Goal: Task Accomplishment & Management: Use online tool/utility

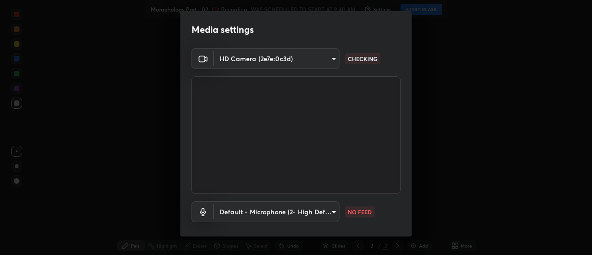
click at [329, 215] on body "Erase all Morophology Part - 02 Recording WAS SCHEDULED TO START AT 9:40 AM Set…" at bounding box center [296, 127] width 592 height 255
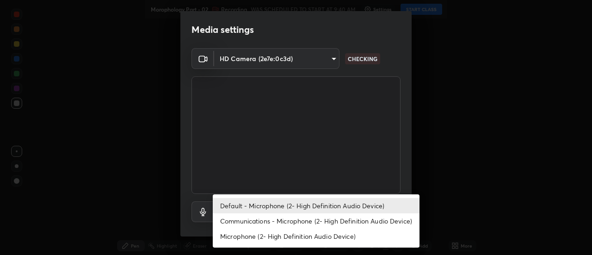
click at [328, 219] on li "Communications - Microphone (2- High Definition Audio Device)" at bounding box center [316, 220] width 207 height 15
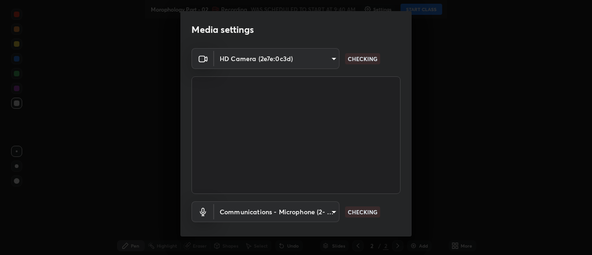
click at [331, 211] on body "Erase all Morophology Part - 02 Recording WAS SCHEDULED TO START AT 9:40 AM Set…" at bounding box center [296, 127] width 592 height 255
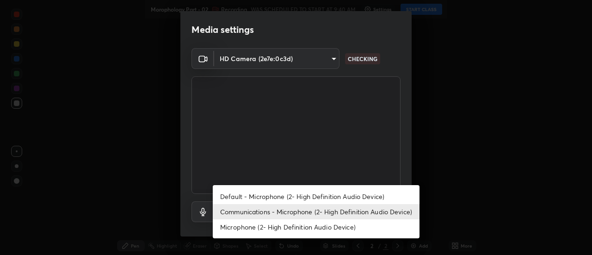
click at [328, 196] on li "Default - Microphone (2- High Definition Audio Device)" at bounding box center [316, 196] width 207 height 15
type input "default"
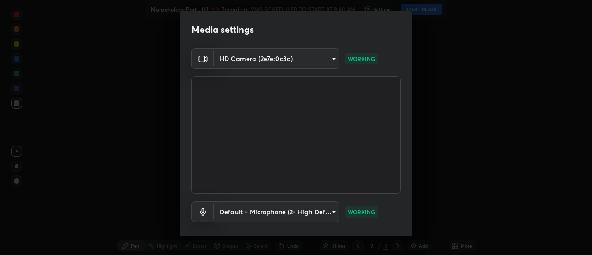
scroll to position [49, 0]
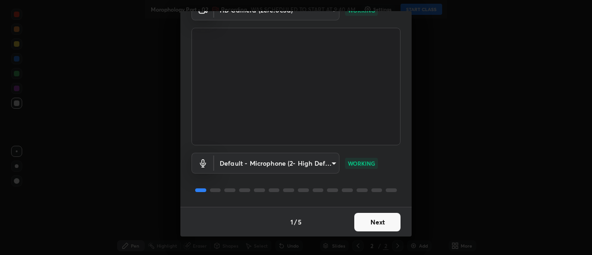
click at [385, 225] on button "Next" at bounding box center [377, 222] width 46 height 18
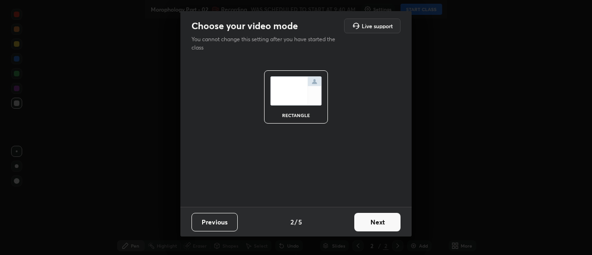
scroll to position [0, 0]
click at [379, 224] on button "Next" at bounding box center [377, 222] width 46 height 18
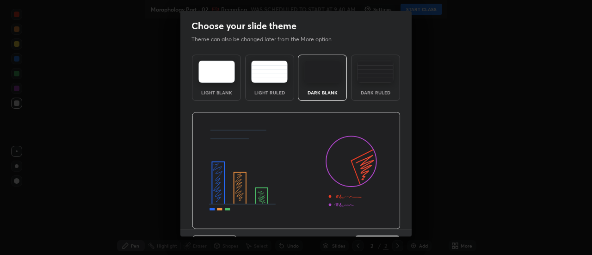
scroll to position [23, 0]
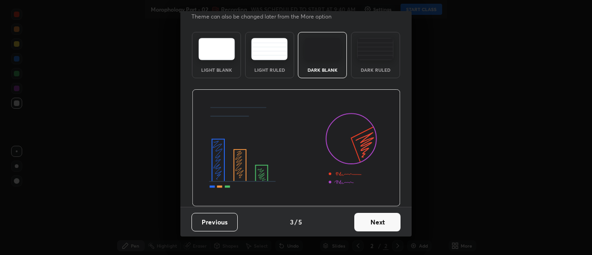
click at [369, 221] on button "Next" at bounding box center [377, 222] width 46 height 18
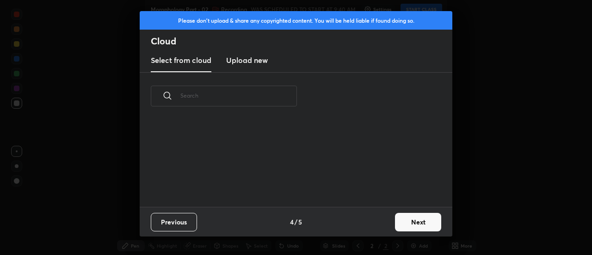
scroll to position [87, 297]
click at [255, 64] on h3 "Upload new" at bounding box center [247, 60] width 42 height 11
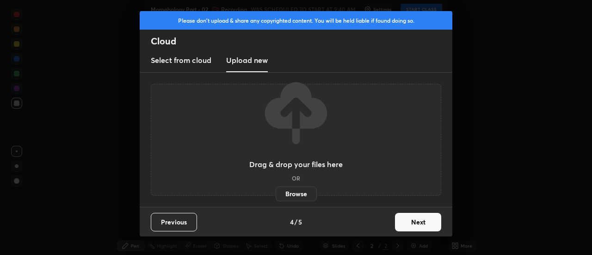
click at [291, 194] on label "Browse" at bounding box center [296, 193] width 41 height 15
click at [276, 194] on input "Browse" at bounding box center [276, 193] width 0 height 15
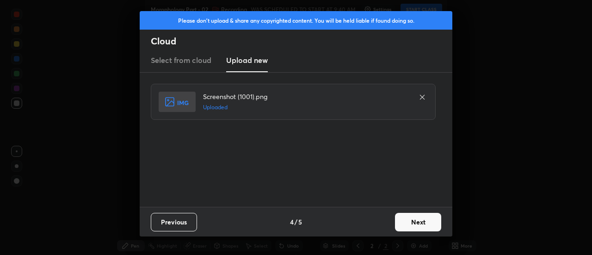
click at [417, 224] on button "Next" at bounding box center [418, 222] width 46 height 18
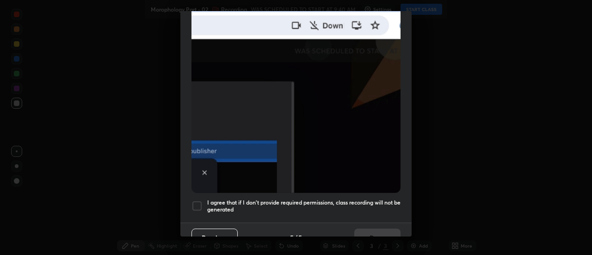
scroll to position [237, 0]
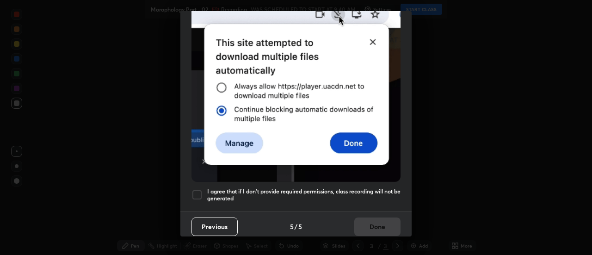
click at [196, 202] on div "Allow "Download multiple files" if prompted: If download blocked popup comes, o…" at bounding box center [295, 16] width 231 height 389
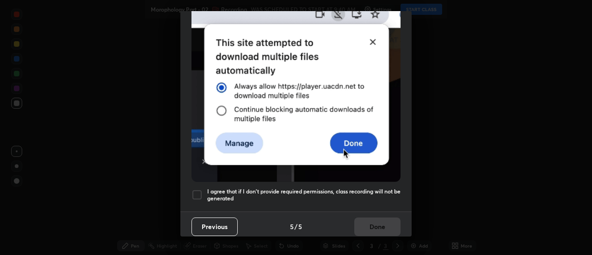
click at [199, 192] on div at bounding box center [196, 194] width 11 height 11
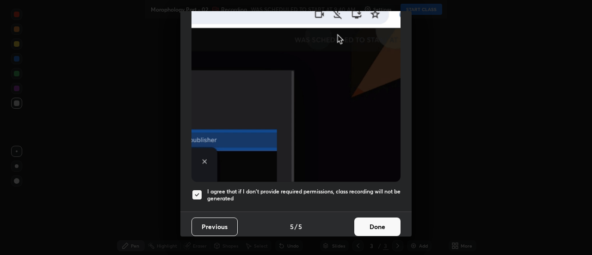
click at [370, 225] on button "Done" at bounding box center [377, 226] width 46 height 18
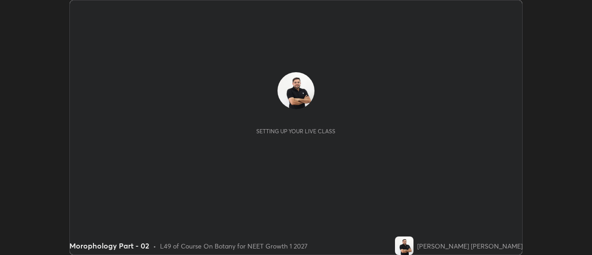
scroll to position [255, 591]
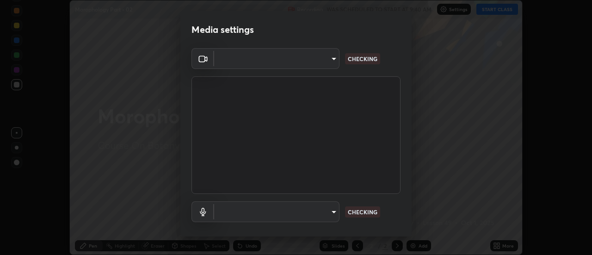
type input "6db99b6eec43879c9c37220b589585cee9a8a2a9ecad64e3b740b2de92d68dc4"
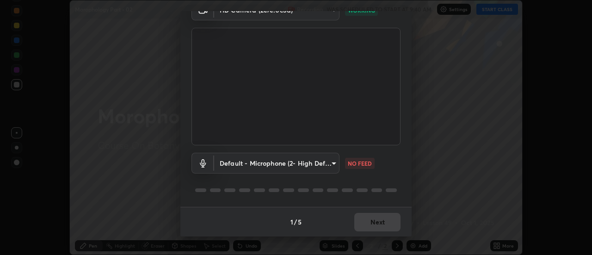
click at [327, 165] on body "Erase all Morophology Part - 02 Recording WAS SCHEDULED TO START AT 9:40 AM Set…" at bounding box center [296, 127] width 592 height 255
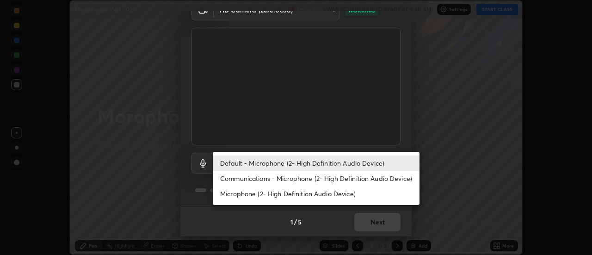
click at [324, 179] on li "Communications - Microphone (2- High Definition Audio Device)" at bounding box center [316, 178] width 207 height 15
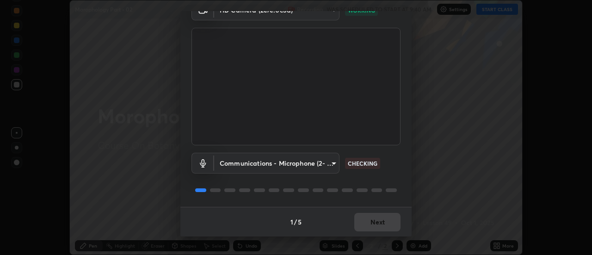
click at [324, 164] on body "Erase all Morophology Part - 02 Recording WAS SCHEDULED TO START AT 9:40 AM Set…" at bounding box center [296, 127] width 592 height 255
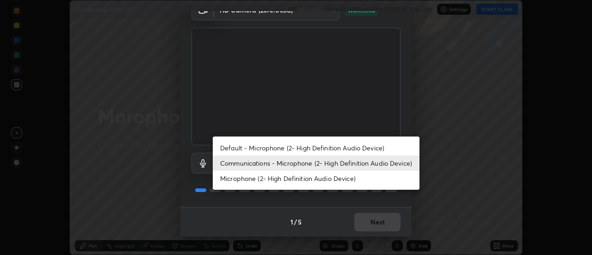
click at [332, 147] on li "Default - Microphone (2- High Definition Audio Device)" at bounding box center [316, 147] width 207 height 15
type input "default"
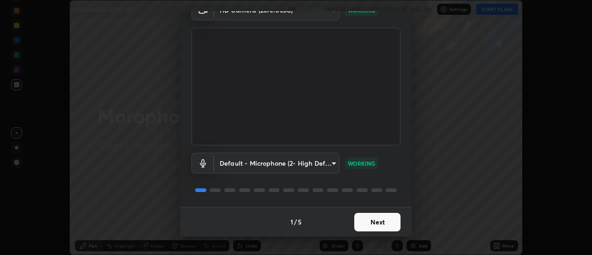
click at [375, 222] on button "Next" at bounding box center [377, 222] width 46 height 18
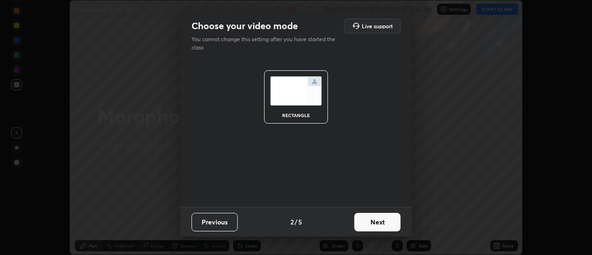
scroll to position [0, 0]
click at [373, 223] on button "Next" at bounding box center [377, 222] width 46 height 18
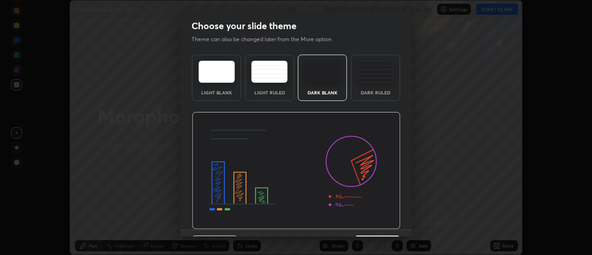
scroll to position [23, 0]
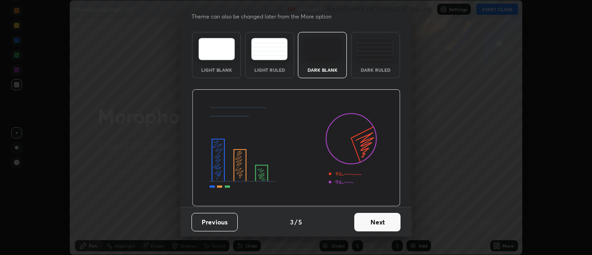
click at [366, 221] on button "Next" at bounding box center [377, 222] width 46 height 18
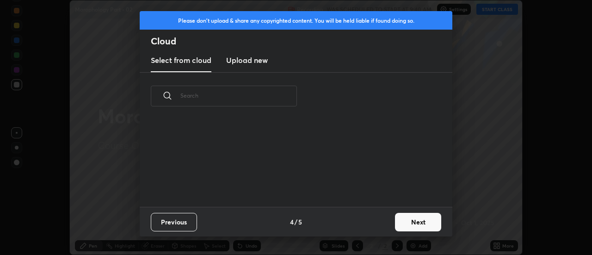
scroll to position [87, 297]
click at [253, 62] on h3 "Upload new" at bounding box center [247, 60] width 42 height 11
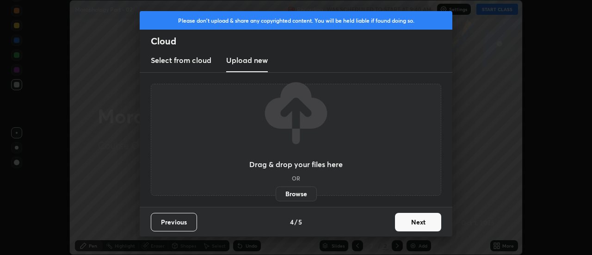
click at [293, 193] on label "Browse" at bounding box center [296, 193] width 41 height 15
click at [276, 193] on input "Browse" at bounding box center [276, 193] width 0 height 15
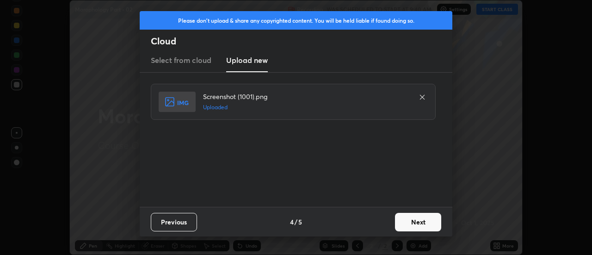
click at [415, 221] on button "Next" at bounding box center [418, 222] width 46 height 18
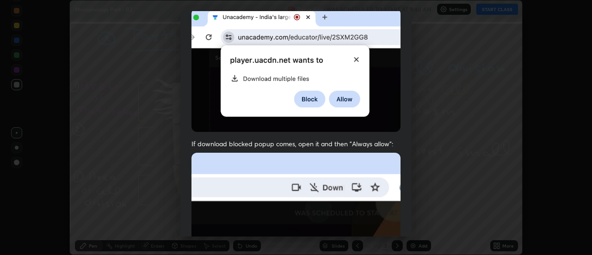
scroll to position [237, 0]
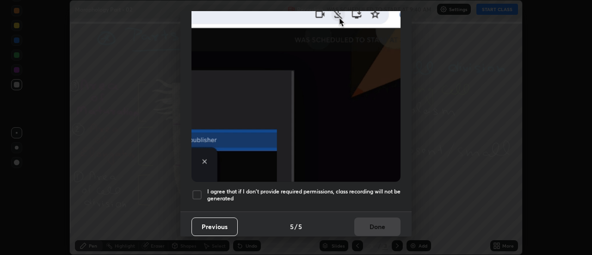
click at [198, 189] on div at bounding box center [196, 194] width 11 height 11
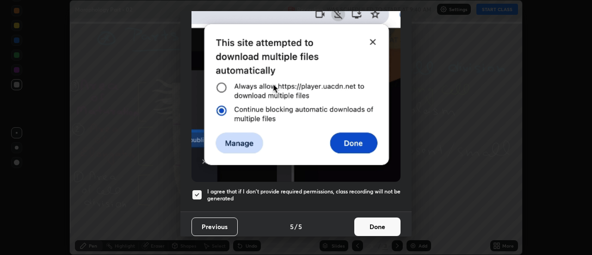
click at [363, 224] on button "Done" at bounding box center [377, 226] width 46 height 18
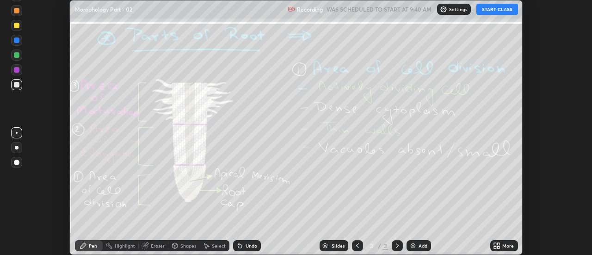
click at [498, 246] on icon at bounding box center [499, 247] width 2 height 2
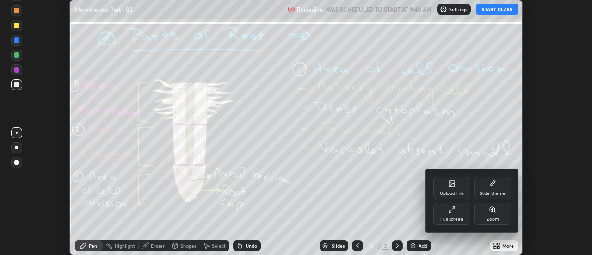
click at [454, 187] on div "Upload File" at bounding box center [451, 188] width 37 height 22
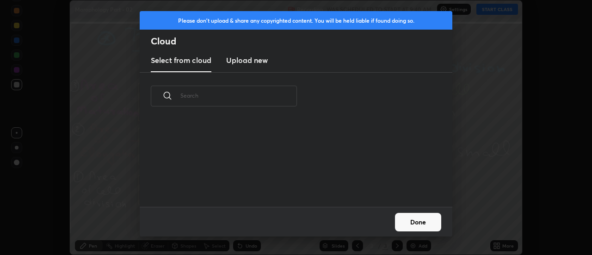
scroll to position [87, 297]
click at [247, 63] on h3 "Upload new" at bounding box center [247, 60] width 42 height 11
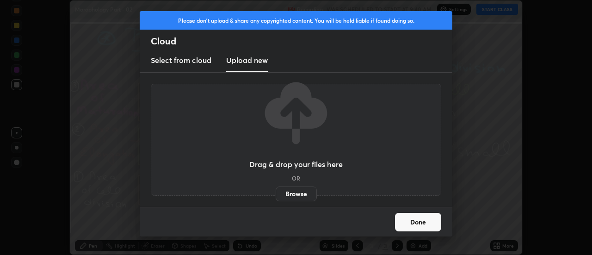
click at [297, 195] on label "Browse" at bounding box center [296, 193] width 41 height 15
click at [276, 195] on input "Browse" at bounding box center [276, 193] width 0 height 15
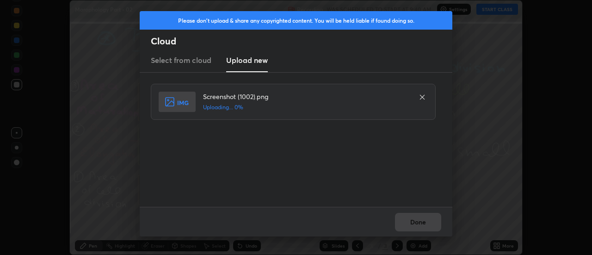
click at [419, 223] on div "Done" at bounding box center [296, 222] width 313 height 30
click at [417, 223] on div "Done" at bounding box center [296, 222] width 313 height 30
click at [415, 224] on button "Done" at bounding box center [418, 222] width 46 height 18
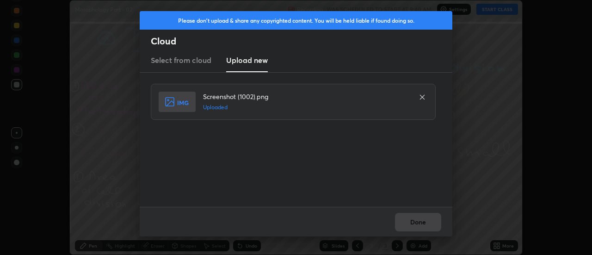
click at [413, 225] on button "Done" at bounding box center [418, 222] width 46 height 18
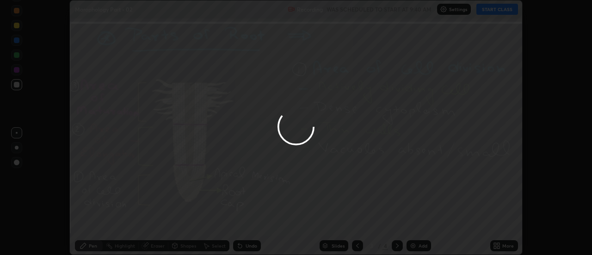
click at [413, 225] on div at bounding box center [296, 127] width 592 height 255
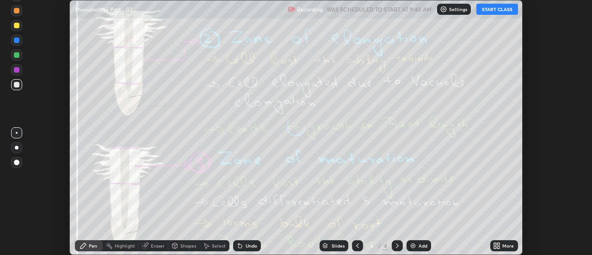
click at [502, 246] on div "More" at bounding box center [504, 245] width 28 height 11
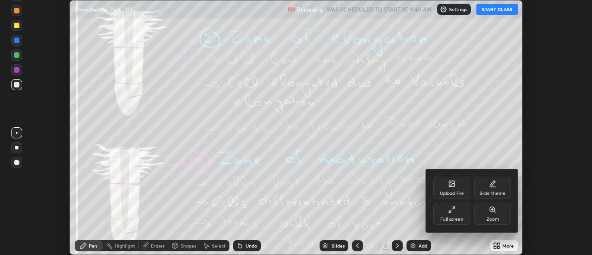
click at [457, 188] on div "Upload File" at bounding box center [451, 188] width 37 height 22
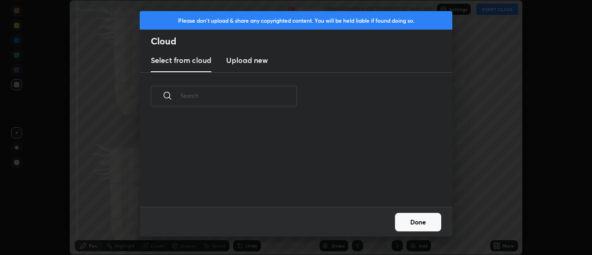
click at [246, 63] on h3 "Upload new" at bounding box center [247, 60] width 42 height 11
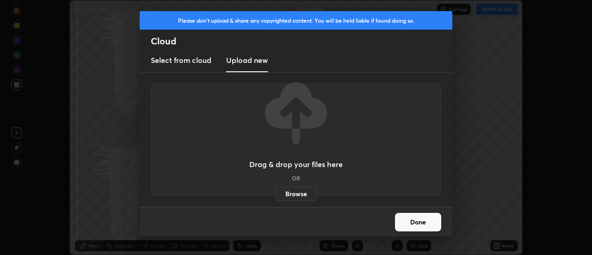
click at [300, 198] on label "Browse" at bounding box center [296, 193] width 41 height 15
click at [276, 198] on input "Browse" at bounding box center [276, 193] width 0 height 15
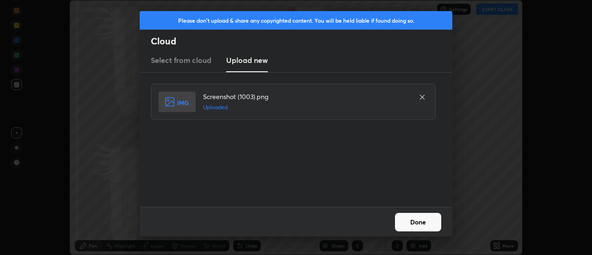
click at [421, 222] on button "Done" at bounding box center [418, 222] width 46 height 18
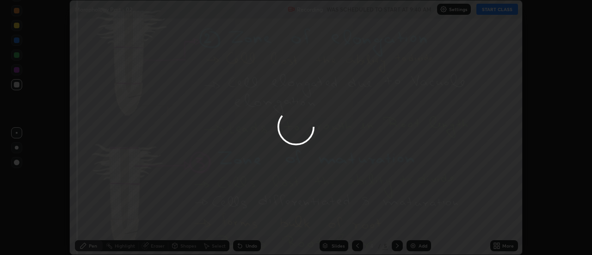
click at [499, 244] on div at bounding box center [296, 127] width 592 height 255
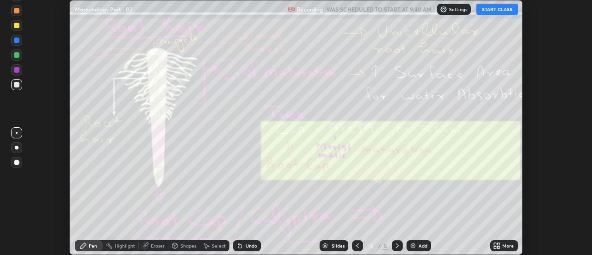
click at [498, 244] on icon at bounding box center [499, 244] width 2 height 2
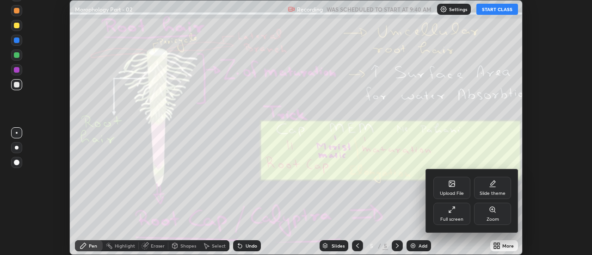
click at [459, 183] on div "Upload File" at bounding box center [451, 188] width 37 height 22
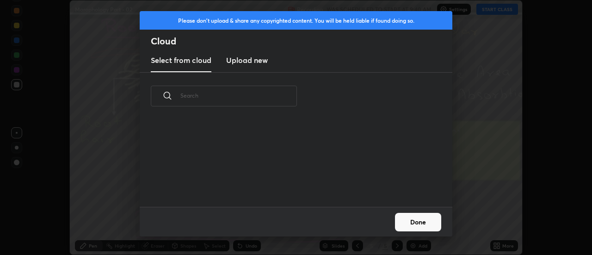
click at [248, 63] on h3 "Upload new" at bounding box center [247, 60] width 42 height 11
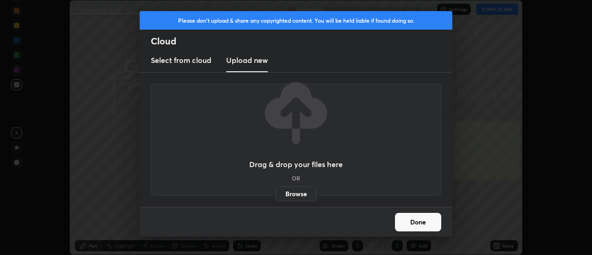
click at [302, 191] on label "Browse" at bounding box center [296, 193] width 41 height 15
click at [276, 191] on input "Browse" at bounding box center [276, 193] width 0 height 15
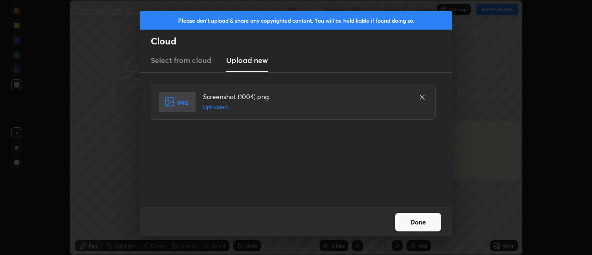
click at [417, 223] on button "Done" at bounding box center [418, 222] width 46 height 18
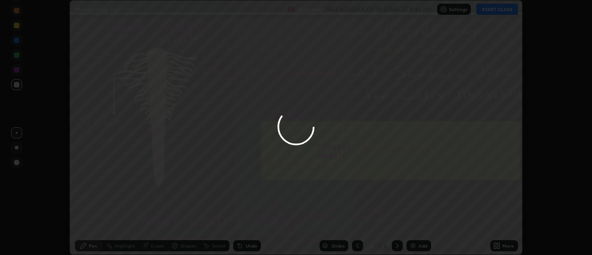
click at [504, 248] on div "More" at bounding box center [508, 245] width 12 height 5
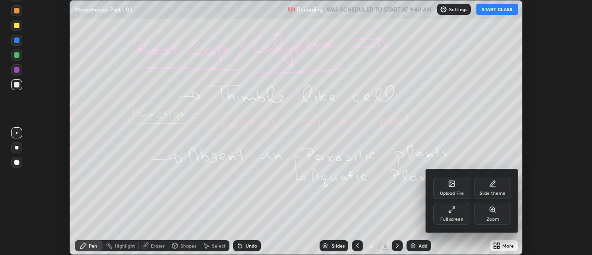
click at [459, 187] on div "Upload File" at bounding box center [451, 188] width 37 height 22
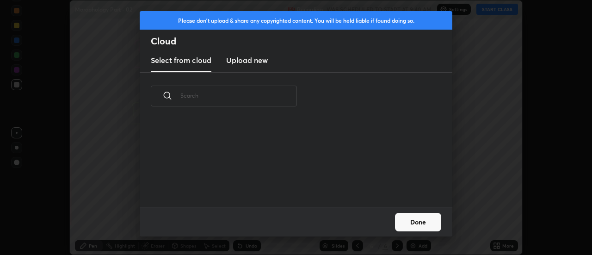
click at [256, 62] on h3 "Upload new" at bounding box center [247, 60] width 42 height 11
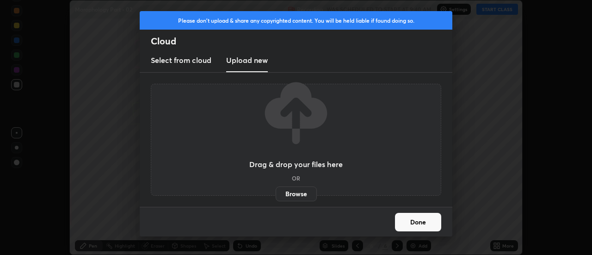
click at [304, 197] on label "Browse" at bounding box center [296, 193] width 41 height 15
click at [276, 197] on input "Browse" at bounding box center [276, 193] width 0 height 15
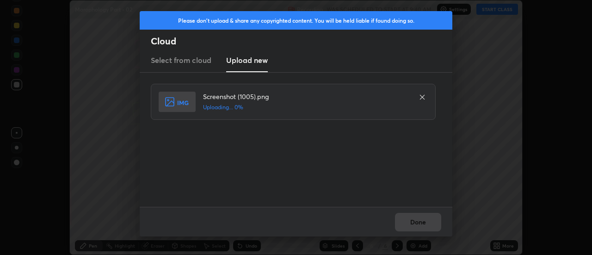
click at [414, 222] on div "Done" at bounding box center [296, 222] width 313 height 30
click at [415, 224] on div "Done" at bounding box center [296, 222] width 313 height 30
click at [416, 226] on div "Done" at bounding box center [296, 222] width 313 height 30
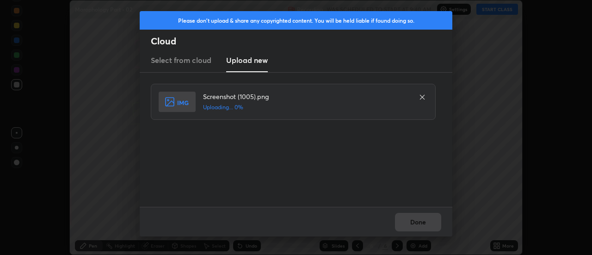
click at [413, 225] on div "Done" at bounding box center [296, 222] width 313 height 30
click at [412, 223] on button "Done" at bounding box center [418, 222] width 46 height 18
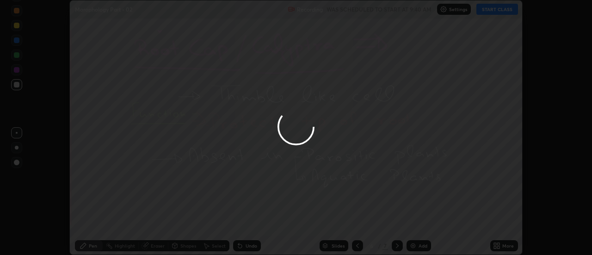
click at [412, 223] on button "Done" at bounding box center [418, 222] width 46 height 18
click at [412, 223] on div at bounding box center [296, 127] width 592 height 255
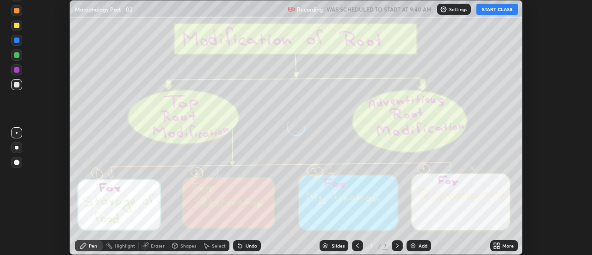
click at [504, 248] on div "More" at bounding box center [508, 245] width 12 height 5
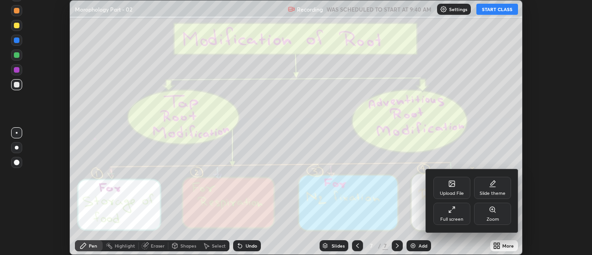
click at [456, 186] on div "Upload File" at bounding box center [451, 188] width 37 height 22
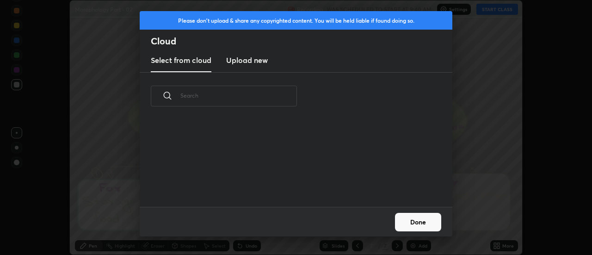
click at [251, 62] on h3 "Upload new" at bounding box center [247, 60] width 42 height 11
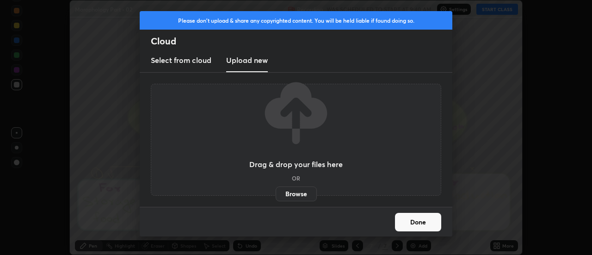
click at [295, 196] on label "Browse" at bounding box center [296, 193] width 41 height 15
click at [276, 196] on input "Browse" at bounding box center [276, 193] width 0 height 15
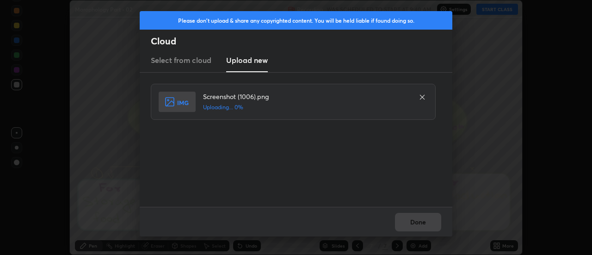
click at [418, 224] on div "Done" at bounding box center [296, 222] width 313 height 30
click at [417, 222] on div "Done" at bounding box center [296, 222] width 313 height 30
click at [414, 223] on div "Done" at bounding box center [296, 222] width 313 height 30
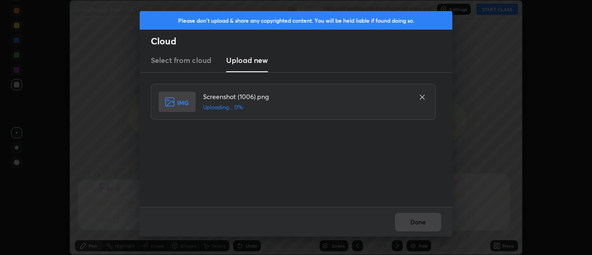
click at [414, 223] on div "Done" at bounding box center [296, 222] width 313 height 30
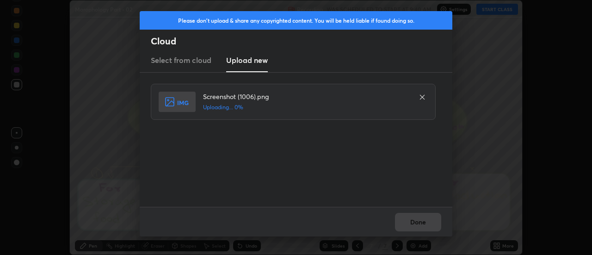
click at [412, 225] on div "Done" at bounding box center [296, 222] width 313 height 30
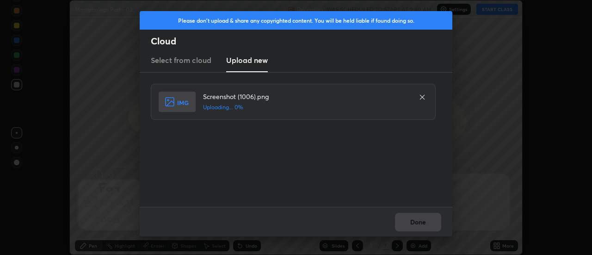
click at [412, 225] on div "Done" at bounding box center [296, 222] width 313 height 30
click at [418, 223] on div "Done" at bounding box center [296, 222] width 313 height 30
click at [412, 224] on button "Done" at bounding box center [418, 222] width 46 height 18
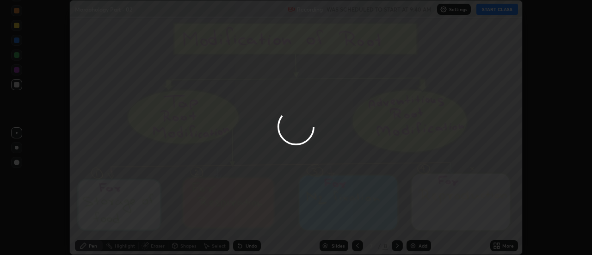
click at [498, 245] on icon at bounding box center [496, 245] width 7 height 7
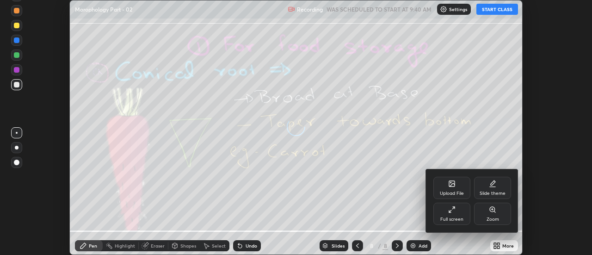
click at [455, 189] on div "Upload File" at bounding box center [451, 188] width 37 height 22
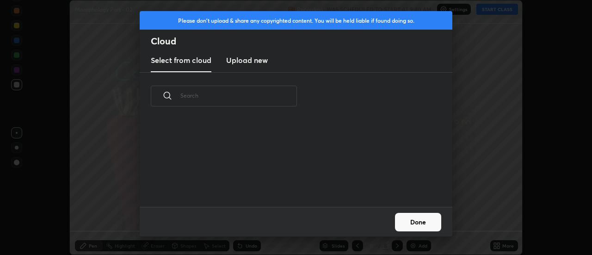
click at [250, 63] on h3 "Upload new" at bounding box center [247, 60] width 42 height 11
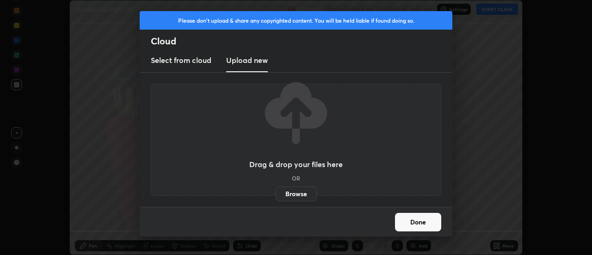
click at [294, 194] on label "Browse" at bounding box center [296, 193] width 41 height 15
click at [276, 194] on input "Browse" at bounding box center [276, 193] width 0 height 15
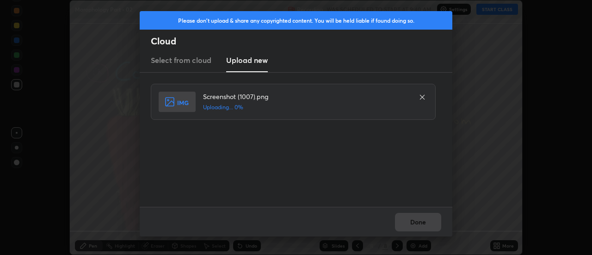
click at [424, 222] on div "Done" at bounding box center [296, 222] width 313 height 30
click at [423, 223] on div "Done" at bounding box center [296, 222] width 313 height 30
click at [421, 225] on button "Done" at bounding box center [418, 222] width 46 height 18
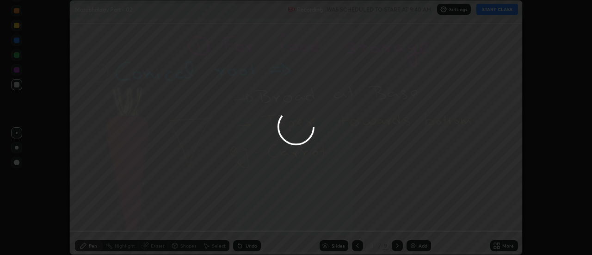
click at [420, 225] on button "Done" at bounding box center [418, 222] width 46 height 18
click at [418, 223] on div at bounding box center [296, 127] width 592 height 255
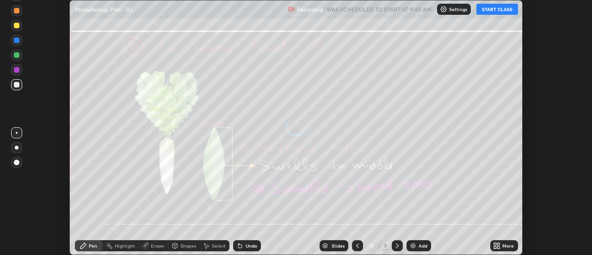
click at [498, 247] on icon at bounding box center [499, 247] width 2 height 2
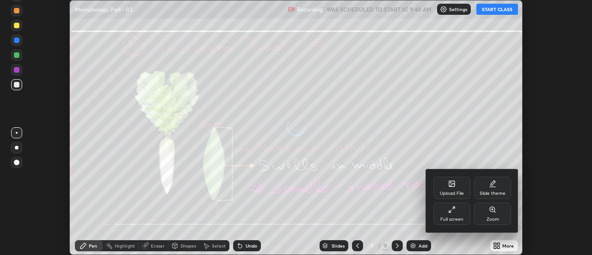
click at [455, 187] on div "Upload File" at bounding box center [451, 188] width 37 height 22
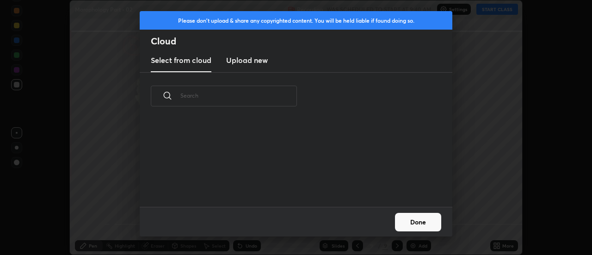
click at [245, 62] on h3 "Upload new" at bounding box center [247, 60] width 42 height 11
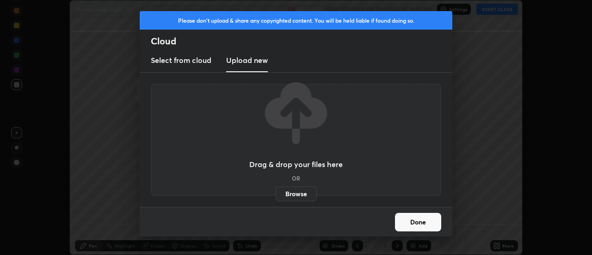
click at [293, 194] on label "Browse" at bounding box center [296, 193] width 41 height 15
click at [276, 194] on input "Browse" at bounding box center [276, 193] width 0 height 15
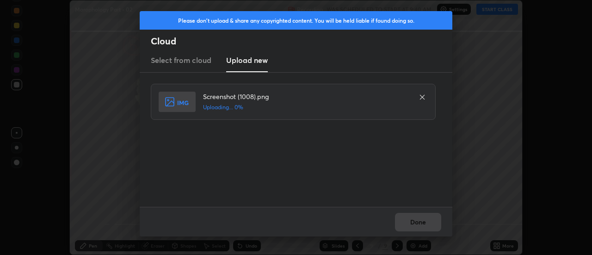
click at [422, 223] on div "Done" at bounding box center [296, 222] width 313 height 30
click at [421, 225] on div "Done" at bounding box center [296, 222] width 313 height 30
click at [420, 221] on div "Done" at bounding box center [296, 222] width 313 height 30
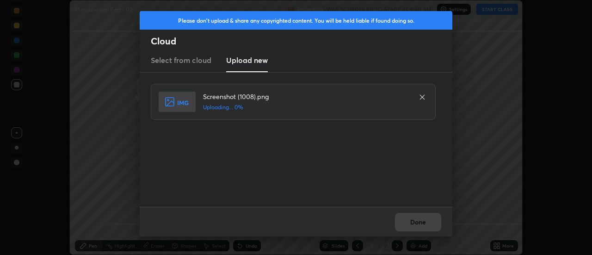
click at [420, 221] on div "Done" at bounding box center [296, 222] width 313 height 30
click at [421, 225] on button "Done" at bounding box center [418, 222] width 46 height 18
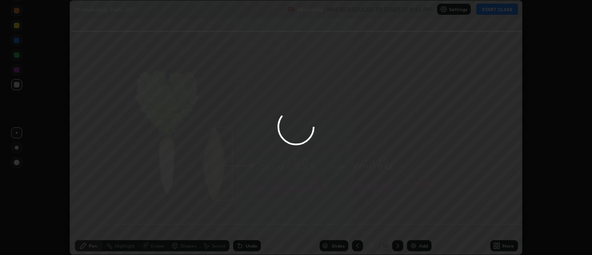
click at [503, 246] on div "More" at bounding box center [508, 245] width 12 height 5
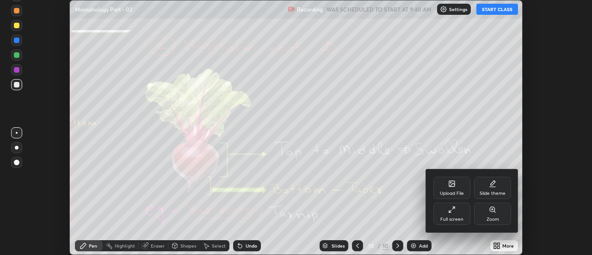
click at [459, 185] on div "Upload File" at bounding box center [451, 188] width 37 height 22
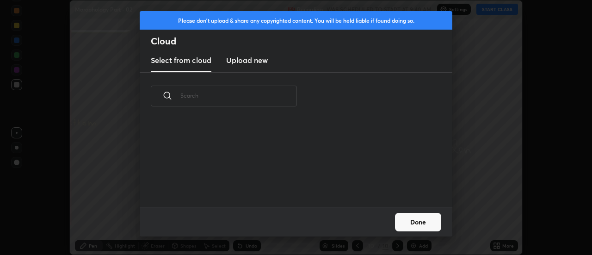
click at [243, 62] on h3 "Upload new" at bounding box center [247, 60] width 42 height 11
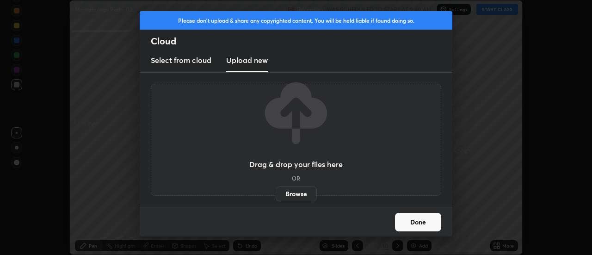
click at [293, 192] on label "Browse" at bounding box center [296, 193] width 41 height 15
click at [276, 192] on input "Browse" at bounding box center [276, 193] width 0 height 15
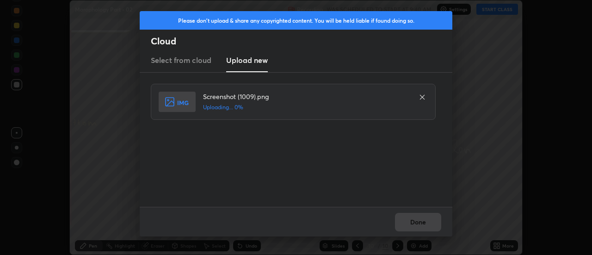
click at [422, 224] on div "Done" at bounding box center [296, 222] width 313 height 30
click at [420, 223] on div "Done" at bounding box center [296, 222] width 313 height 30
click at [420, 223] on button "Done" at bounding box center [418, 222] width 46 height 18
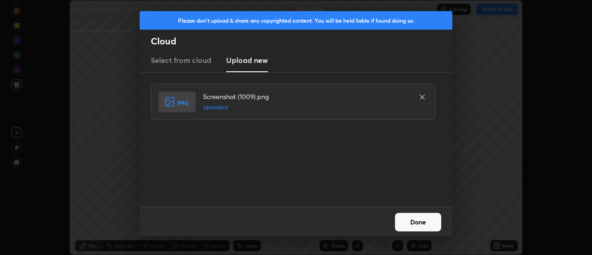
click at [420, 223] on button "Done" at bounding box center [418, 222] width 46 height 18
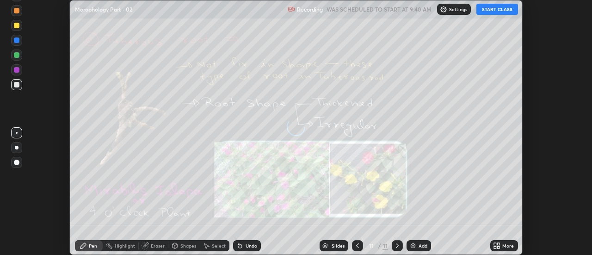
click at [498, 244] on icon at bounding box center [499, 244] width 2 height 2
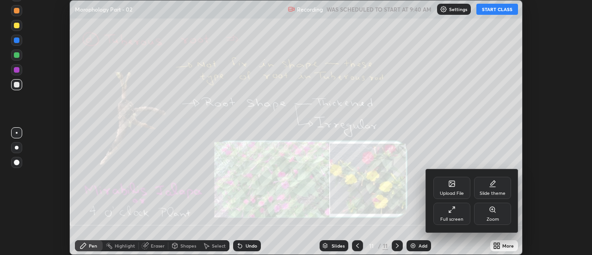
click at [455, 187] on div "Upload File" at bounding box center [451, 188] width 37 height 22
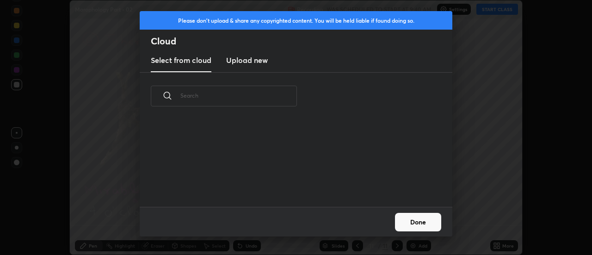
click at [244, 62] on h3 "Upload new" at bounding box center [247, 60] width 42 height 11
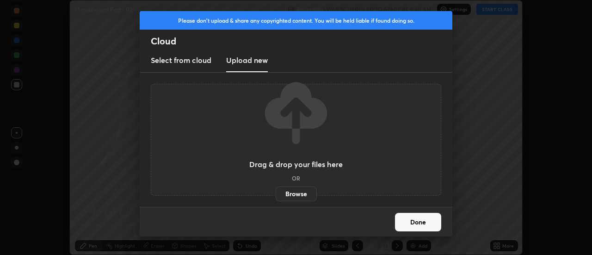
click at [292, 192] on label "Browse" at bounding box center [296, 193] width 41 height 15
click at [276, 192] on input "Browse" at bounding box center [276, 193] width 0 height 15
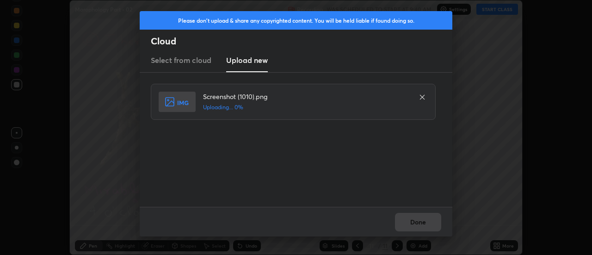
click at [426, 224] on div "Done" at bounding box center [296, 222] width 313 height 30
click at [424, 224] on div "Done" at bounding box center [296, 222] width 313 height 30
click at [419, 223] on div "Done" at bounding box center [296, 222] width 313 height 30
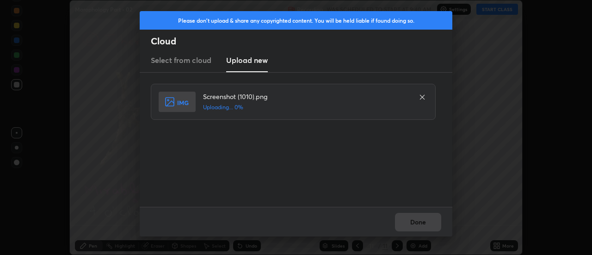
click at [419, 223] on div "Done" at bounding box center [296, 222] width 313 height 30
click at [417, 223] on div "Done" at bounding box center [296, 222] width 313 height 30
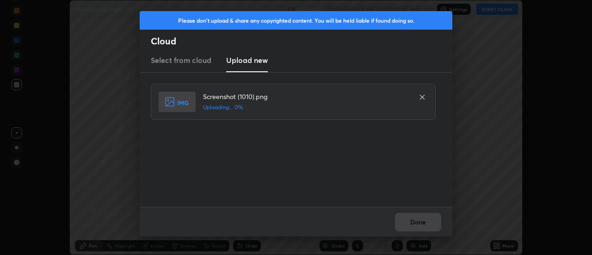
click at [417, 223] on div "Done" at bounding box center [296, 222] width 313 height 30
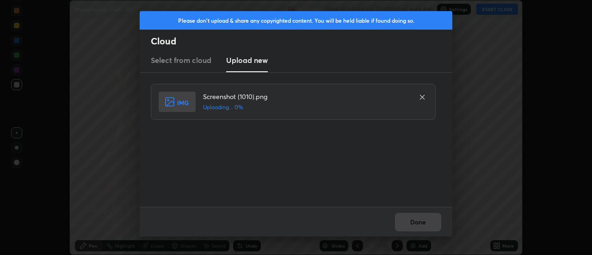
click at [417, 223] on div "Done" at bounding box center [296, 222] width 313 height 30
click at [418, 224] on div "Done" at bounding box center [296, 222] width 313 height 30
click at [414, 225] on button "Done" at bounding box center [418, 222] width 46 height 18
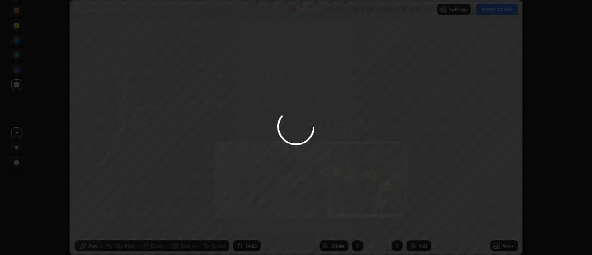
click at [501, 245] on div "More" at bounding box center [504, 245] width 28 height 11
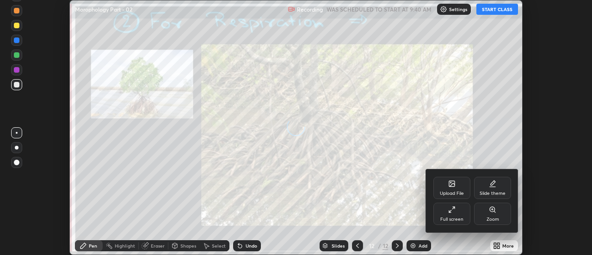
click at [456, 190] on div "Upload File" at bounding box center [451, 188] width 37 height 22
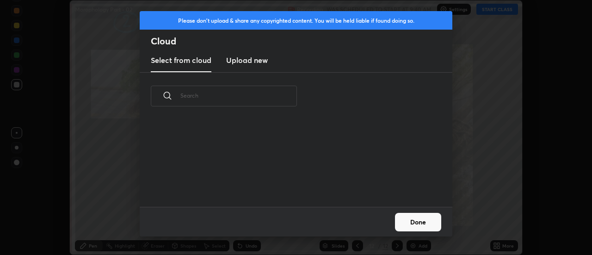
scroll to position [3, 5]
click at [247, 61] on h3 "Upload new" at bounding box center [247, 60] width 42 height 11
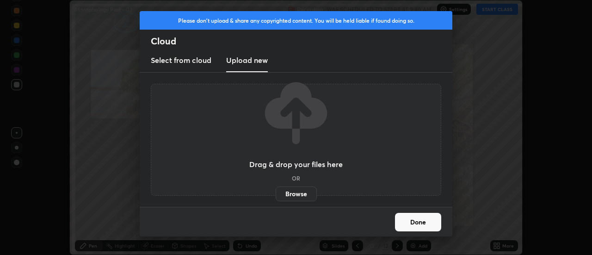
click at [295, 192] on label "Browse" at bounding box center [296, 193] width 41 height 15
click at [276, 192] on input "Browse" at bounding box center [276, 193] width 0 height 15
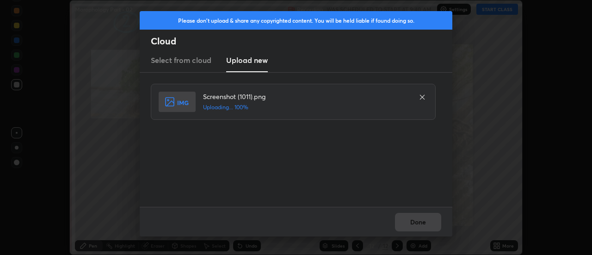
click at [420, 221] on div "Done" at bounding box center [296, 222] width 313 height 30
click at [420, 223] on button "Done" at bounding box center [418, 222] width 46 height 18
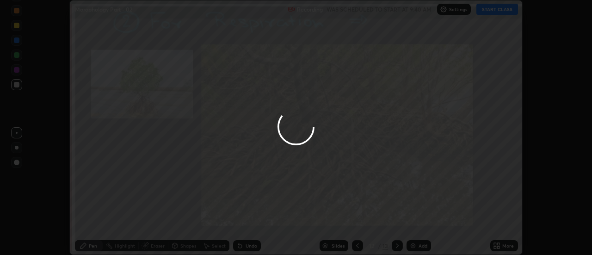
click at [420, 223] on div at bounding box center [296, 127] width 592 height 255
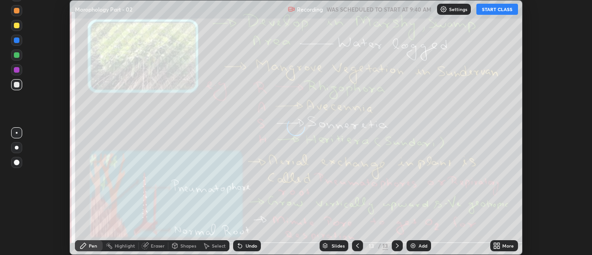
click at [502, 246] on div "More" at bounding box center [504, 245] width 28 height 11
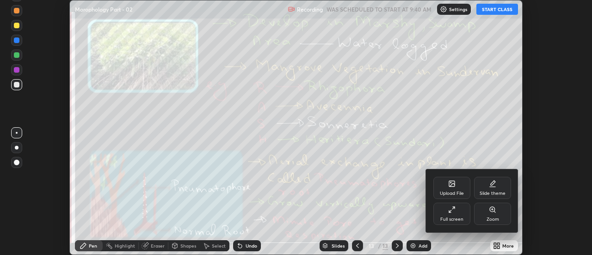
click at [457, 188] on div "Upload File" at bounding box center [451, 188] width 37 height 22
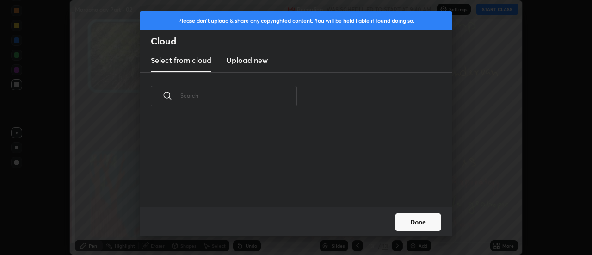
click at [243, 64] on h3 "Upload new" at bounding box center [247, 60] width 42 height 11
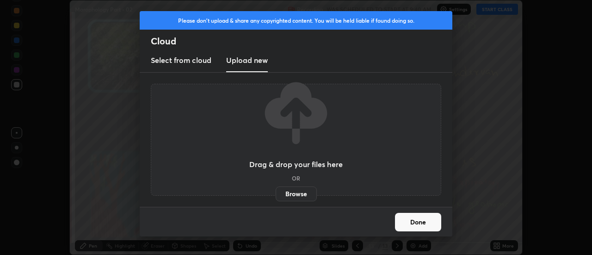
click at [294, 194] on label "Browse" at bounding box center [296, 193] width 41 height 15
click at [276, 194] on input "Browse" at bounding box center [276, 193] width 0 height 15
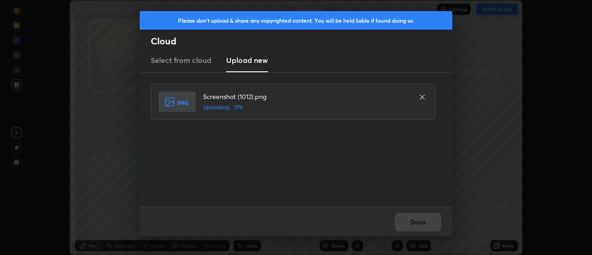
click at [419, 221] on div "Done" at bounding box center [296, 222] width 313 height 30
click at [418, 224] on div "Done" at bounding box center [296, 222] width 313 height 30
click at [420, 225] on div "Done" at bounding box center [296, 222] width 313 height 30
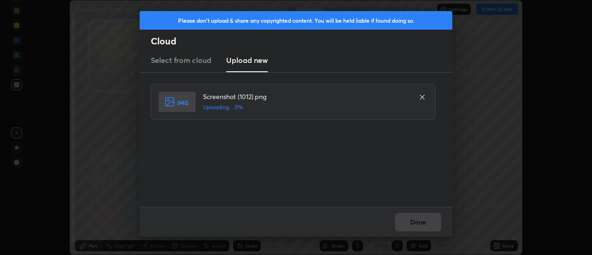
click at [417, 222] on div "Done" at bounding box center [296, 222] width 313 height 30
click at [416, 224] on div "Done" at bounding box center [296, 222] width 313 height 30
click at [416, 223] on div "Done" at bounding box center [296, 222] width 313 height 30
click at [414, 224] on div "Done" at bounding box center [296, 222] width 313 height 30
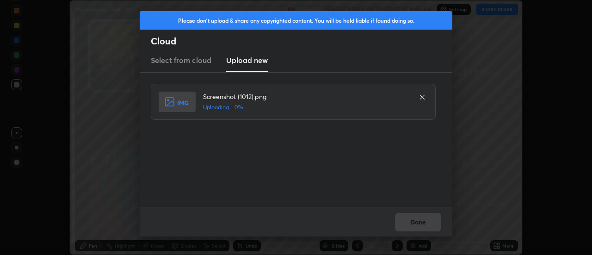
click at [414, 224] on div "Done" at bounding box center [296, 222] width 313 height 30
click at [412, 223] on div "Done" at bounding box center [296, 222] width 313 height 30
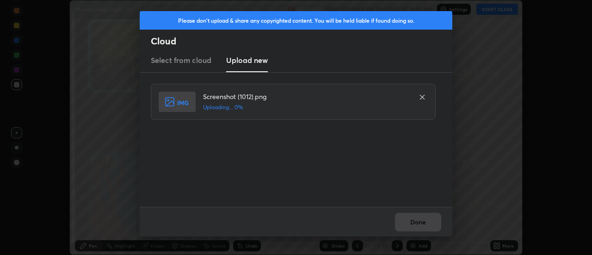
click at [412, 223] on div "Done" at bounding box center [296, 222] width 313 height 30
click at [414, 222] on button "Done" at bounding box center [418, 222] width 46 height 18
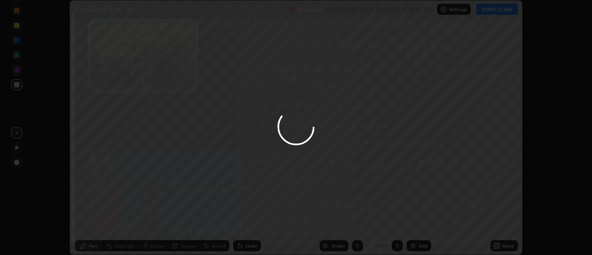
click at [499, 246] on div at bounding box center [296, 127] width 592 height 255
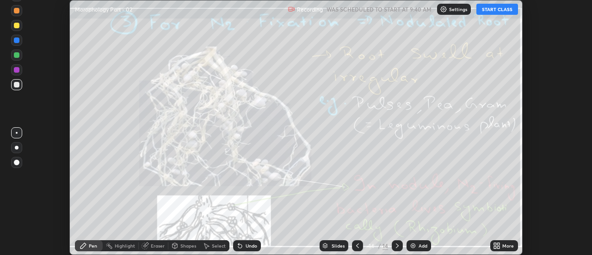
click at [498, 247] on icon at bounding box center [499, 247] width 2 height 2
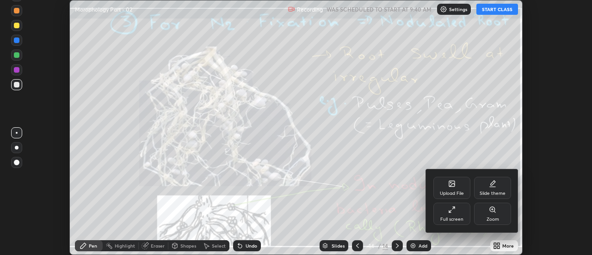
click at [456, 186] on div "Upload File" at bounding box center [451, 188] width 37 height 22
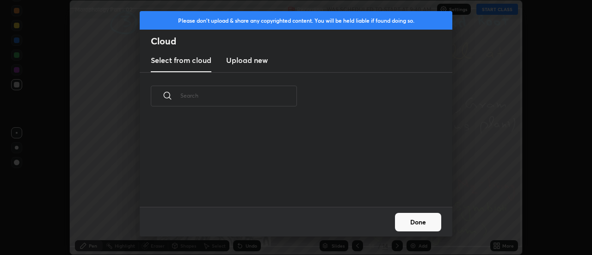
click at [249, 64] on h3 "Upload new" at bounding box center [247, 60] width 42 height 11
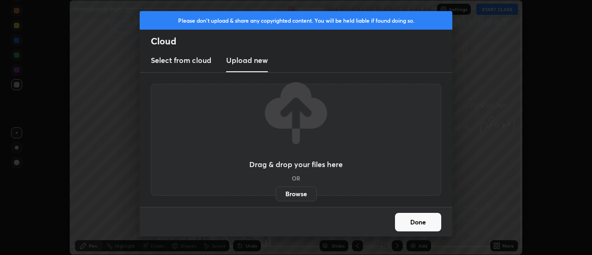
click at [293, 193] on label "Browse" at bounding box center [296, 193] width 41 height 15
click at [276, 193] on input "Browse" at bounding box center [276, 193] width 0 height 15
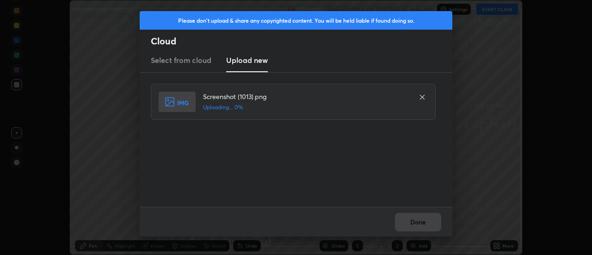
click at [419, 223] on div "Done" at bounding box center [296, 222] width 313 height 30
click at [418, 223] on div "Done" at bounding box center [296, 222] width 313 height 30
click at [417, 224] on div "Done" at bounding box center [296, 222] width 313 height 30
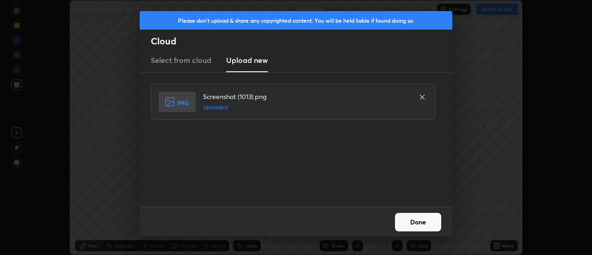
click at [412, 223] on button "Done" at bounding box center [418, 222] width 46 height 18
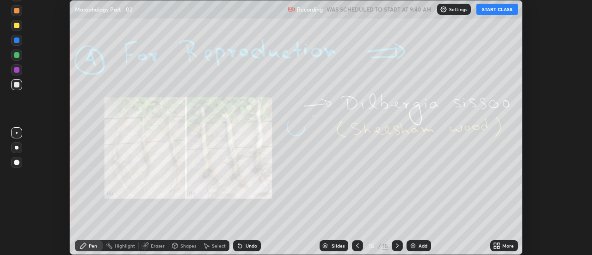
click at [500, 245] on icon at bounding box center [499, 244] width 2 height 2
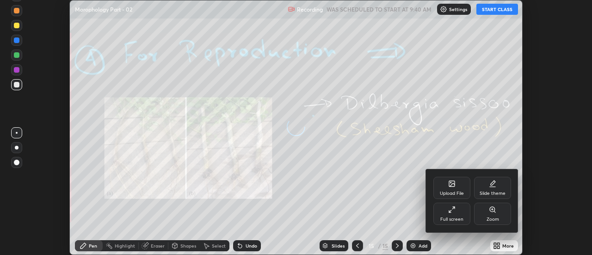
click at [455, 189] on div "Upload File" at bounding box center [451, 188] width 37 height 22
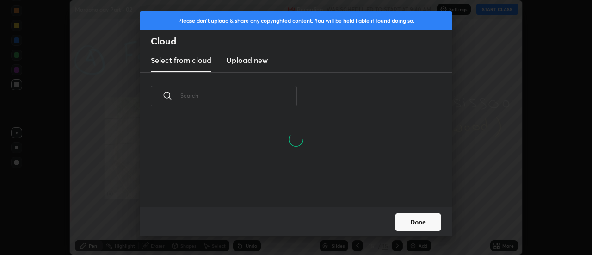
click at [243, 63] on h3 "Upload new" at bounding box center [247, 60] width 42 height 11
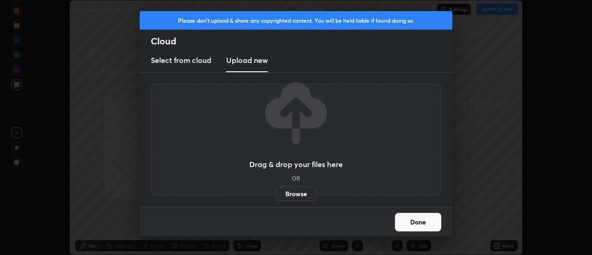
click at [292, 193] on label "Browse" at bounding box center [296, 193] width 41 height 15
click at [276, 193] on input "Browse" at bounding box center [276, 193] width 0 height 15
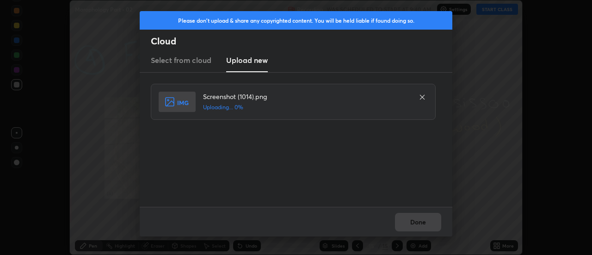
click at [419, 222] on div "Done" at bounding box center [296, 222] width 313 height 30
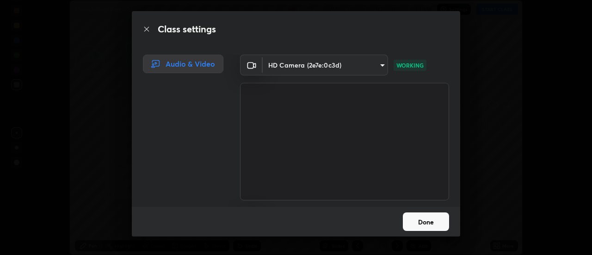
click at [424, 222] on button "Done" at bounding box center [426, 221] width 46 height 18
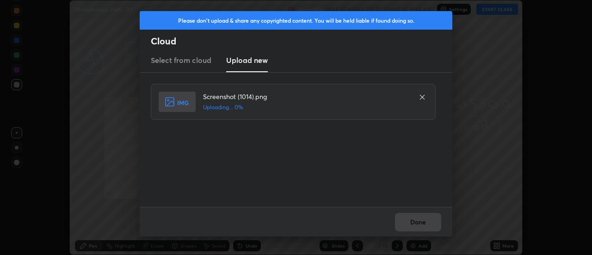
click at [423, 97] on icon at bounding box center [422, 97] width 5 height 5
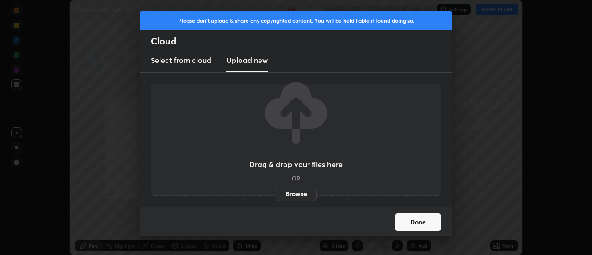
click at [299, 196] on label "Browse" at bounding box center [296, 193] width 41 height 15
click at [276, 196] on input "Browse" at bounding box center [276, 193] width 0 height 15
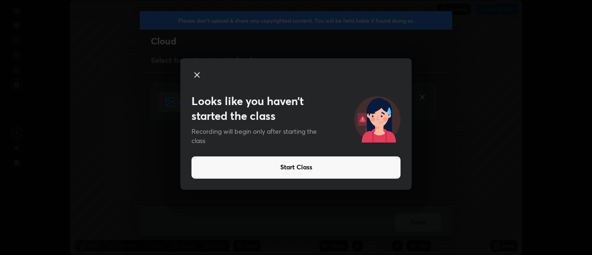
click at [197, 74] on icon at bounding box center [197, 75] width 5 height 5
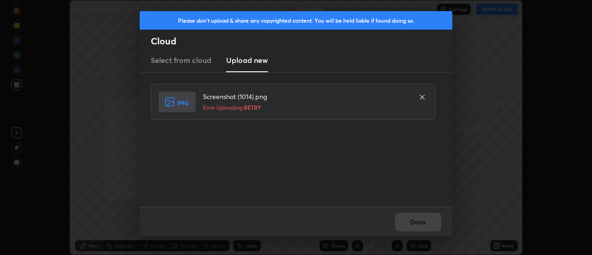
click at [422, 96] on icon at bounding box center [421, 96] width 7 height 7
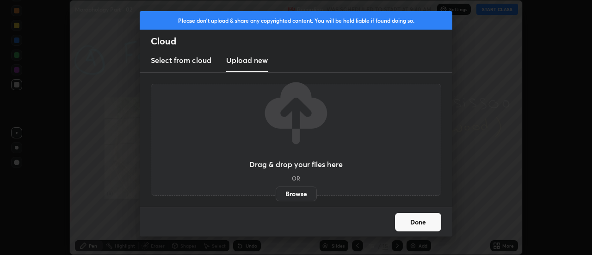
click at [296, 195] on label "Browse" at bounding box center [296, 193] width 41 height 15
click at [276, 195] on input "Browse" at bounding box center [276, 193] width 0 height 15
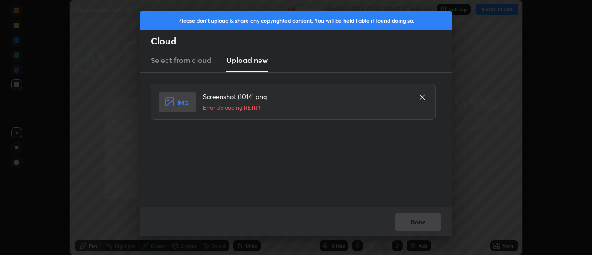
click at [422, 97] on icon at bounding box center [422, 97] width 5 height 5
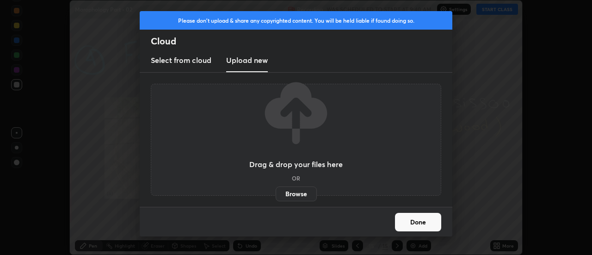
click at [412, 220] on button "Done" at bounding box center [418, 222] width 46 height 18
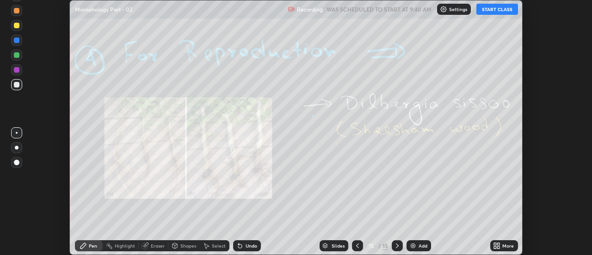
click at [498, 244] on icon at bounding box center [499, 244] width 2 height 2
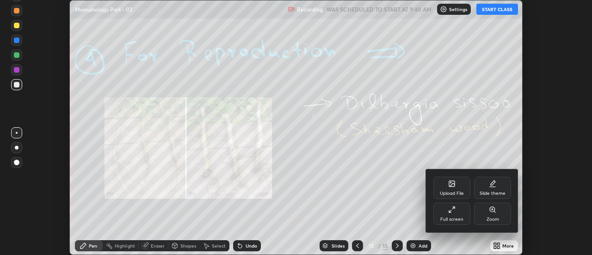
click at [453, 187] on icon at bounding box center [451, 183] width 7 height 7
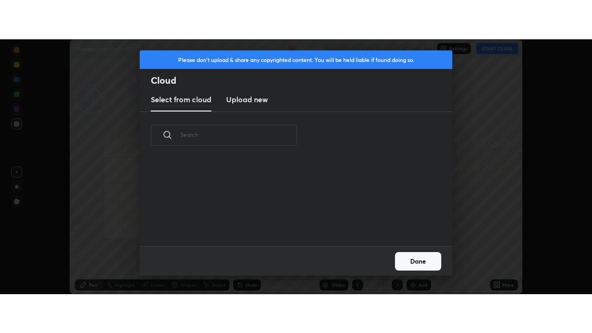
scroll to position [43, 297]
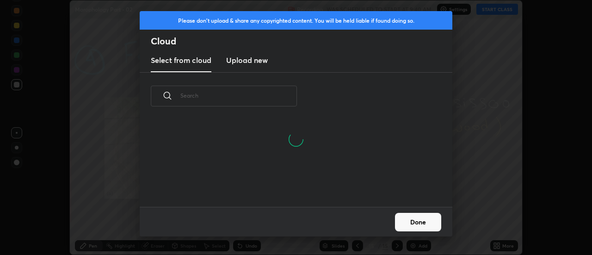
click at [248, 60] on h3 "Upload new" at bounding box center [247, 60] width 42 height 11
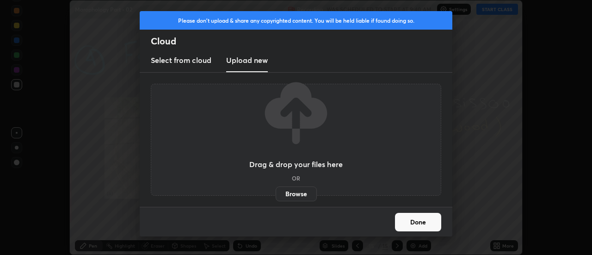
click at [290, 195] on label "Browse" at bounding box center [296, 193] width 41 height 15
click at [276, 195] on input "Browse" at bounding box center [276, 193] width 0 height 15
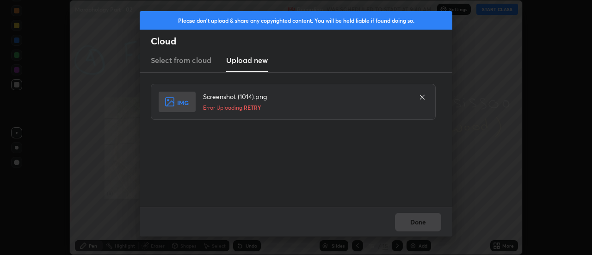
click at [424, 96] on icon at bounding box center [422, 97] width 5 height 5
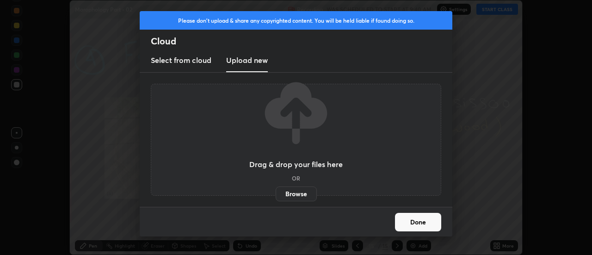
click at [303, 192] on label "Browse" at bounding box center [296, 193] width 41 height 15
click at [276, 192] on input "Browse" at bounding box center [276, 193] width 0 height 15
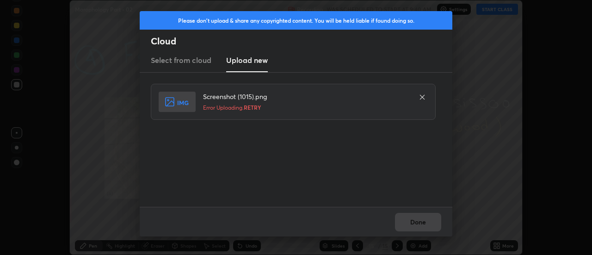
click at [424, 96] on icon at bounding box center [421, 96] width 7 height 7
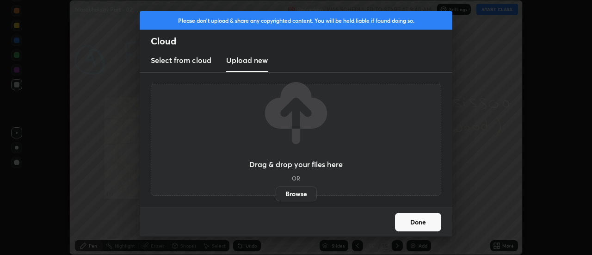
click at [419, 220] on button "Done" at bounding box center [418, 222] width 46 height 18
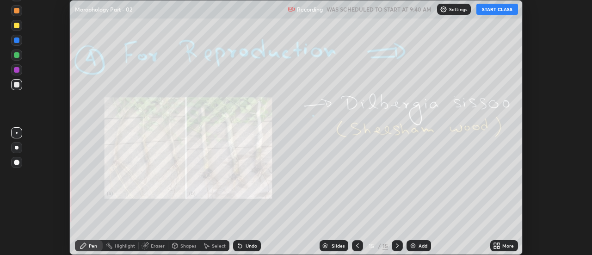
click at [357, 246] on icon at bounding box center [357, 245] width 7 height 7
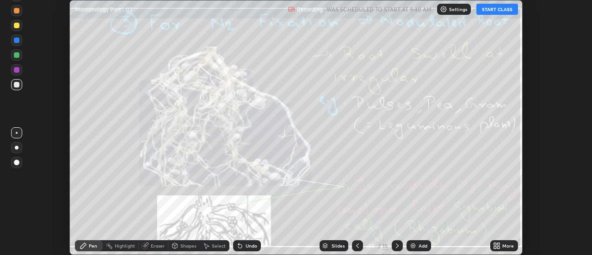
click at [355, 242] on icon at bounding box center [357, 245] width 7 height 7
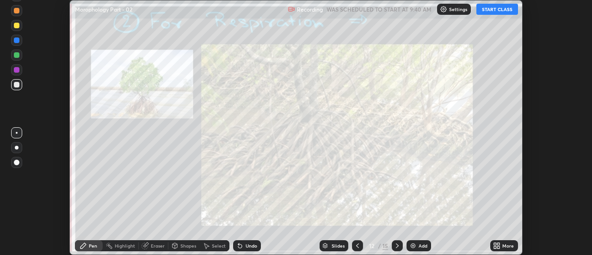
click at [357, 246] on icon at bounding box center [357, 245] width 7 height 7
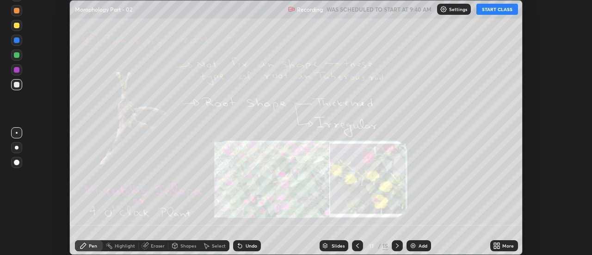
click at [357, 246] on icon at bounding box center [357, 245] width 7 height 7
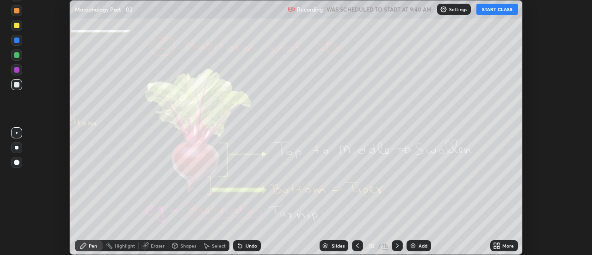
click at [357, 246] on icon at bounding box center [357, 245] width 7 height 7
click at [358, 244] on icon at bounding box center [357, 245] width 7 height 7
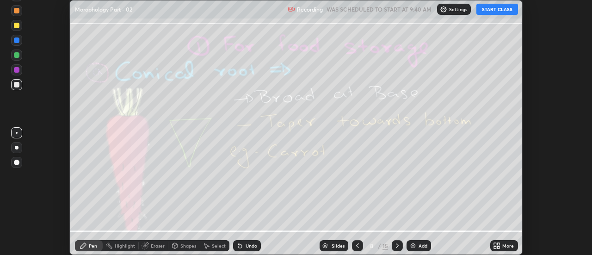
click at [357, 245] on icon at bounding box center [357, 245] width 7 height 7
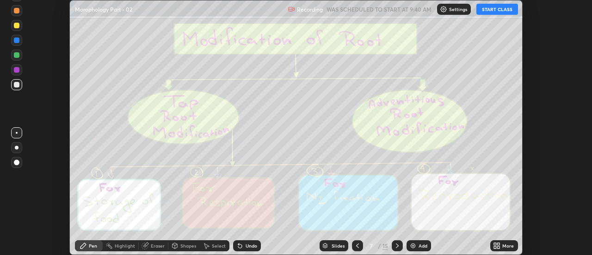
click at [357, 244] on icon at bounding box center [357, 245] width 7 height 7
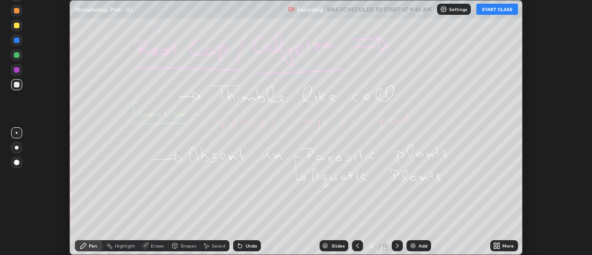
click at [357, 244] on icon at bounding box center [357, 245] width 3 height 5
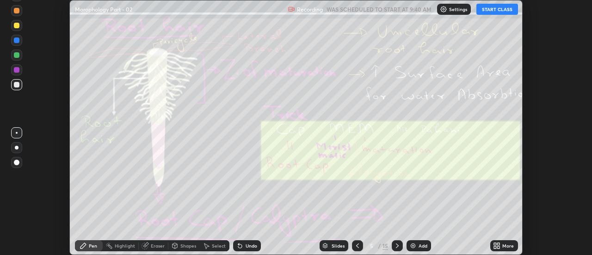
click at [357, 246] on icon at bounding box center [357, 245] width 7 height 7
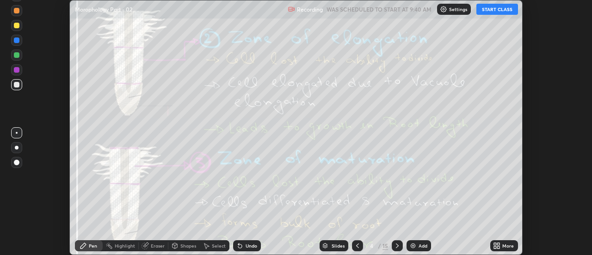
click at [357, 246] on icon at bounding box center [357, 245] width 7 height 7
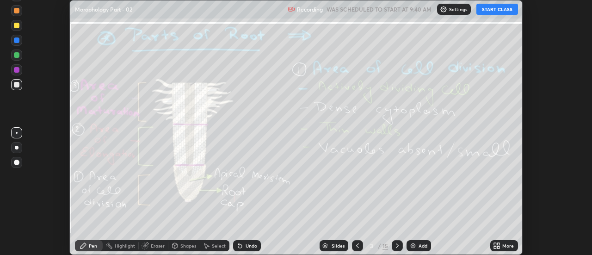
click at [357, 246] on icon at bounding box center [357, 245] width 7 height 7
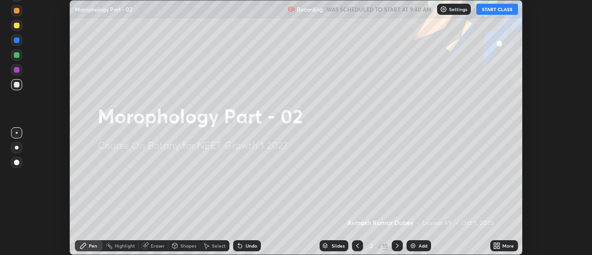
click at [504, 246] on div "More" at bounding box center [508, 245] width 12 height 5
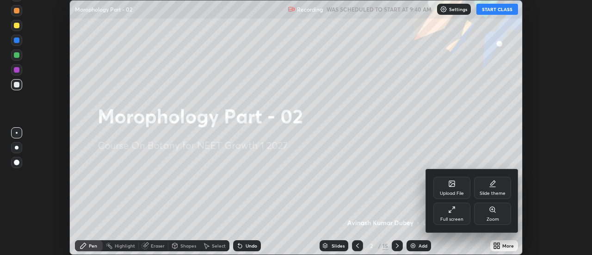
click at [457, 214] on div "Full screen" at bounding box center [451, 214] width 37 height 22
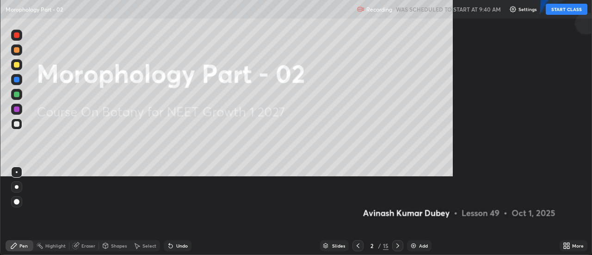
scroll to position [333, 592]
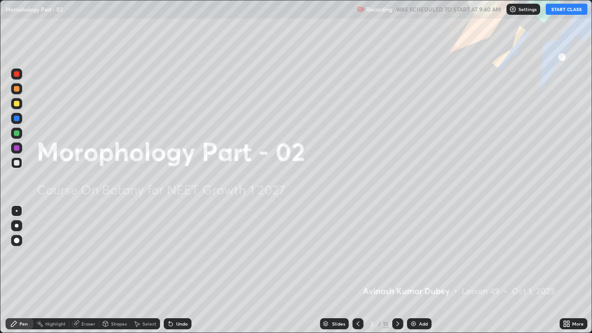
click at [567, 9] on button "START CLASS" at bounding box center [567, 9] width 42 height 11
click at [573, 12] on button "START CLASS" at bounding box center [567, 9] width 42 height 11
click at [570, 9] on button "START CLASS" at bounding box center [567, 9] width 42 height 11
click at [572, 12] on button "START CLASS" at bounding box center [567, 9] width 42 height 11
click at [575, 12] on button "START CLASS" at bounding box center [567, 9] width 42 height 11
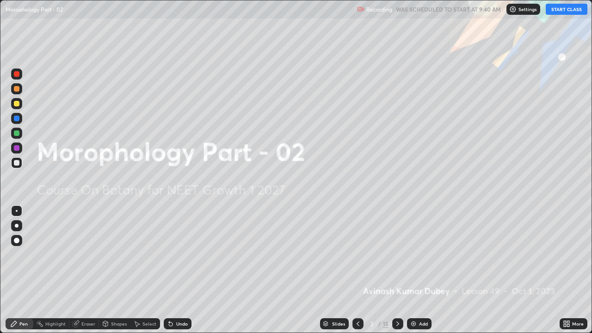
click at [568, 254] on icon at bounding box center [568, 325] width 2 height 2
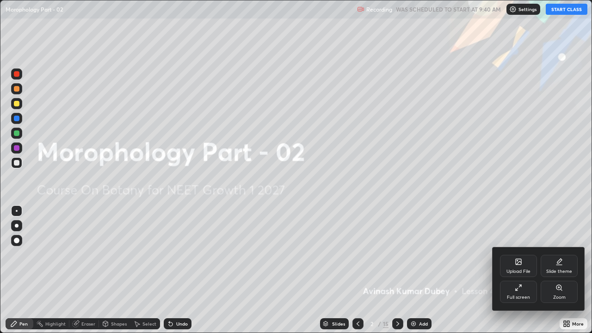
click at [519, 254] on icon at bounding box center [518, 287] width 7 height 7
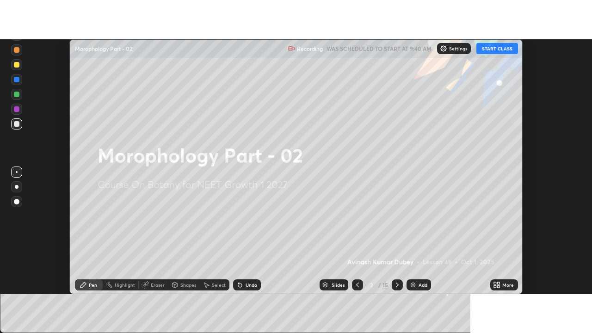
scroll to position [45985, 45648]
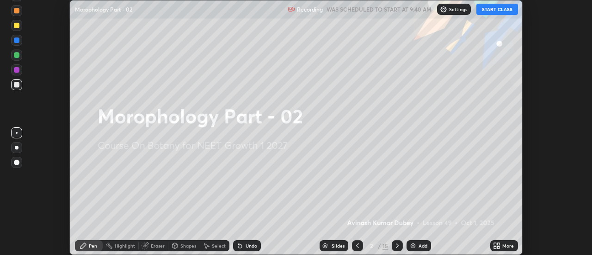
click at [498, 5] on button "START CLASS" at bounding box center [497, 9] width 42 height 11
click at [497, 10] on button "START CLASS" at bounding box center [497, 9] width 42 height 11
click at [498, 8] on button "START CLASS" at bounding box center [497, 9] width 42 height 11
click at [498, 246] on icon at bounding box center [499, 247] width 2 height 2
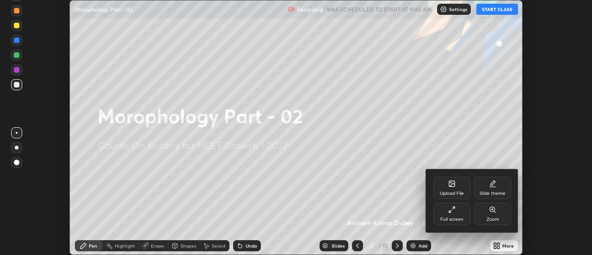
click at [456, 215] on div "Full screen" at bounding box center [451, 214] width 37 height 22
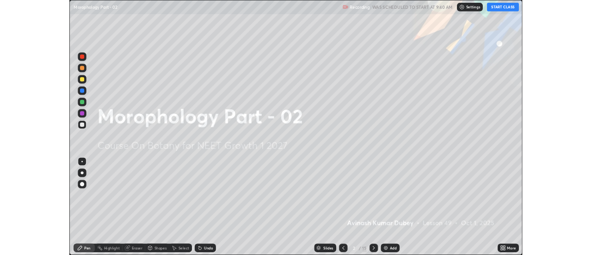
scroll to position [333, 592]
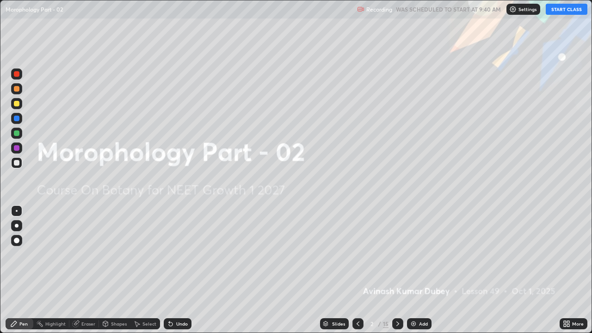
click at [559, 12] on button "START CLASS" at bounding box center [567, 9] width 42 height 11
click at [557, 11] on button "START CLASS" at bounding box center [567, 9] width 42 height 11
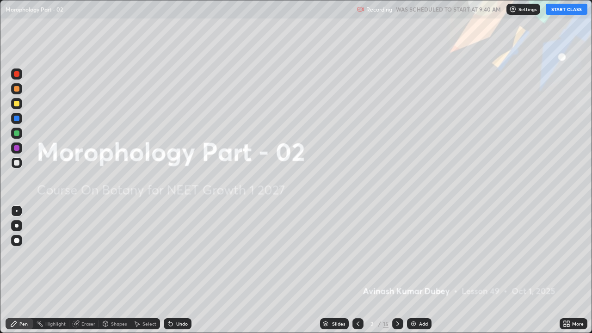
click at [557, 11] on button "START CLASS" at bounding box center [567, 9] width 42 height 11
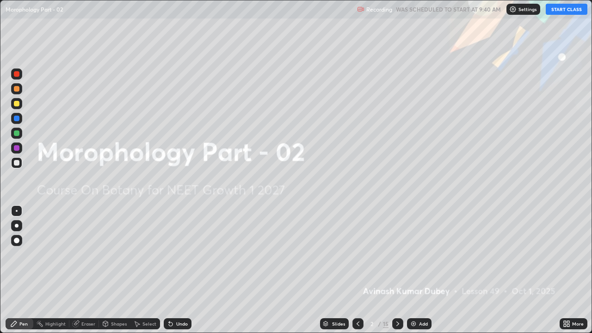
click at [557, 11] on button "START CLASS" at bounding box center [567, 9] width 42 height 11
click at [560, 10] on button "START CLASS" at bounding box center [567, 9] width 42 height 11
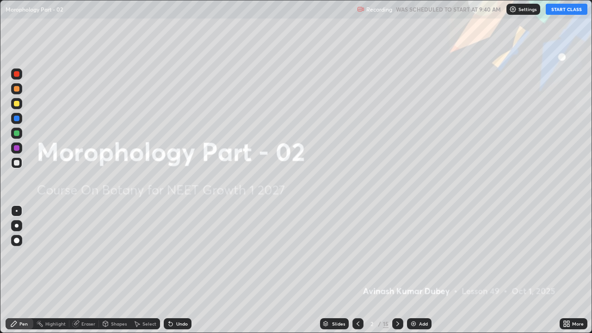
click at [560, 10] on button "START CLASS" at bounding box center [567, 9] width 42 height 11
click at [529, 10] on p "Settings" at bounding box center [527, 9] width 18 height 5
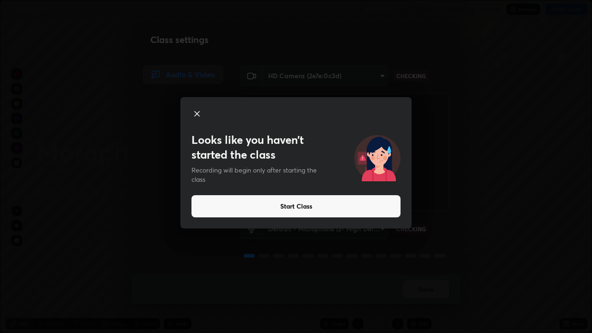
click at [299, 209] on button "Start Class" at bounding box center [295, 206] width 209 height 22
click at [294, 210] on button "Start Class" at bounding box center [295, 206] width 209 height 22
click at [294, 208] on button "Start Class" at bounding box center [295, 206] width 209 height 22
click at [294, 204] on button "Start Class" at bounding box center [295, 206] width 209 height 22
click at [292, 207] on button "Start Class" at bounding box center [295, 206] width 209 height 22
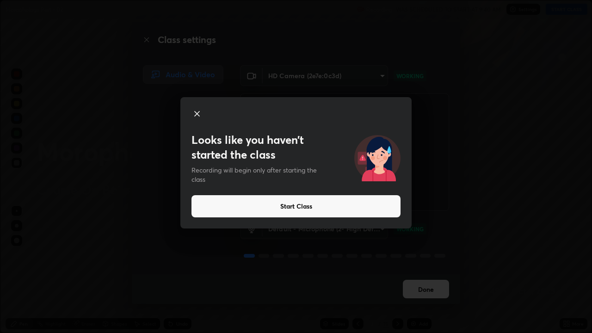
click at [292, 207] on button "Start Class" at bounding box center [295, 206] width 209 height 22
click at [289, 205] on button "Start Class" at bounding box center [295, 206] width 209 height 22
click at [196, 113] on icon at bounding box center [197, 113] width 5 height 5
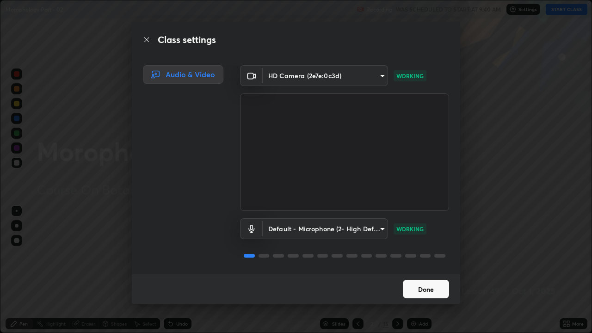
click at [419, 254] on button "Done" at bounding box center [426, 289] width 46 height 18
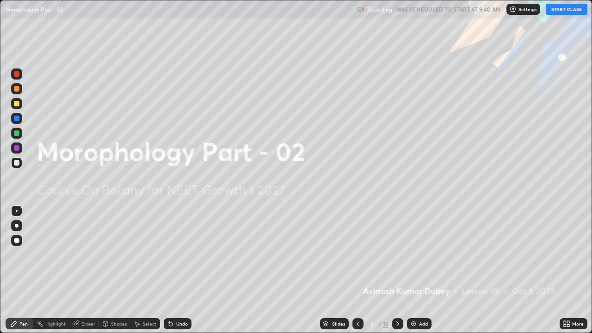
click at [566, 10] on button "START CLASS" at bounding box center [567, 9] width 42 height 11
click at [527, 8] on p "Settings" at bounding box center [527, 9] width 18 height 5
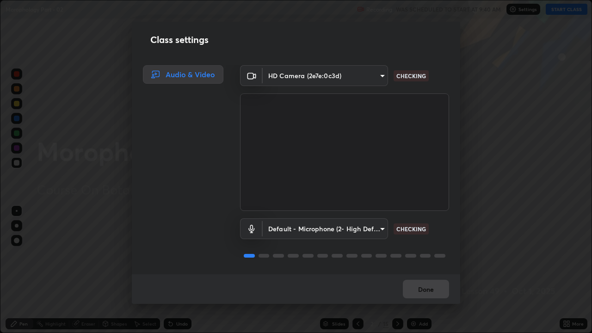
click at [429, 254] on div "Done" at bounding box center [296, 289] width 328 height 30
click at [426, 254] on button "Done" at bounding box center [426, 289] width 46 height 18
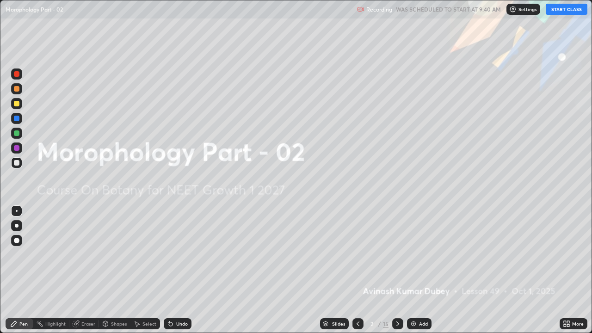
click at [568, 254] on icon at bounding box center [568, 325] width 2 height 2
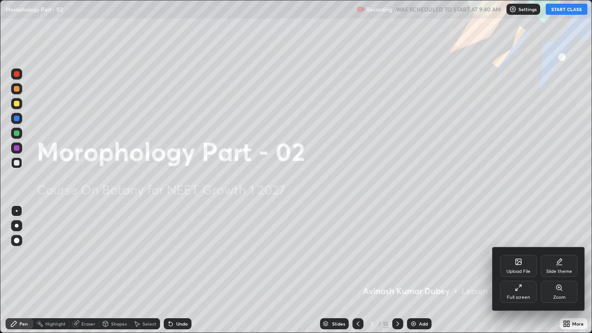
click at [520, 254] on div "Full screen" at bounding box center [518, 292] width 37 height 22
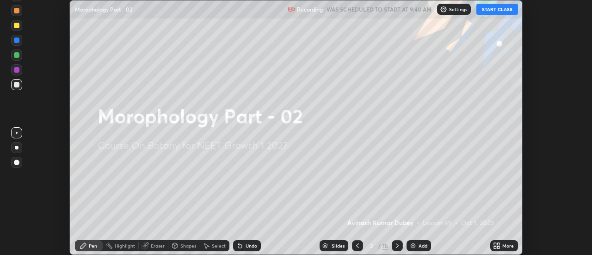
scroll to position [45985, 45648]
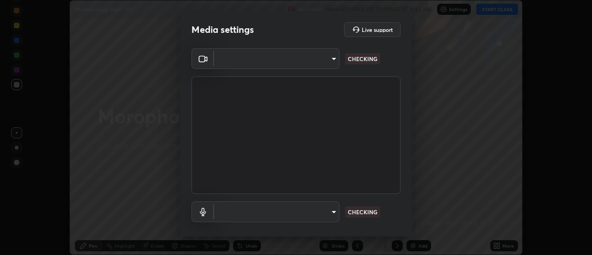
scroll to position [255, 592]
type input "6db99b6eec43879c9c37220b589585cee9a8a2a9ecad64e3b740b2de92d68dc4"
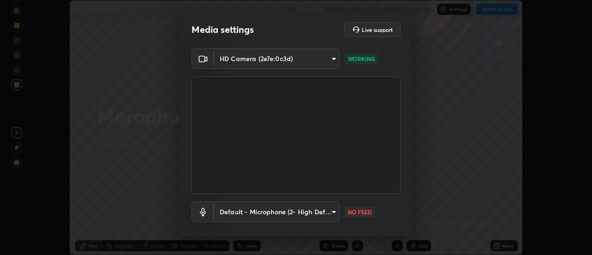
click at [225, 209] on body "Erase all Morophology Part - 02 Recording WAS SCHEDULED TO START AT 9:40 AM Set…" at bounding box center [296, 127] width 592 height 255
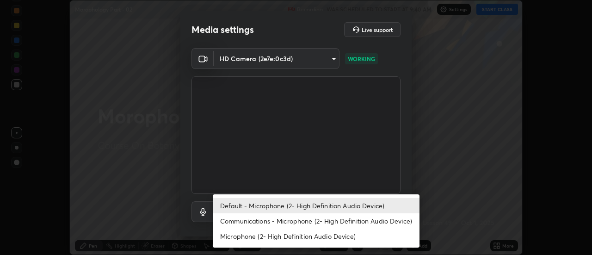
click at [228, 222] on li "Communications - Microphone (2- High Definition Audio Device)" at bounding box center [316, 220] width 207 height 15
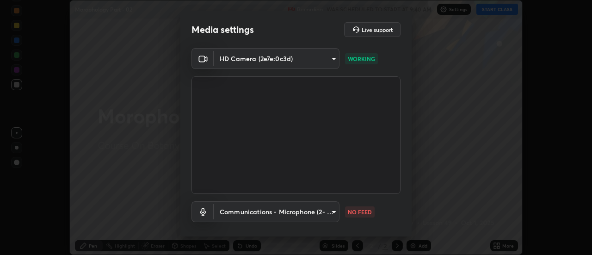
click at [232, 216] on body "Erase all Morophology Part - 02 Recording WAS SCHEDULED TO START AT 9:40 AM Set…" at bounding box center [296, 127] width 592 height 255
click at [227, 208] on body "Erase all Morophology Part - 02 Recording WAS SCHEDULED TO START AT 9:40 AM Set…" at bounding box center [296, 127] width 592 height 255
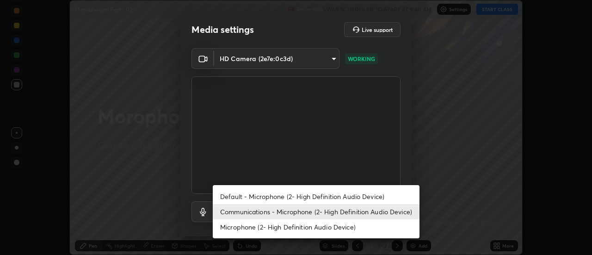
click at [230, 197] on li "Default - Microphone (2- High Definition Audio Device)" at bounding box center [316, 196] width 207 height 15
type input "default"
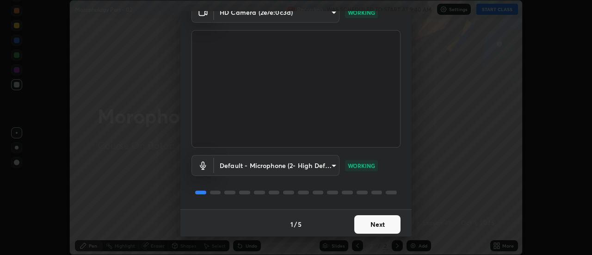
scroll to position [49, 0]
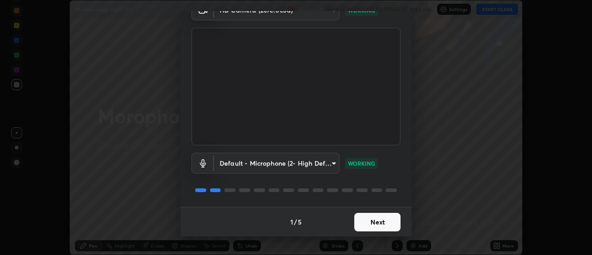
click at [370, 225] on button "Next" at bounding box center [377, 222] width 46 height 18
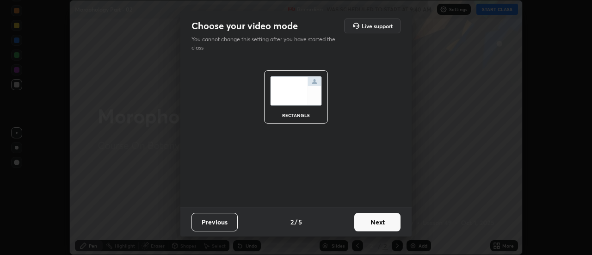
scroll to position [0, 0]
click at [375, 224] on button "Next" at bounding box center [377, 222] width 46 height 18
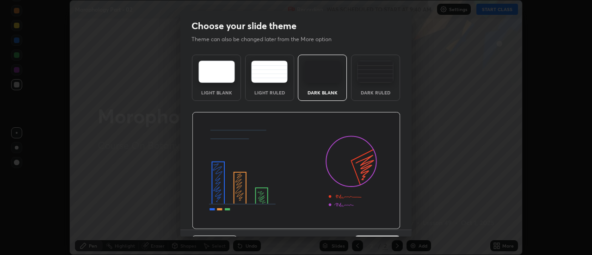
scroll to position [23, 0]
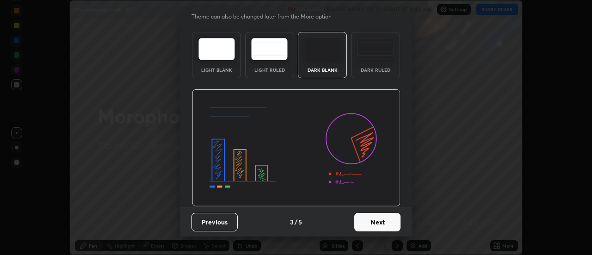
click at [374, 227] on button "Next" at bounding box center [377, 222] width 46 height 18
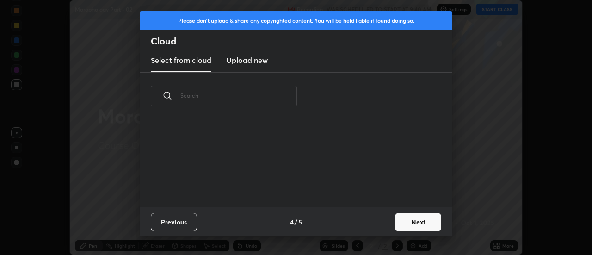
scroll to position [87, 297]
click at [254, 62] on h3 "Upload new" at bounding box center [247, 60] width 42 height 11
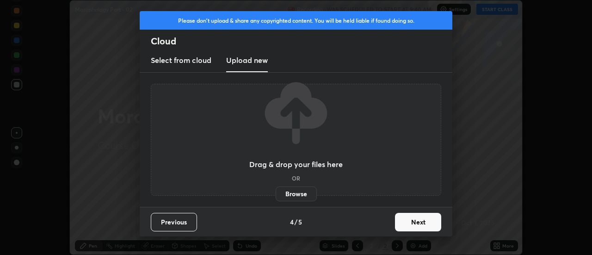
click at [294, 196] on label "Browse" at bounding box center [296, 193] width 41 height 15
click at [276, 196] on input "Browse" at bounding box center [276, 193] width 0 height 15
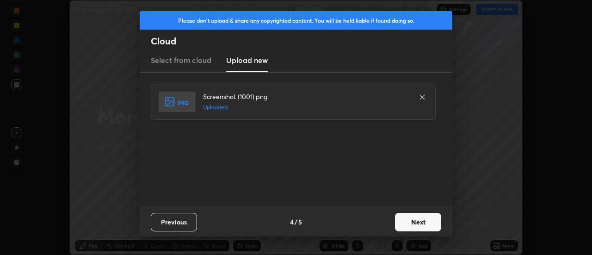
click at [411, 222] on button "Next" at bounding box center [418, 222] width 46 height 18
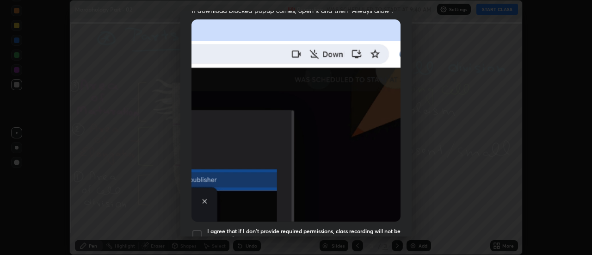
scroll to position [237, 0]
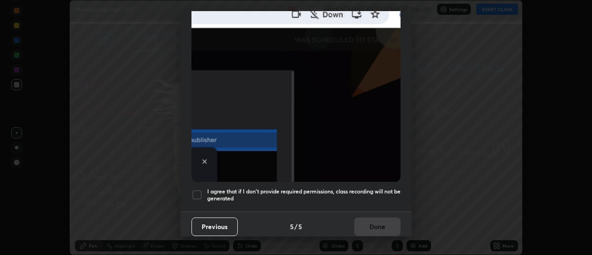
click at [198, 189] on div at bounding box center [196, 194] width 11 height 11
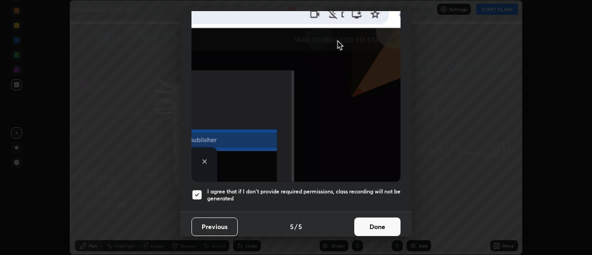
click at [375, 220] on button "Done" at bounding box center [377, 226] width 46 height 18
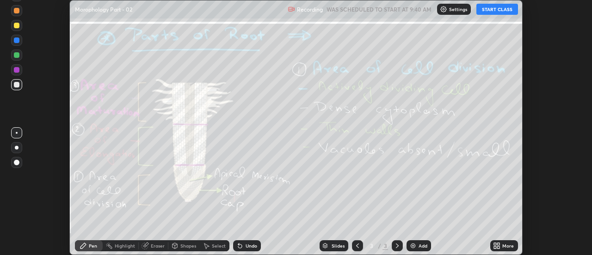
click at [499, 246] on icon at bounding box center [499, 247] width 2 height 2
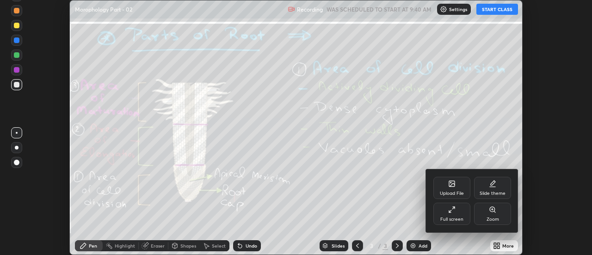
click at [460, 187] on div "Upload File" at bounding box center [451, 188] width 37 height 22
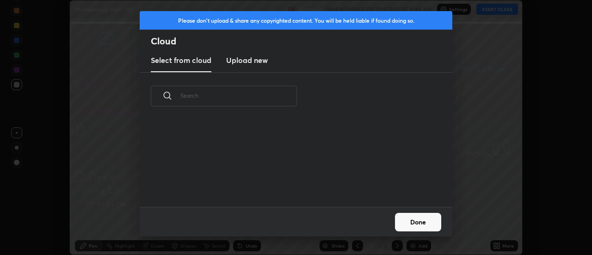
scroll to position [87, 297]
click at [252, 64] on h3 "Upload new" at bounding box center [247, 60] width 42 height 11
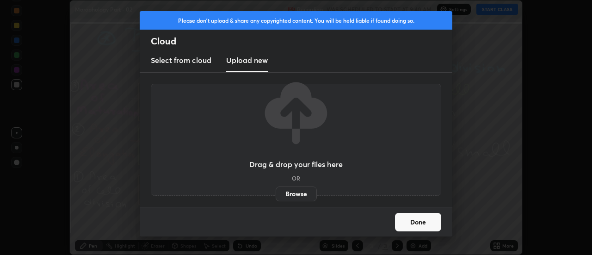
click at [295, 194] on label "Browse" at bounding box center [296, 193] width 41 height 15
click at [276, 194] on input "Browse" at bounding box center [276, 193] width 0 height 15
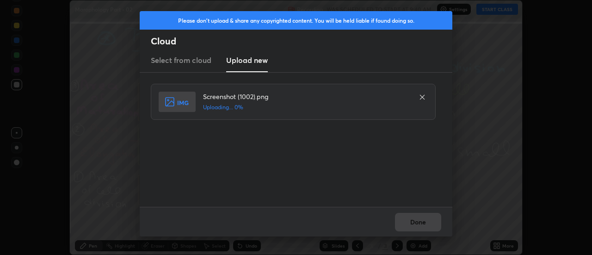
click at [421, 223] on div "Done" at bounding box center [296, 222] width 313 height 30
click at [422, 225] on div "Done" at bounding box center [296, 222] width 313 height 30
click at [420, 226] on div "Done" at bounding box center [296, 222] width 313 height 30
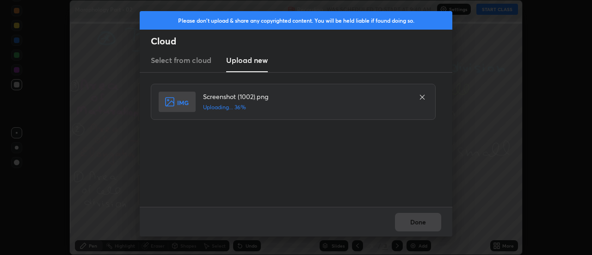
click at [417, 224] on div "Done" at bounding box center [296, 222] width 313 height 30
click at [417, 224] on button "Done" at bounding box center [418, 222] width 46 height 18
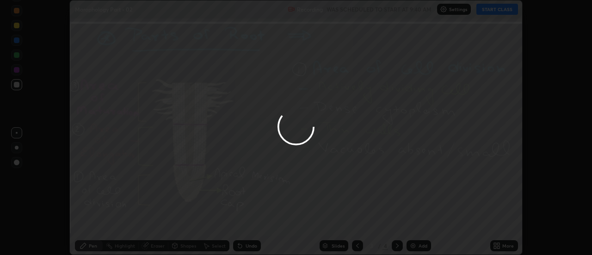
click at [417, 224] on button "Done" at bounding box center [418, 222] width 46 height 18
click at [417, 224] on div at bounding box center [296, 127] width 592 height 255
click at [415, 223] on div at bounding box center [296, 127] width 592 height 255
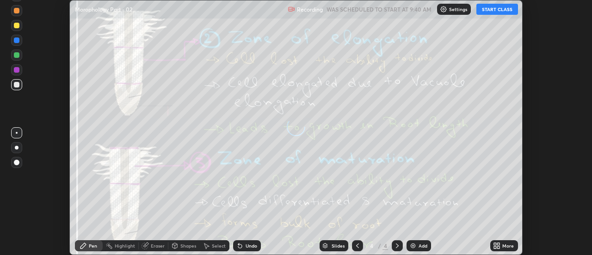
click at [505, 248] on div "More" at bounding box center [504, 245] width 28 height 11
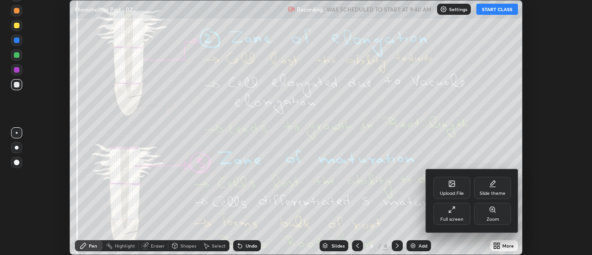
click at [456, 188] on div "Upload File" at bounding box center [451, 188] width 37 height 22
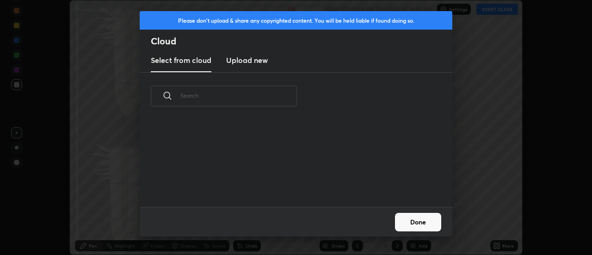
click at [249, 58] on h3 "Upload new" at bounding box center [247, 60] width 42 height 11
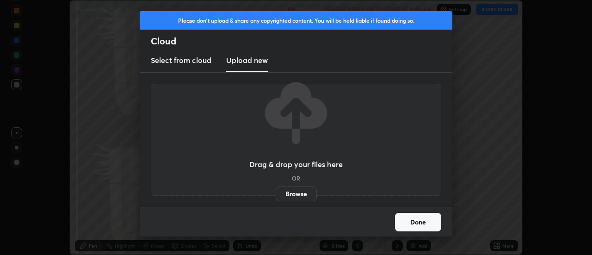
click at [308, 192] on label "Browse" at bounding box center [296, 193] width 41 height 15
click at [276, 192] on input "Browse" at bounding box center [276, 193] width 0 height 15
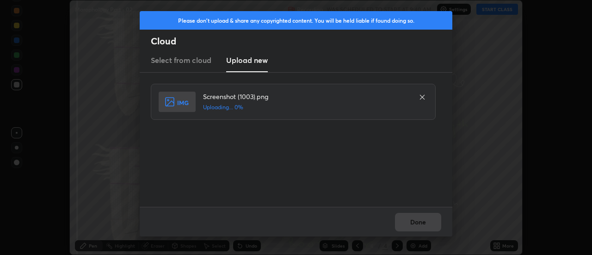
click at [426, 221] on div "Done" at bounding box center [296, 222] width 313 height 30
click at [424, 222] on div "Done" at bounding box center [296, 222] width 313 height 30
click at [424, 224] on div "Done" at bounding box center [296, 222] width 313 height 30
click at [422, 224] on button "Done" at bounding box center [418, 222] width 46 height 18
click at [419, 224] on button "Done" at bounding box center [418, 222] width 46 height 18
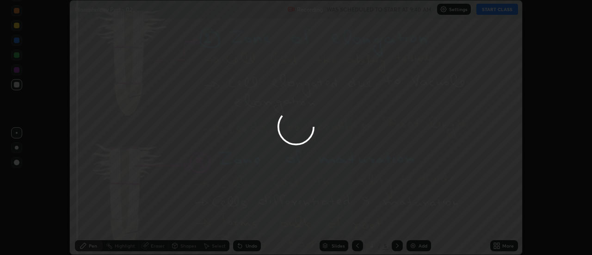
click at [419, 224] on div at bounding box center [296, 127] width 592 height 255
click at [418, 222] on div at bounding box center [296, 127] width 592 height 255
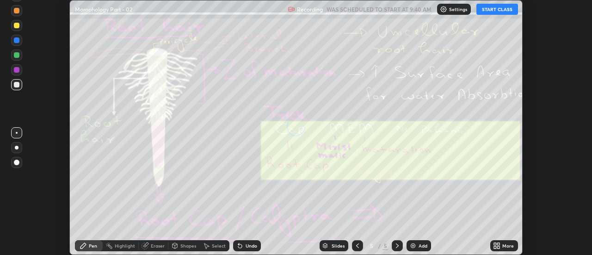
click at [497, 246] on icon at bounding box center [496, 245] width 7 height 7
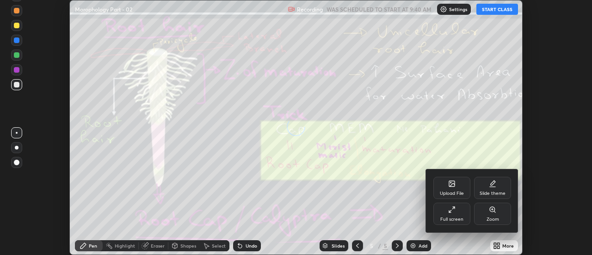
click at [460, 189] on div "Upload File" at bounding box center [451, 188] width 37 height 22
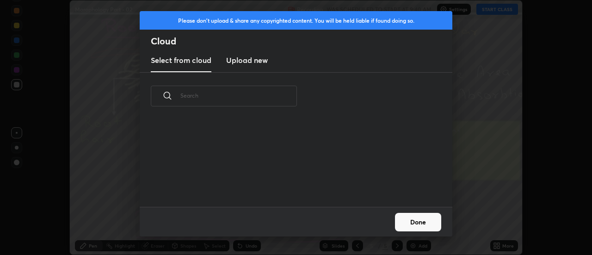
click at [249, 59] on h3 "Upload new" at bounding box center [247, 60] width 42 height 11
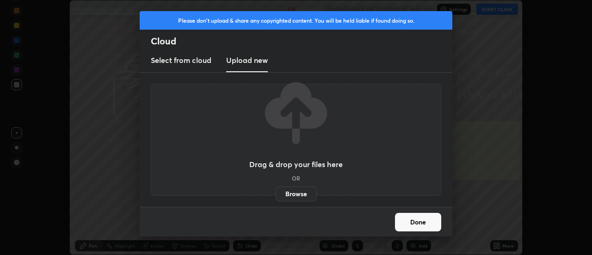
click at [299, 198] on label "Browse" at bounding box center [296, 193] width 41 height 15
click at [276, 198] on input "Browse" at bounding box center [276, 193] width 0 height 15
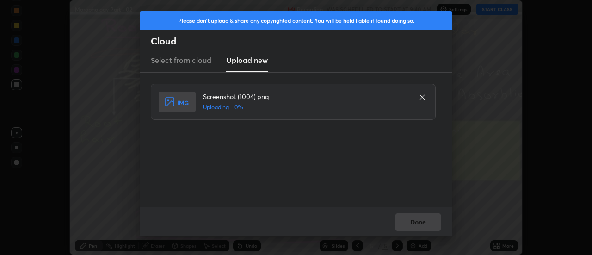
click at [429, 222] on div "Done" at bounding box center [296, 222] width 313 height 30
click at [429, 222] on button "Done" at bounding box center [418, 222] width 46 height 18
click at [427, 223] on button "Done" at bounding box center [418, 222] width 46 height 18
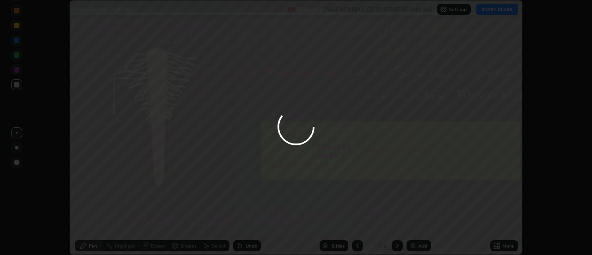
click at [424, 223] on div at bounding box center [296, 127] width 592 height 255
click at [422, 224] on div at bounding box center [296, 127] width 592 height 255
click at [420, 223] on div at bounding box center [296, 127] width 592 height 255
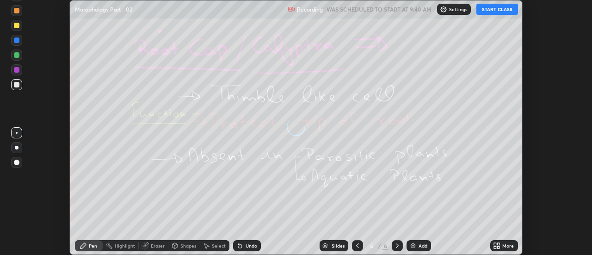
click at [503, 247] on div "More" at bounding box center [508, 245] width 12 height 5
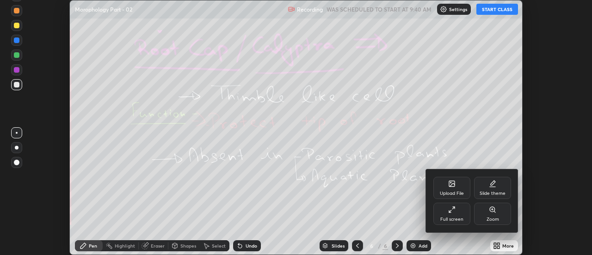
click at [455, 189] on div "Upload File" at bounding box center [451, 188] width 37 height 22
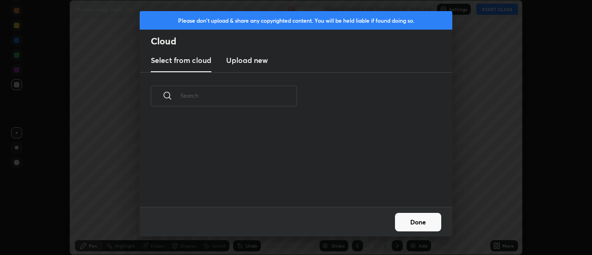
click at [250, 65] on h3 "Upload new" at bounding box center [247, 60] width 42 height 11
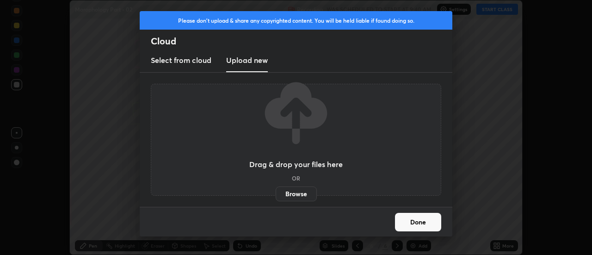
click at [295, 197] on label "Browse" at bounding box center [296, 193] width 41 height 15
click at [276, 197] on input "Browse" at bounding box center [276, 193] width 0 height 15
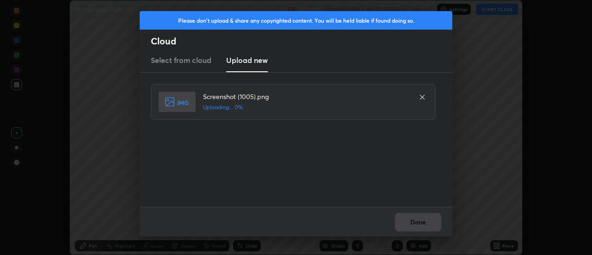
click at [424, 226] on div "Done" at bounding box center [296, 222] width 313 height 30
click at [423, 225] on div "Done" at bounding box center [296, 222] width 313 height 30
click at [421, 222] on div "Done" at bounding box center [296, 222] width 313 height 30
click at [419, 222] on div "Done" at bounding box center [296, 222] width 313 height 30
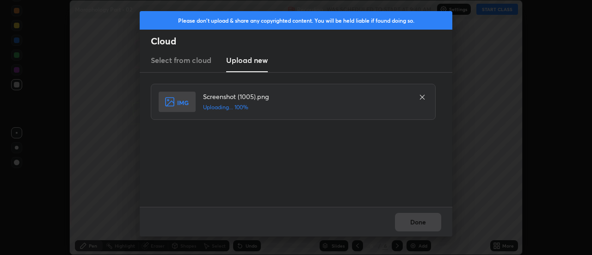
click at [417, 221] on div "Done" at bounding box center [296, 222] width 313 height 30
click at [416, 222] on button "Done" at bounding box center [418, 222] width 46 height 18
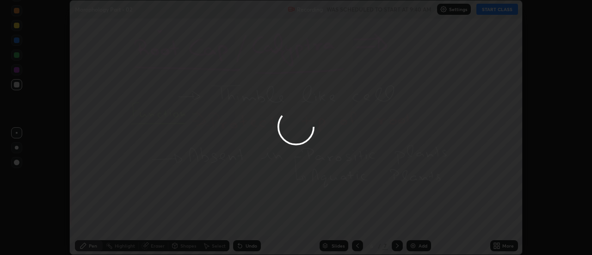
click at [416, 222] on div at bounding box center [296, 127] width 592 height 255
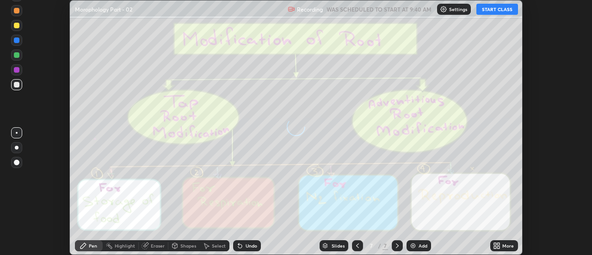
click at [498, 244] on icon at bounding box center [499, 244] width 2 height 2
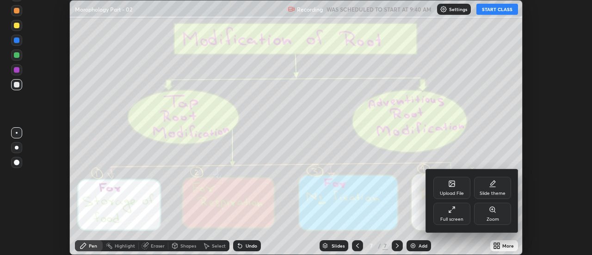
click at [456, 185] on div "Upload File" at bounding box center [451, 188] width 37 height 22
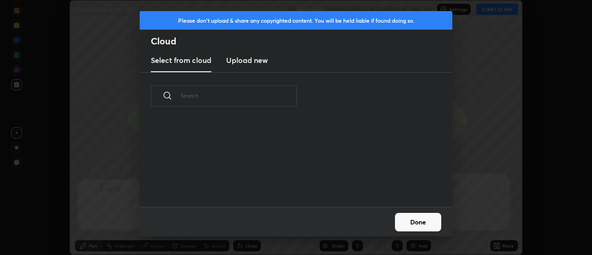
scroll to position [3, 5]
click at [258, 61] on h3 "Upload new" at bounding box center [247, 60] width 42 height 11
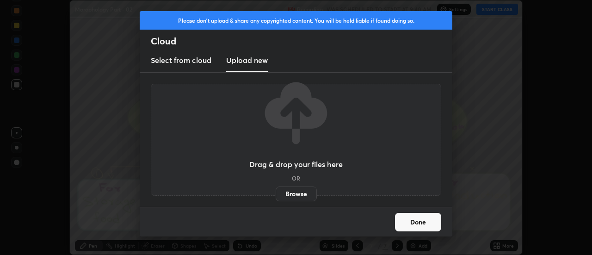
click at [295, 192] on label "Browse" at bounding box center [296, 193] width 41 height 15
click at [276, 192] on input "Browse" at bounding box center [276, 193] width 0 height 15
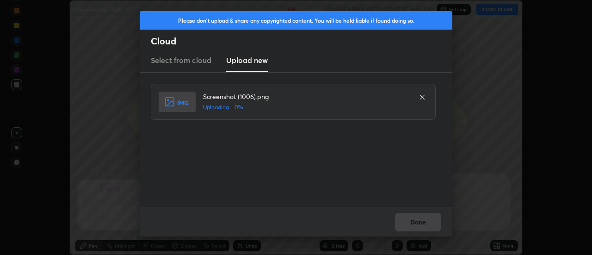
click at [421, 219] on div "Done" at bounding box center [296, 222] width 313 height 30
click at [419, 223] on div "Done" at bounding box center [296, 222] width 313 height 30
click at [417, 223] on div "Done" at bounding box center [296, 222] width 313 height 30
click at [417, 223] on button "Done" at bounding box center [418, 222] width 46 height 18
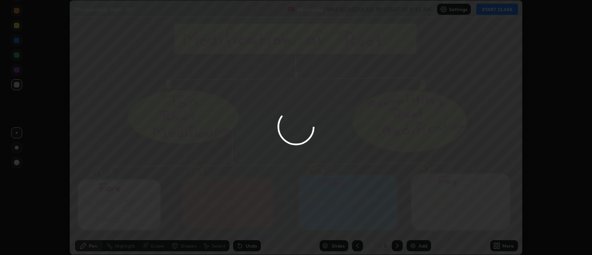
click at [415, 223] on button "Done" at bounding box center [418, 222] width 46 height 18
click at [415, 223] on div at bounding box center [296, 127] width 592 height 255
click at [418, 223] on div at bounding box center [296, 127] width 592 height 255
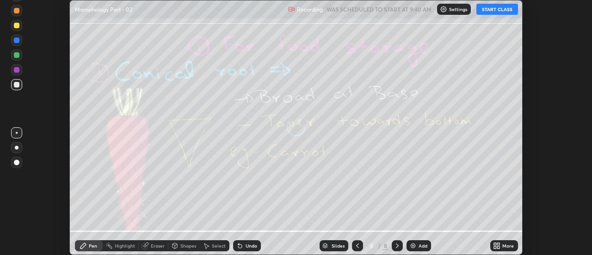
click at [498, 246] on icon at bounding box center [499, 247] width 2 height 2
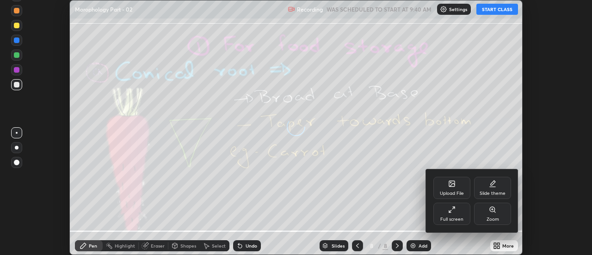
click at [456, 186] on div "Upload File" at bounding box center [451, 188] width 37 height 22
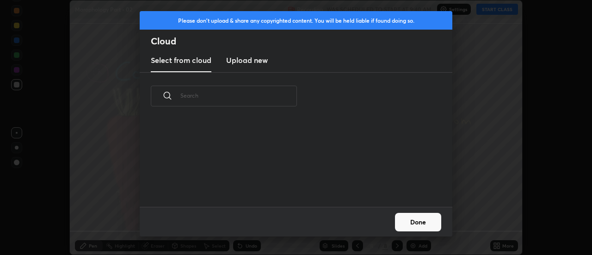
click at [240, 61] on h3 "Upload new" at bounding box center [247, 60] width 42 height 11
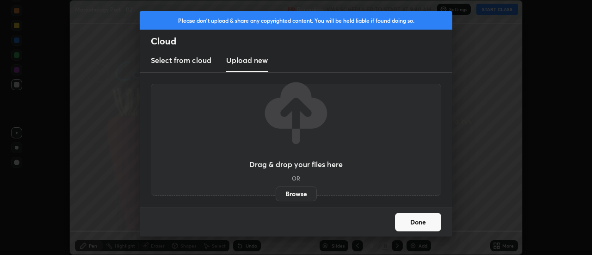
click at [297, 193] on label "Browse" at bounding box center [296, 193] width 41 height 15
click at [276, 193] on input "Browse" at bounding box center [276, 193] width 0 height 15
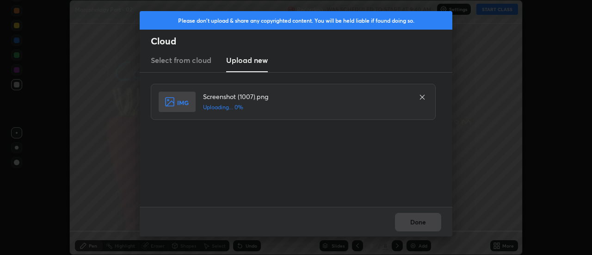
click at [427, 226] on div "Done" at bounding box center [296, 222] width 313 height 30
click at [423, 224] on div "Done" at bounding box center [296, 222] width 313 height 30
click at [420, 223] on div "Done" at bounding box center [296, 222] width 313 height 30
click at [418, 221] on button "Done" at bounding box center [418, 222] width 46 height 18
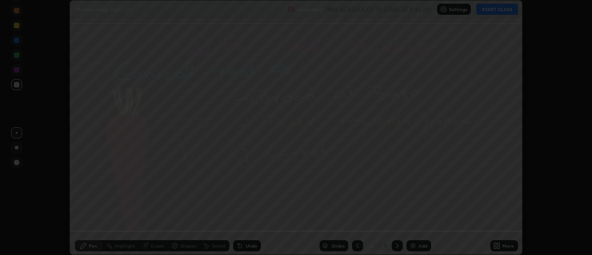
click at [418, 221] on button "Done" at bounding box center [418, 222] width 46 height 18
click at [416, 221] on div at bounding box center [296, 127] width 592 height 255
click at [504, 246] on div "More" at bounding box center [508, 245] width 12 height 5
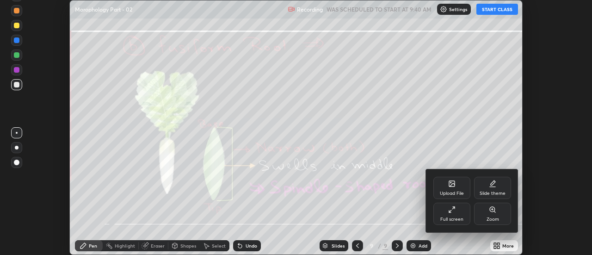
click at [456, 185] on div "Upload File" at bounding box center [451, 188] width 37 height 22
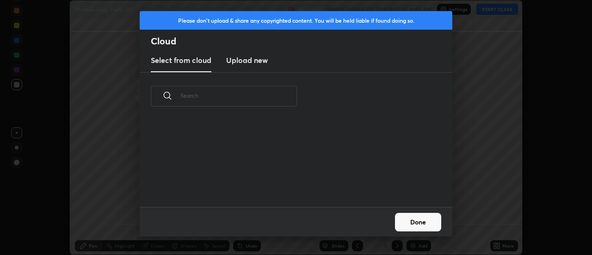
scroll to position [87, 297]
click at [242, 60] on h3 "Upload new" at bounding box center [247, 60] width 42 height 11
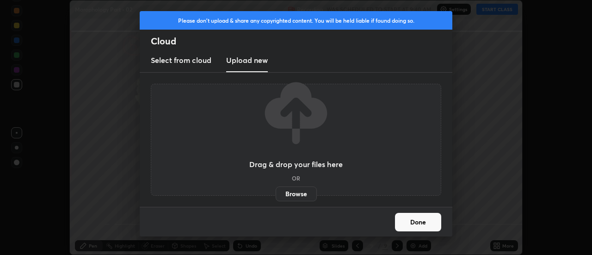
click at [295, 194] on label "Browse" at bounding box center [296, 193] width 41 height 15
click at [276, 194] on input "Browse" at bounding box center [276, 193] width 0 height 15
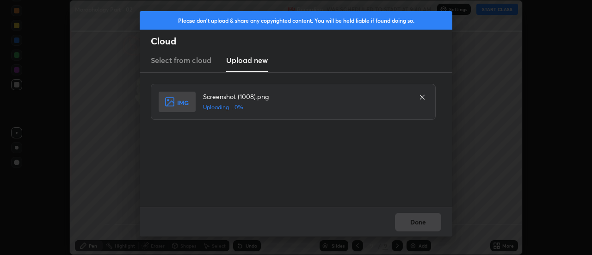
click at [423, 222] on div "Done" at bounding box center [296, 222] width 313 height 30
click at [419, 222] on div "Done" at bounding box center [296, 222] width 313 height 30
click at [419, 223] on div "Done" at bounding box center [296, 222] width 313 height 30
click at [417, 224] on div "Done" at bounding box center [296, 222] width 313 height 30
click at [417, 224] on button "Done" at bounding box center [418, 222] width 46 height 18
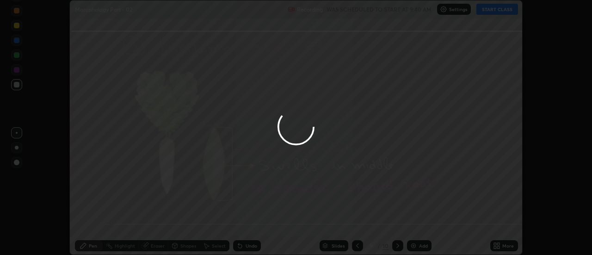
click at [415, 222] on button "Done" at bounding box center [418, 222] width 46 height 18
click at [415, 222] on div at bounding box center [296, 127] width 592 height 255
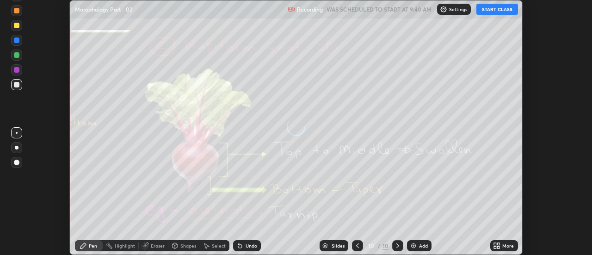
click at [499, 246] on icon at bounding box center [499, 247] width 2 height 2
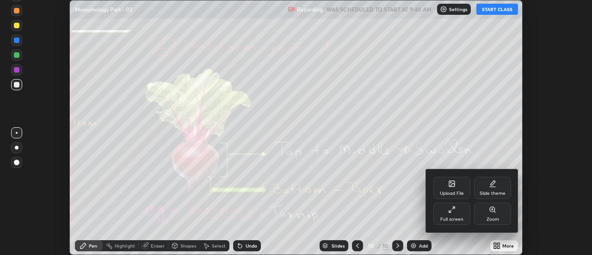
click at [458, 190] on div "Upload File" at bounding box center [451, 188] width 37 height 22
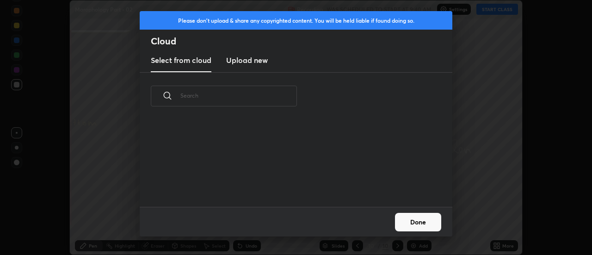
click at [246, 60] on h3 "Upload new" at bounding box center [247, 60] width 42 height 11
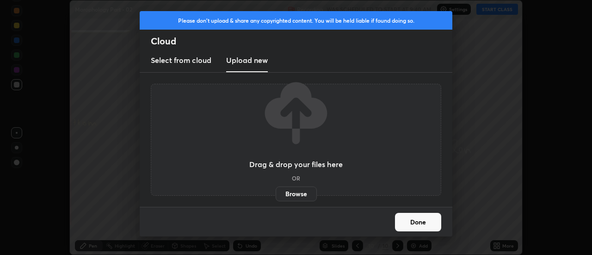
click at [289, 195] on label "Browse" at bounding box center [296, 193] width 41 height 15
click at [276, 195] on input "Browse" at bounding box center [276, 193] width 0 height 15
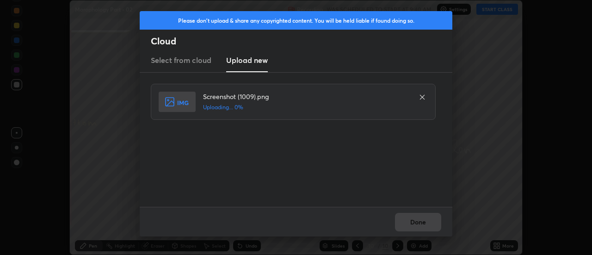
click at [424, 226] on div "Done" at bounding box center [296, 222] width 313 height 30
click at [421, 227] on div "Done" at bounding box center [296, 222] width 313 height 30
click at [419, 225] on div "Done" at bounding box center [296, 222] width 313 height 30
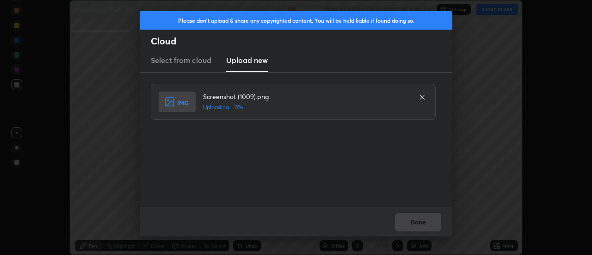
click at [418, 223] on div "Done" at bounding box center [296, 222] width 313 height 30
click at [417, 221] on button "Done" at bounding box center [418, 222] width 46 height 18
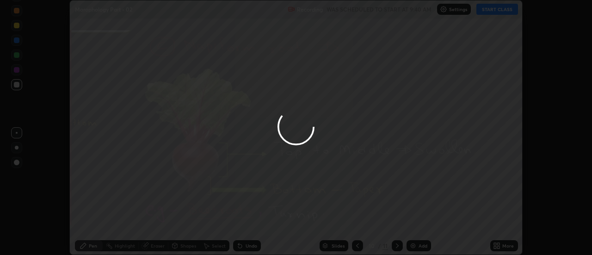
click at [417, 221] on button "Done" at bounding box center [418, 222] width 46 height 18
click at [417, 221] on div at bounding box center [296, 127] width 592 height 255
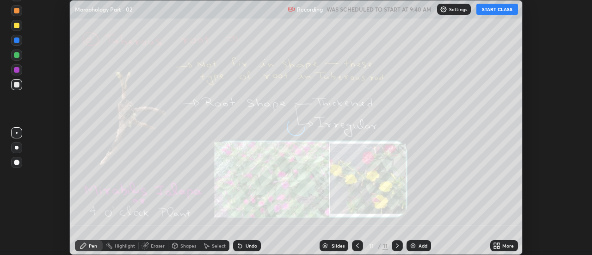
click at [498, 243] on icon at bounding box center [499, 244] width 2 height 2
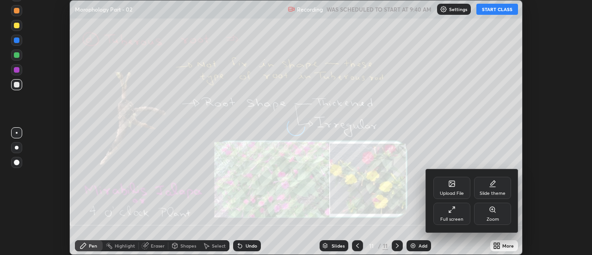
click at [460, 186] on div "Upload File" at bounding box center [451, 188] width 37 height 22
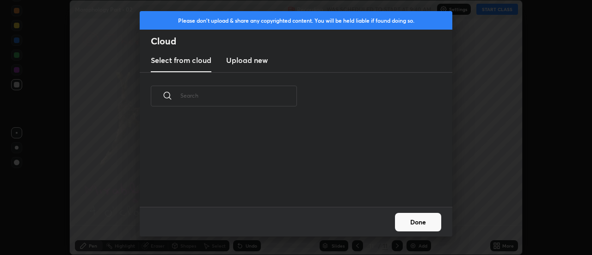
click at [242, 59] on h3 "Upload new" at bounding box center [247, 60] width 42 height 11
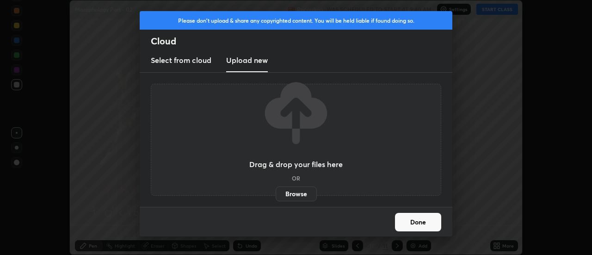
click at [295, 194] on label "Browse" at bounding box center [296, 193] width 41 height 15
click at [276, 194] on input "Browse" at bounding box center [276, 193] width 0 height 15
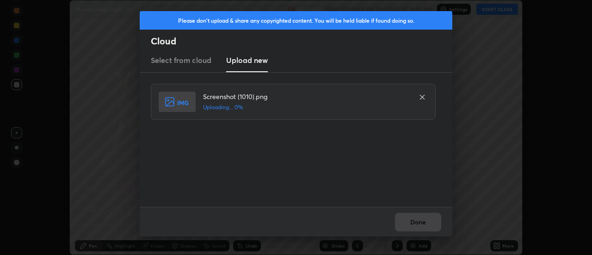
click at [424, 227] on div "Done" at bounding box center [296, 222] width 313 height 30
click at [421, 222] on div "Done" at bounding box center [296, 222] width 313 height 30
click at [418, 223] on div "Done" at bounding box center [296, 222] width 313 height 30
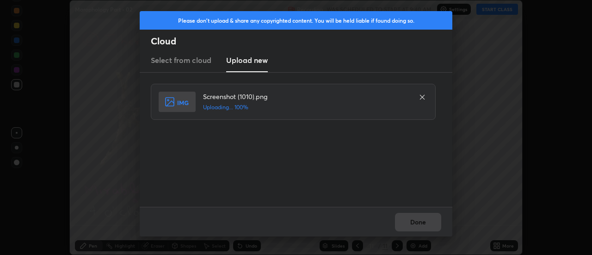
click at [414, 223] on div "Done" at bounding box center [296, 222] width 313 height 30
click at [414, 223] on button "Done" at bounding box center [418, 222] width 46 height 18
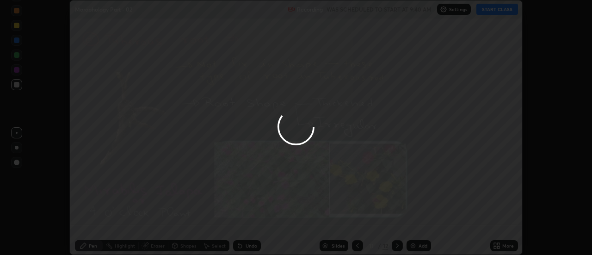
click at [414, 223] on div at bounding box center [296, 127] width 592 height 255
click at [498, 246] on icon at bounding box center [499, 247] width 2 height 2
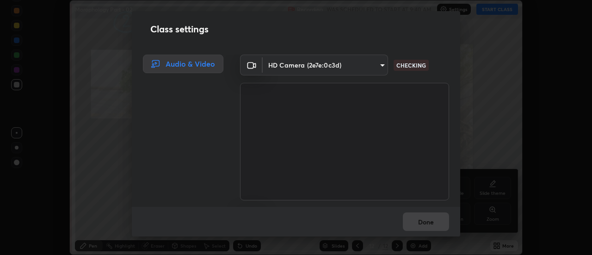
scroll to position [58, 0]
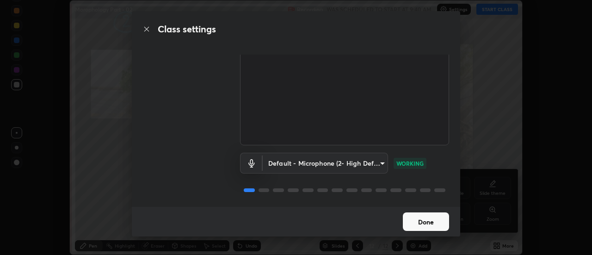
click at [419, 227] on button "Done" at bounding box center [426, 221] width 46 height 18
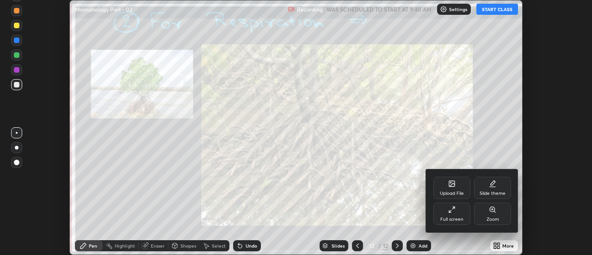
click at [454, 188] on div "Upload File" at bounding box center [451, 188] width 37 height 22
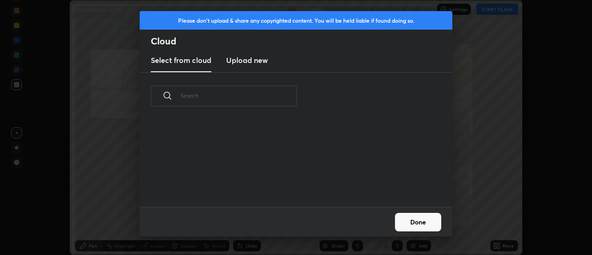
scroll to position [87, 297]
click at [243, 65] on h3 "Upload new" at bounding box center [247, 60] width 42 height 11
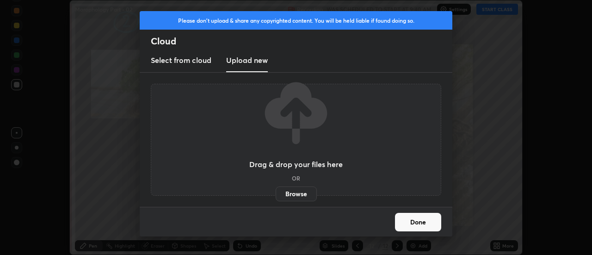
click at [296, 193] on label "Browse" at bounding box center [296, 193] width 41 height 15
click at [276, 193] on input "Browse" at bounding box center [276, 193] width 0 height 15
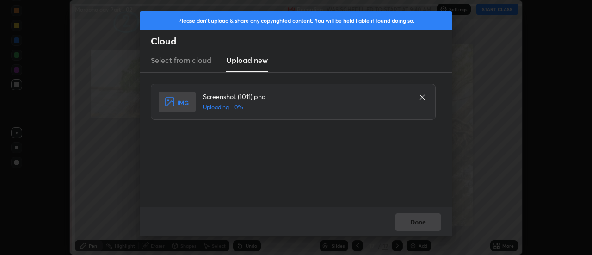
click at [424, 224] on div "Done" at bounding box center [296, 222] width 313 height 30
click at [421, 225] on div "Done" at bounding box center [296, 222] width 313 height 30
click at [418, 226] on div "Done" at bounding box center [296, 222] width 313 height 30
click at [416, 224] on div "Done" at bounding box center [296, 222] width 313 height 30
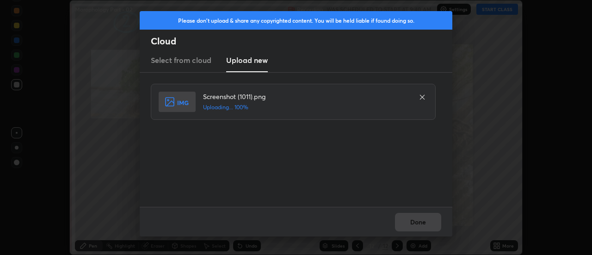
click at [413, 222] on div "Done" at bounding box center [296, 222] width 313 height 30
click at [416, 223] on button "Done" at bounding box center [418, 222] width 46 height 18
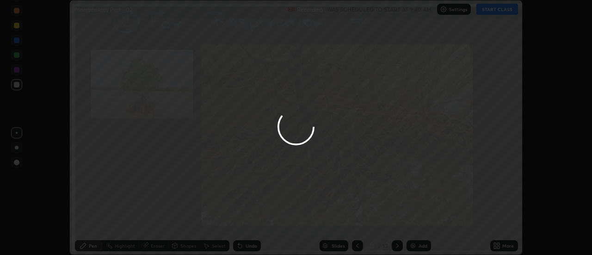
click at [416, 223] on button "Done" at bounding box center [418, 222] width 46 height 18
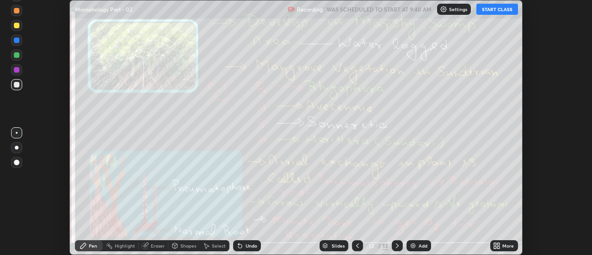
click at [503, 246] on div "More" at bounding box center [508, 245] width 12 height 5
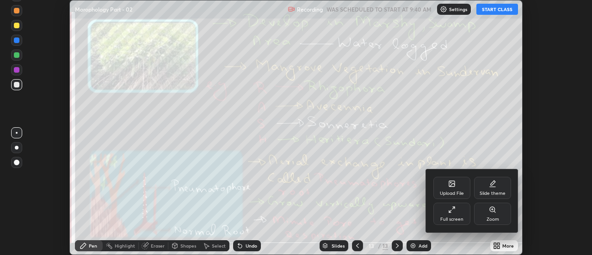
click at [457, 188] on div "Upload File" at bounding box center [451, 188] width 37 height 22
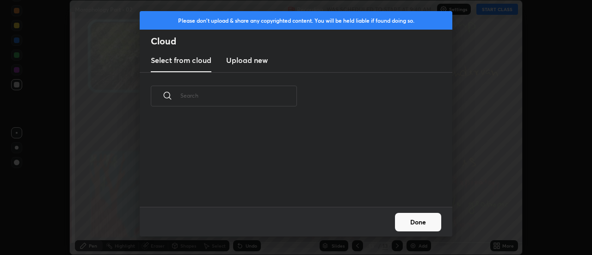
click at [245, 62] on h3 "Upload new" at bounding box center [247, 60] width 42 height 11
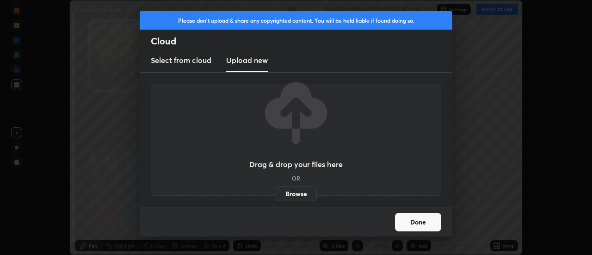
click at [292, 191] on label "Browse" at bounding box center [296, 193] width 41 height 15
click at [276, 191] on input "Browse" at bounding box center [276, 193] width 0 height 15
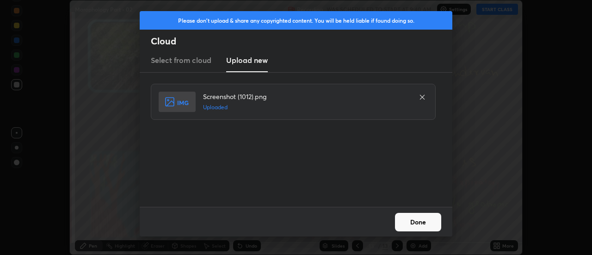
click at [413, 223] on button "Done" at bounding box center [418, 222] width 46 height 18
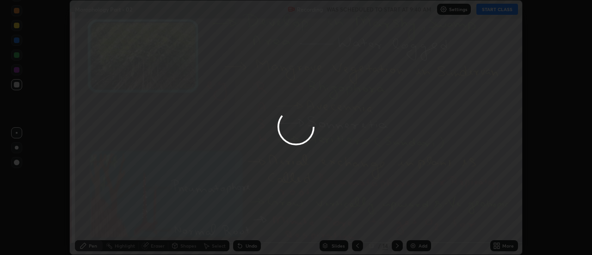
click at [499, 246] on icon at bounding box center [499, 247] width 2 height 2
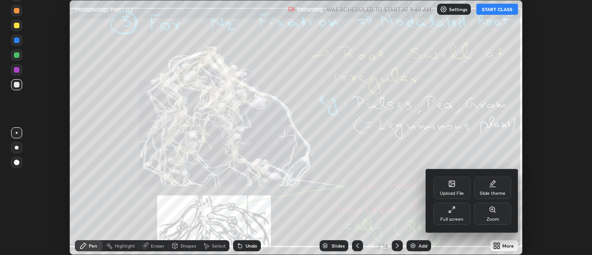
click at [455, 188] on div "Upload File" at bounding box center [451, 188] width 37 height 22
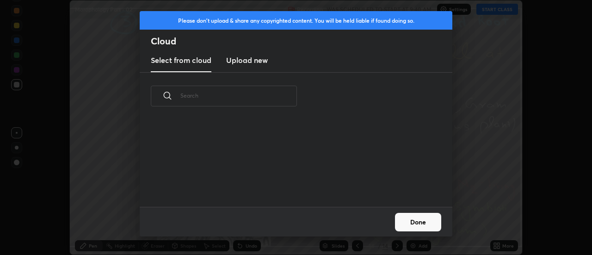
click at [250, 62] on h3 "Upload new" at bounding box center [247, 60] width 42 height 11
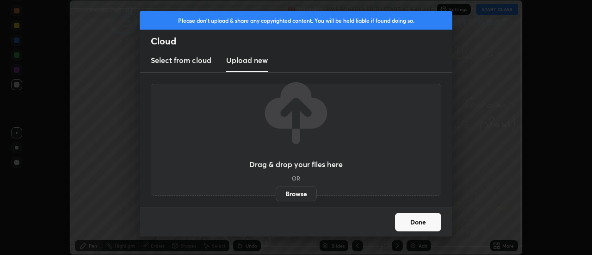
click at [293, 193] on label "Browse" at bounding box center [296, 193] width 41 height 15
click at [276, 193] on input "Browse" at bounding box center [276, 193] width 0 height 15
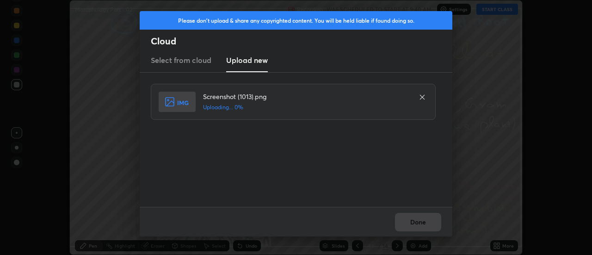
click at [425, 221] on div "Done" at bounding box center [296, 222] width 313 height 30
click at [420, 223] on div "Done" at bounding box center [296, 222] width 313 height 30
click at [418, 222] on div "Done" at bounding box center [296, 222] width 313 height 30
click at [416, 222] on div "Done" at bounding box center [296, 222] width 313 height 30
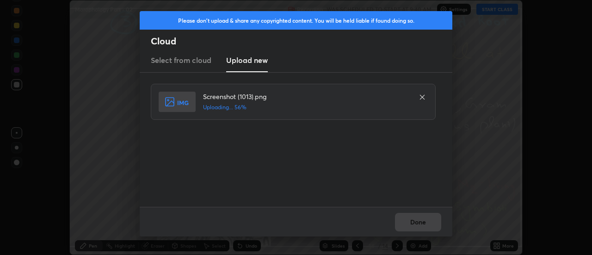
click at [416, 222] on div "Done" at bounding box center [296, 222] width 313 height 30
click at [415, 224] on div "Done" at bounding box center [296, 222] width 313 height 30
click at [415, 224] on button "Done" at bounding box center [418, 222] width 46 height 18
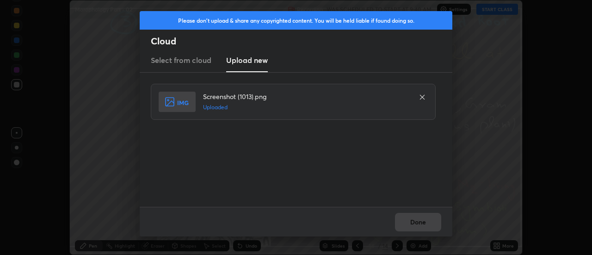
click at [413, 223] on button "Done" at bounding box center [418, 222] width 46 height 18
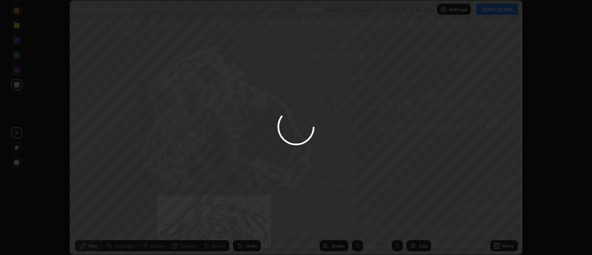
click at [413, 223] on button "Done" at bounding box center [418, 222] width 46 height 18
click at [413, 223] on div at bounding box center [296, 127] width 592 height 255
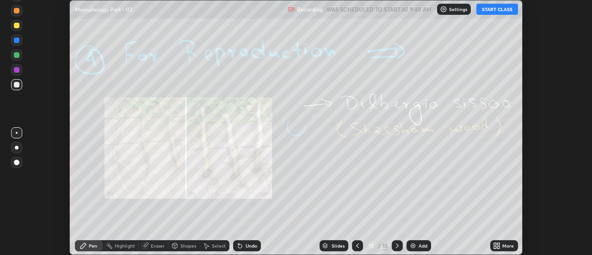
click at [504, 246] on div "More" at bounding box center [508, 245] width 12 height 5
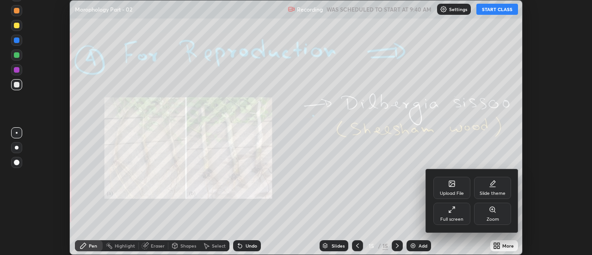
click at [459, 186] on div "Upload File" at bounding box center [451, 188] width 37 height 22
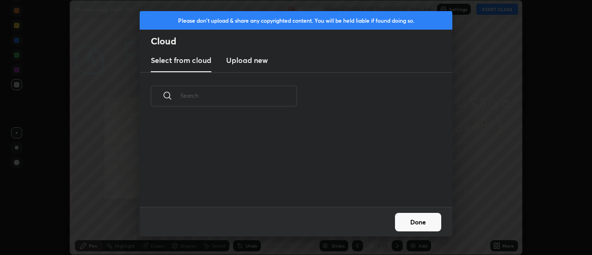
click at [247, 64] on h3 "Upload new" at bounding box center [247, 60] width 42 height 11
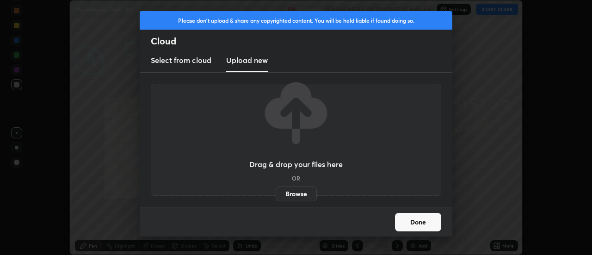
click at [295, 191] on label "Browse" at bounding box center [296, 193] width 41 height 15
click at [276, 191] on input "Browse" at bounding box center [276, 193] width 0 height 15
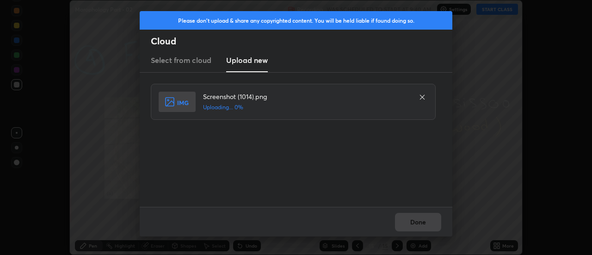
click at [426, 224] on div "Done" at bounding box center [296, 222] width 313 height 30
click at [420, 223] on div "Done" at bounding box center [296, 222] width 313 height 30
click at [422, 221] on div "Done" at bounding box center [296, 222] width 313 height 30
click at [420, 222] on button "Done" at bounding box center [418, 222] width 46 height 18
click at [418, 222] on button "Done" at bounding box center [418, 222] width 46 height 18
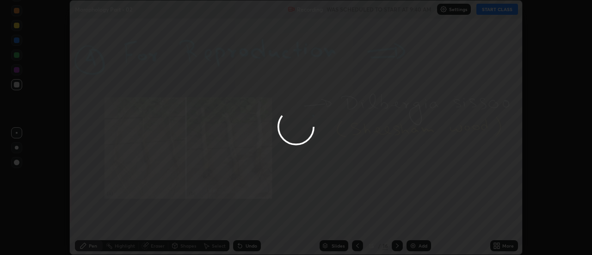
click at [418, 222] on div at bounding box center [296, 127] width 592 height 255
click at [500, 246] on icon at bounding box center [496, 245] width 7 height 7
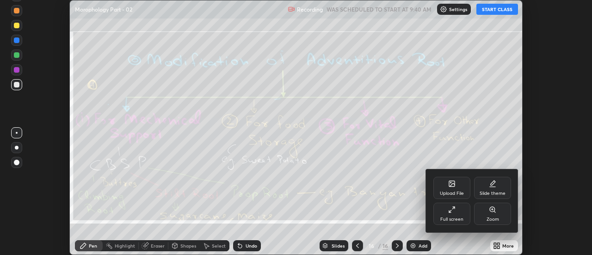
click at [456, 186] on div "Upload File" at bounding box center [451, 188] width 37 height 22
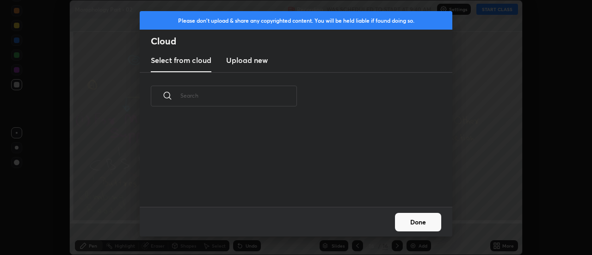
scroll to position [3, 5]
click at [248, 61] on h3 "Upload new" at bounding box center [247, 60] width 42 height 11
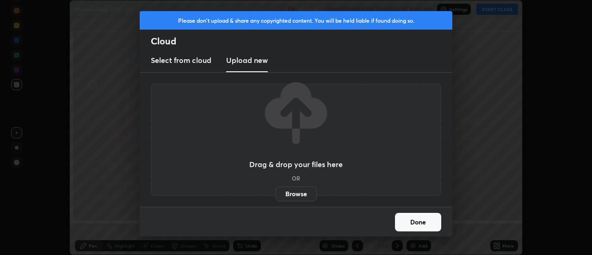
click at [296, 195] on label "Browse" at bounding box center [296, 193] width 41 height 15
click at [276, 195] on input "Browse" at bounding box center [276, 193] width 0 height 15
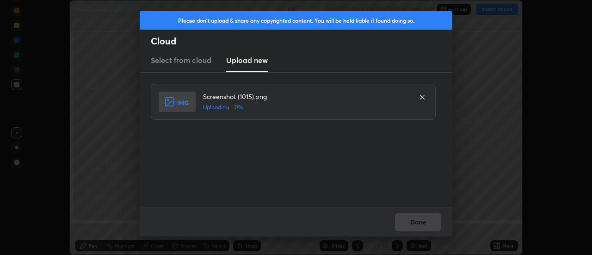
click at [425, 221] on div "Done" at bounding box center [296, 222] width 313 height 30
click at [423, 222] on div "Done" at bounding box center [296, 222] width 313 height 30
click at [421, 224] on button "Done" at bounding box center [418, 222] width 46 height 18
click at [418, 224] on button "Done" at bounding box center [418, 222] width 46 height 18
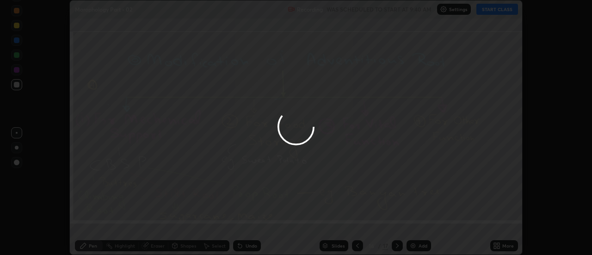
click at [418, 224] on button "Done" at bounding box center [418, 222] width 46 height 18
click at [417, 227] on div at bounding box center [296, 127] width 592 height 255
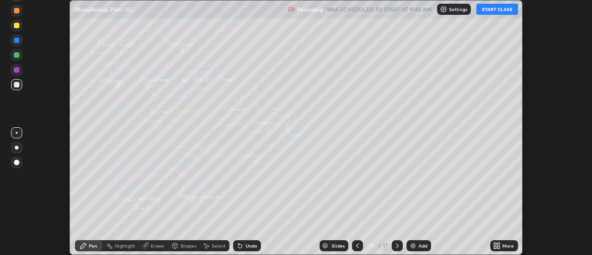
click at [501, 246] on div "More" at bounding box center [504, 245] width 28 height 11
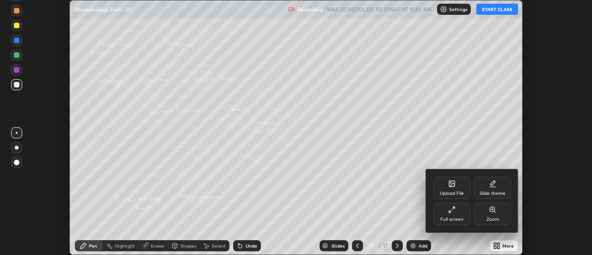
click at [455, 185] on icon at bounding box center [451, 183] width 7 height 7
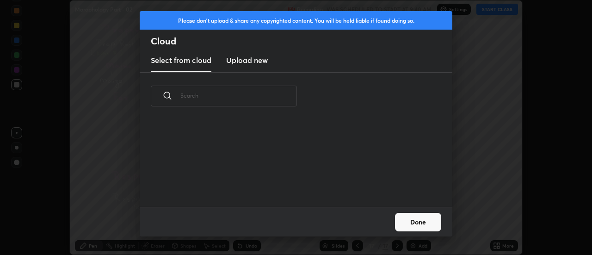
scroll to position [87, 297]
click at [249, 60] on h3 "Upload new" at bounding box center [247, 60] width 42 height 11
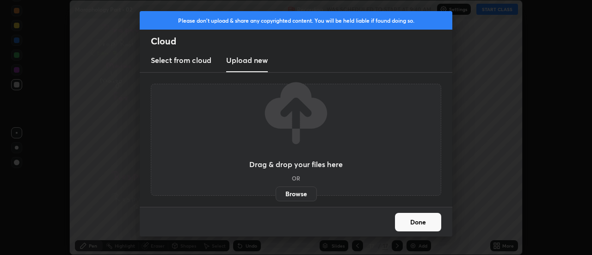
click at [291, 194] on label "Browse" at bounding box center [296, 193] width 41 height 15
click at [276, 194] on input "Browse" at bounding box center [276, 193] width 0 height 15
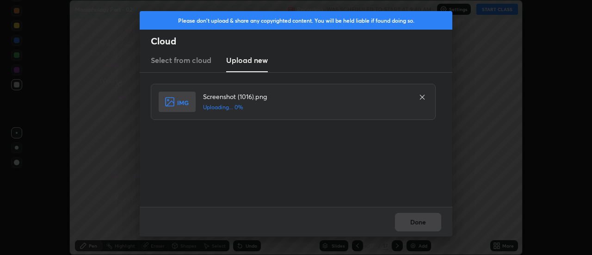
click at [420, 222] on div "Done" at bounding box center [296, 222] width 313 height 30
click at [419, 224] on div "Done" at bounding box center [296, 222] width 313 height 30
click at [417, 223] on div "Done" at bounding box center [296, 222] width 313 height 30
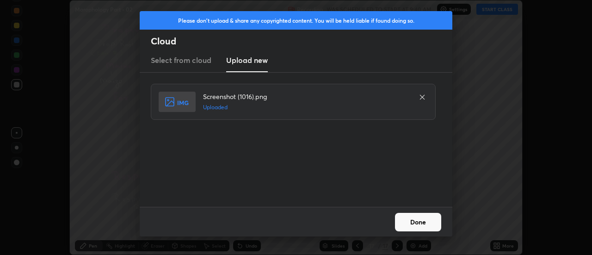
click at [416, 225] on button "Done" at bounding box center [418, 222] width 46 height 18
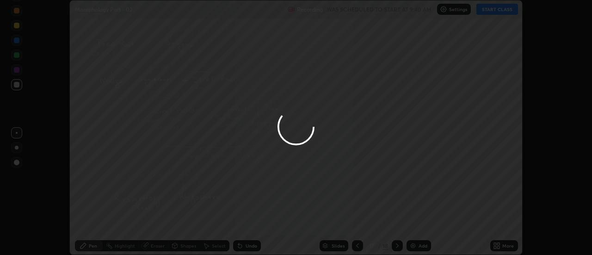
click at [417, 224] on button "Done" at bounding box center [418, 222] width 46 height 18
click at [501, 246] on div "More" at bounding box center [504, 245] width 28 height 11
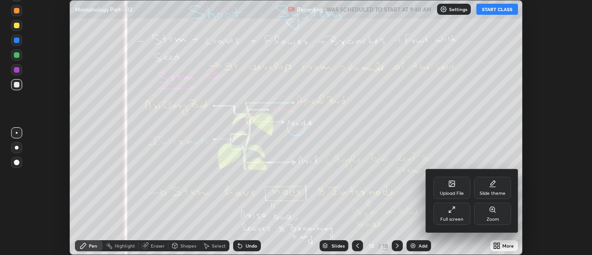
click at [458, 184] on div "Upload File" at bounding box center [451, 188] width 37 height 22
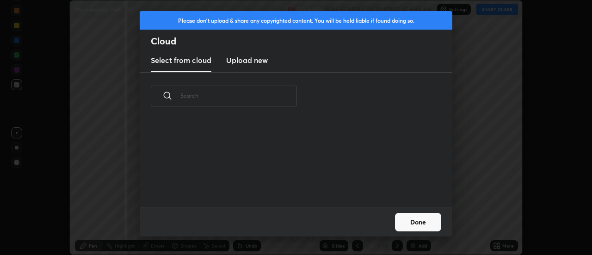
click at [243, 62] on h3 "Upload new" at bounding box center [247, 60] width 42 height 11
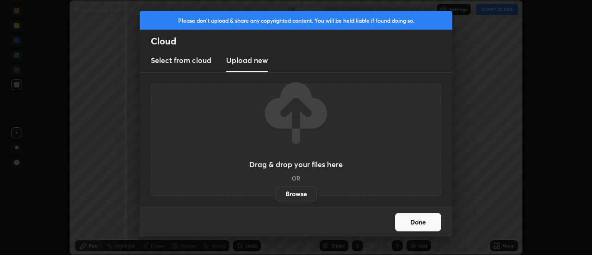
click at [295, 196] on label "Browse" at bounding box center [296, 193] width 41 height 15
click at [276, 196] on input "Browse" at bounding box center [276, 193] width 0 height 15
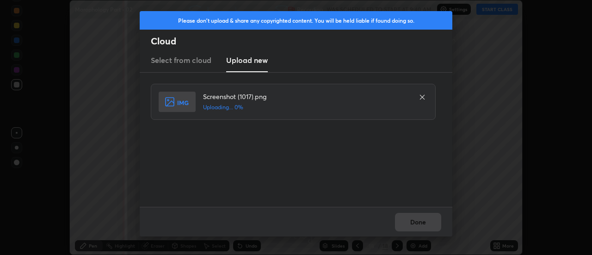
click at [420, 222] on div "Done" at bounding box center [296, 222] width 313 height 30
click at [418, 222] on div "Done" at bounding box center [296, 222] width 313 height 30
click at [416, 223] on button "Done" at bounding box center [418, 222] width 46 height 18
click at [414, 222] on button "Done" at bounding box center [418, 222] width 46 height 18
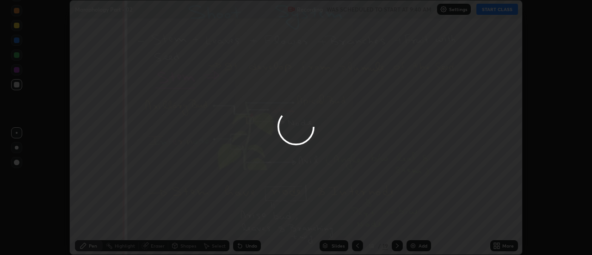
click at [414, 222] on button "Done" at bounding box center [418, 222] width 46 height 18
click at [414, 222] on div at bounding box center [296, 127] width 592 height 255
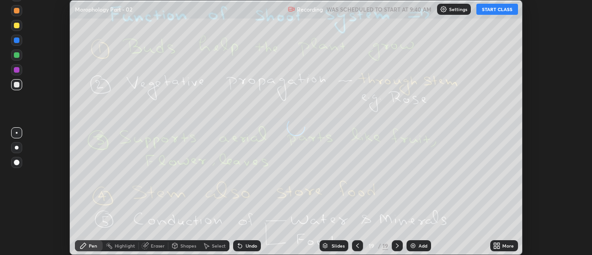
click at [503, 246] on div "More" at bounding box center [508, 245] width 12 height 5
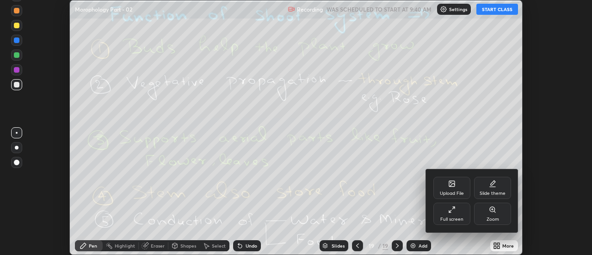
click at [454, 186] on icon at bounding box center [452, 184] width 6 height 6
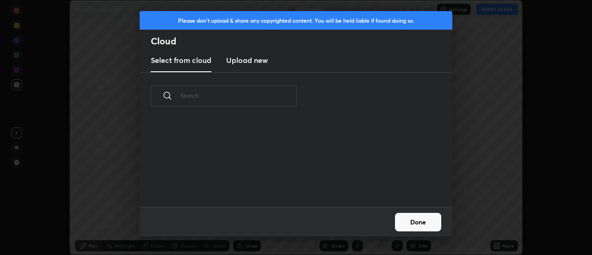
click at [246, 57] on h3 "Upload new" at bounding box center [247, 60] width 42 height 11
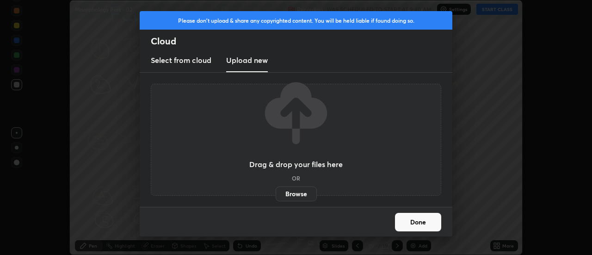
click at [294, 193] on label "Browse" at bounding box center [296, 193] width 41 height 15
click at [276, 193] on input "Browse" at bounding box center [276, 193] width 0 height 15
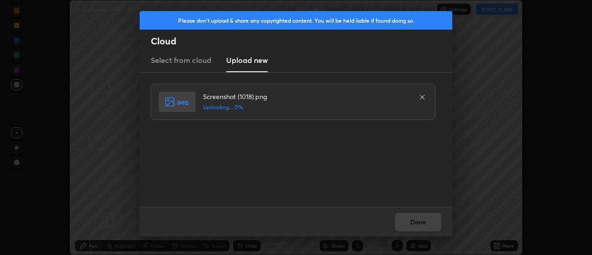
click at [428, 224] on div "Done" at bounding box center [296, 222] width 313 height 30
click at [421, 226] on div "Done" at bounding box center [296, 222] width 313 height 30
click at [416, 225] on div "Done" at bounding box center [296, 222] width 313 height 30
click at [415, 222] on button "Done" at bounding box center [418, 222] width 46 height 18
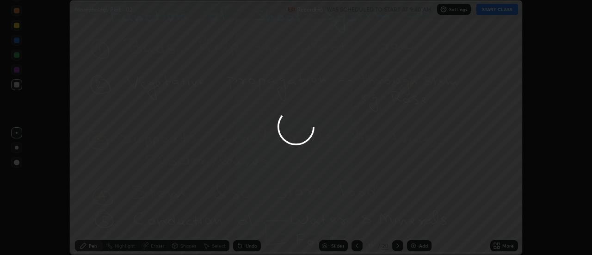
click at [415, 222] on button "Done" at bounding box center [418, 222] width 46 height 18
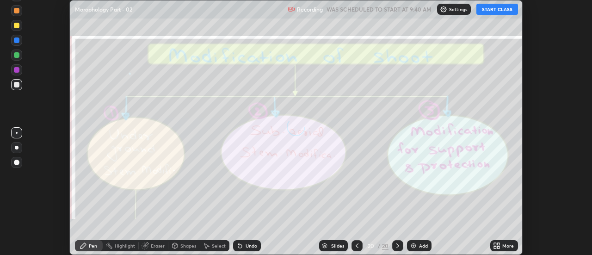
click at [499, 247] on icon at bounding box center [499, 247] width 2 height 2
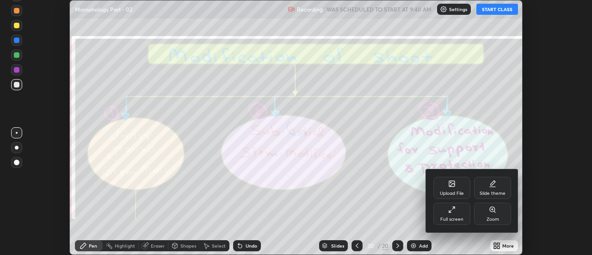
click at [455, 192] on div "Upload File" at bounding box center [452, 193] width 24 height 5
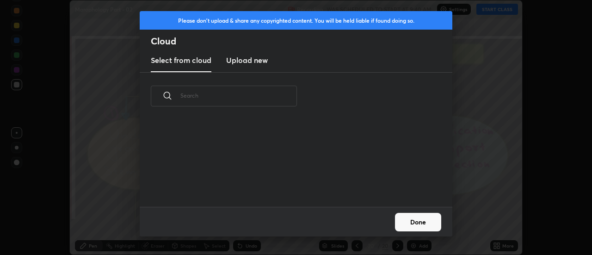
click at [245, 62] on h3 "Upload new" at bounding box center [247, 60] width 42 height 11
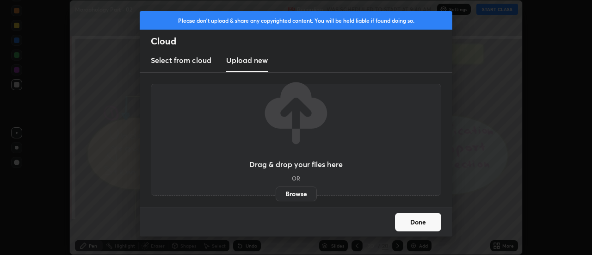
click at [301, 192] on label "Browse" at bounding box center [296, 193] width 41 height 15
click at [276, 192] on input "Browse" at bounding box center [276, 193] width 0 height 15
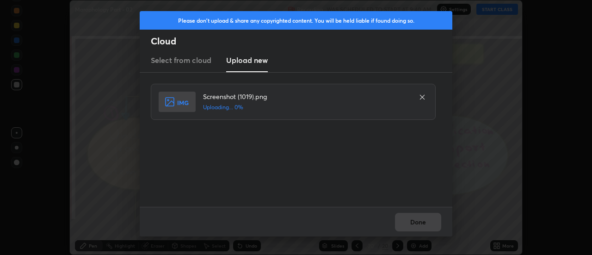
click at [426, 222] on div "Done" at bounding box center [296, 222] width 313 height 30
click at [420, 219] on div "Done" at bounding box center [296, 222] width 313 height 30
click at [418, 218] on button "Done" at bounding box center [418, 222] width 46 height 18
click at [416, 219] on button "Done" at bounding box center [418, 222] width 46 height 18
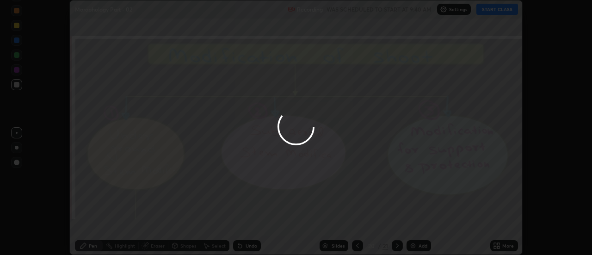
click at [414, 219] on div at bounding box center [296, 127] width 592 height 255
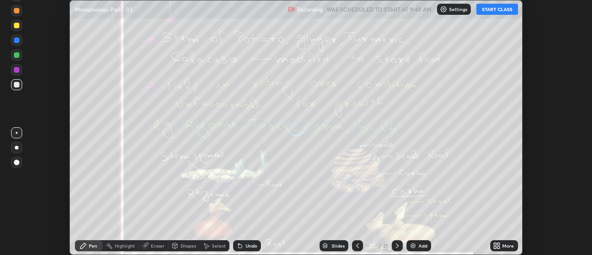
click at [498, 244] on icon at bounding box center [499, 244] width 2 height 2
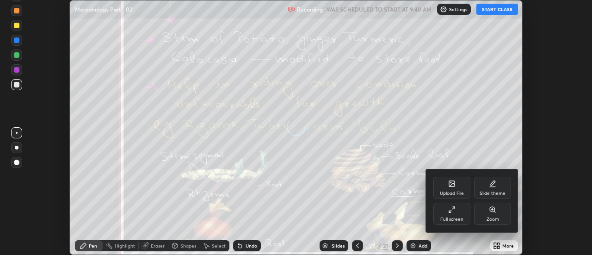
click at [458, 183] on div "Upload File" at bounding box center [451, 188] width 37 height 22
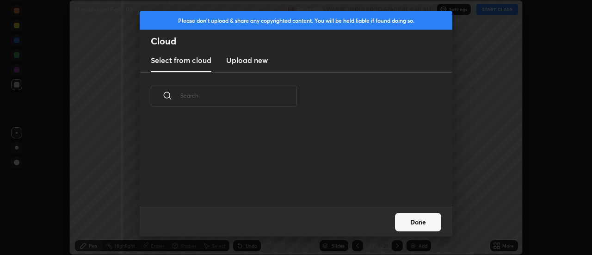
click at [247, 59] on h3 "Upload new" at bounding box center [247, 60] width 42 height 11
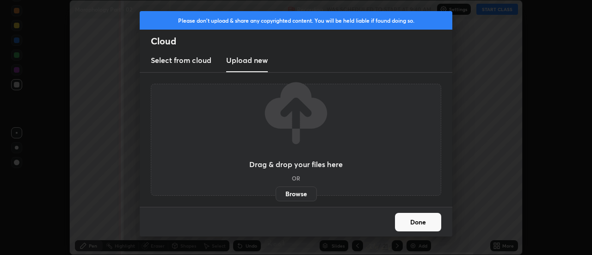
click at [294, 197] on label "Browse" at bounding box center [296, 193] width 41 height 15
click at [276, 197] on input "Browse" at bounding box center [276, 193] width 0 height 15
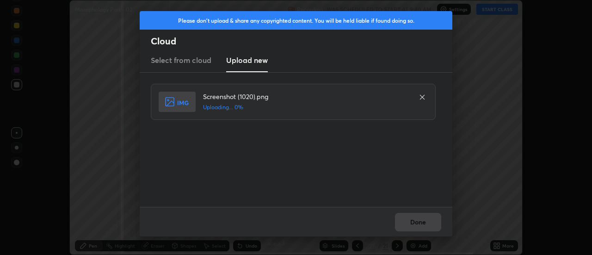
click at [423, 224] on div "Done" at bounding box center [296, 222] width 313 height 30
click at [421, 224] on div "Done" at bounding box center [296, 222] width 313 height 30
click at [418, 222] on button "Done" at bounding box center [418, 222] width 46 height 18
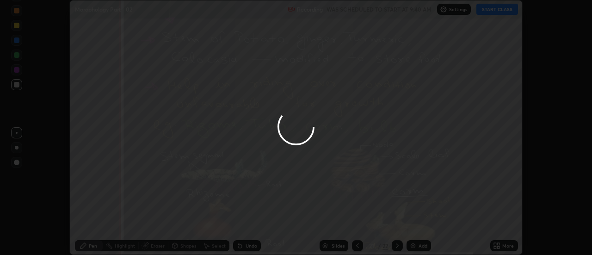
click at [416, 220] on button "Done" at bounding box center [418, 222] width 46 height 18
click at [416, 220] on div at bounding box center [296, 127] width 592 height 255
click at [414, 221] on div at bounding box center [296, 127] width 592 height 255
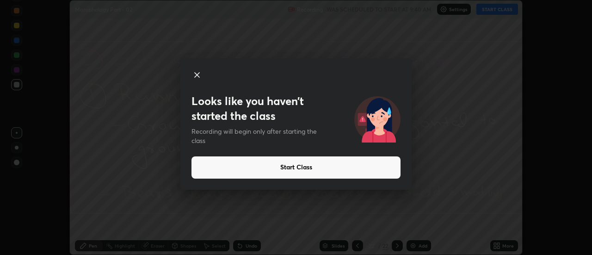
click at [357, 243] on div "Looks like you haven’t started the class Recording will begin only after starti…" at bounding box center [296, 127] width 592 height 255
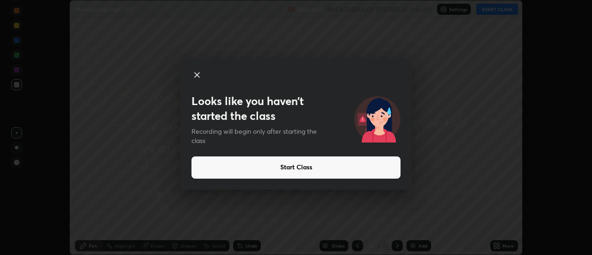
click at [196, 74] on icon at bounding box center [197, 75] width 5 height 5
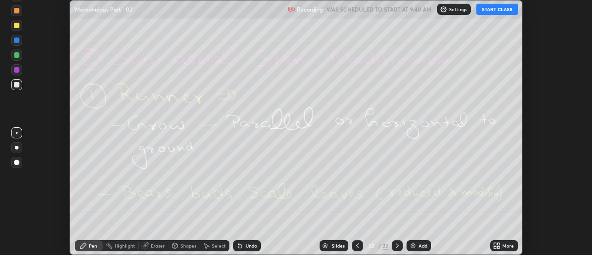
click at [357, 246] on icon at bounding box center [357, 245] width 7 height 7
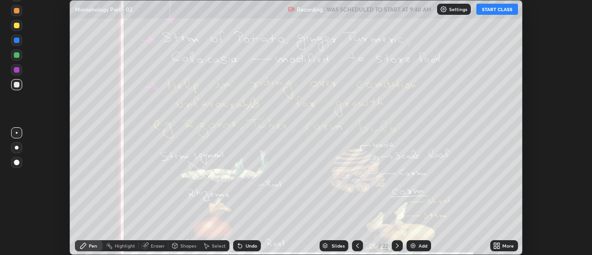
click at [357, 246] on icon at bounding box center [357, 245] width 7 height 7
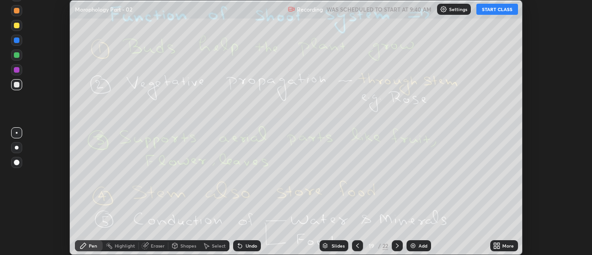
click at [357, 245] on icon at bounding box center [357, 245] width 7 height 7
click at [355, 241] on div at bounding box center [357, 245] width 11 height 11
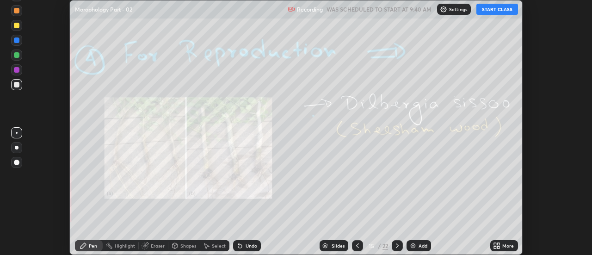
click at [355, 241] on div at bounding box center [357, 245] width 11 height 11
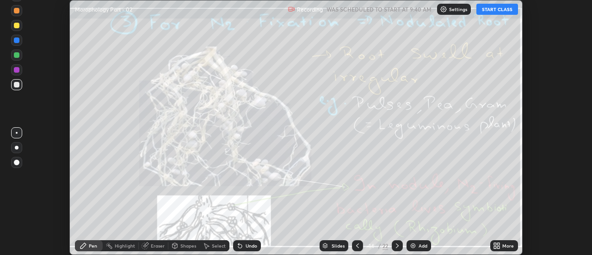
click at [353, 241] on div at bounding box center [357, 245] width 11 height 11
click at [355, 240] on div at bounding box center [357, 245] width 11 height 11
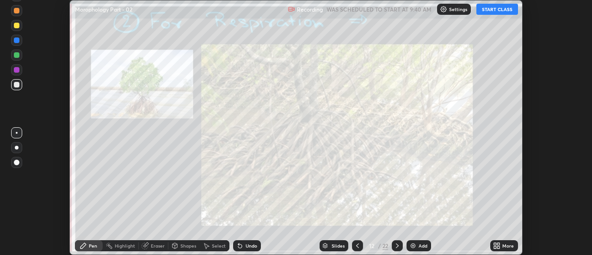
click at [396, 246] on icon at bounding box center [396, 245] width 7 height 7
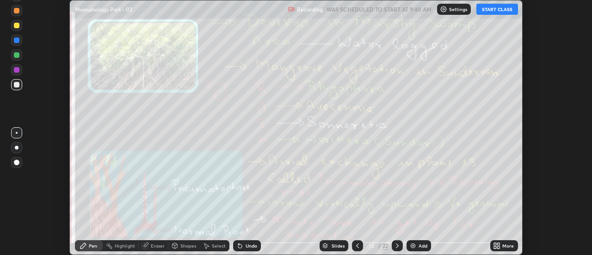
click at [357, 244] on icon at bounding box center [357, 245] width 3 height 5
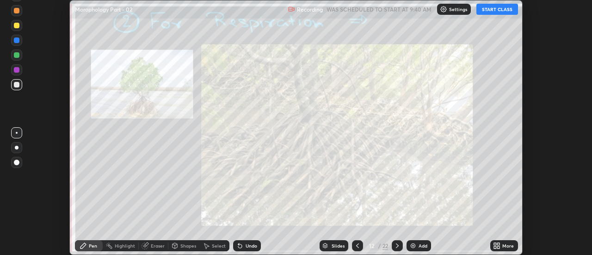
click at [357, 244] on icon at bounding box center [357, 245] width 7 height 7
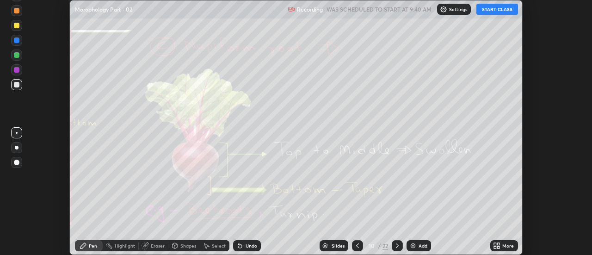
click at [357, 244] on icon at bounding box center [357, 245] width 7 height 7
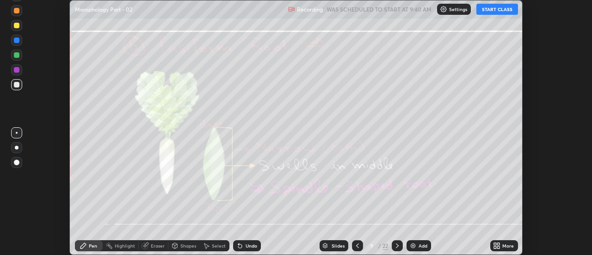
click at [357, 244] on icon at bounding box center [357, 245] width 7 height 7
click at [356, 245] on icon at bounding box center [357, 245] width 7 height 7
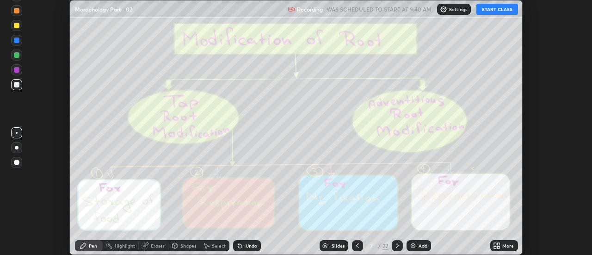
click at [356, 245] on icon at bounding box center [357, 245] width 7 height 7
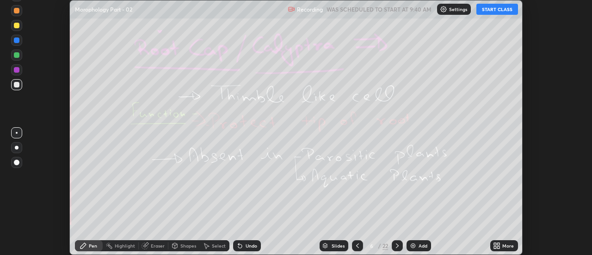
click at [357, 246] on icon at bounding box center [357, 245] width 7 height 7
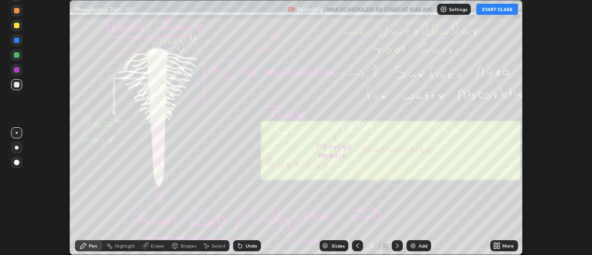
click at [357, 246] on icon at bounding box center [357, 245] width 7 height 7
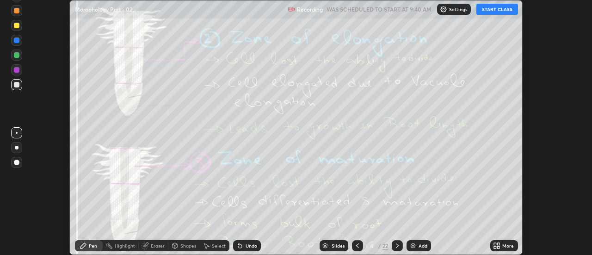
click at [358, 244] on icon at bounding box center [357, 245] width 7 height 7
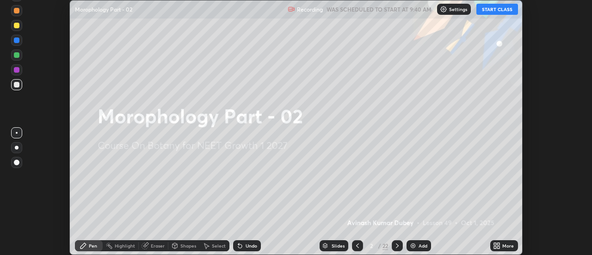
click at [502, 246] on div "More" at bounding box center [504, 245] width 28 height 11
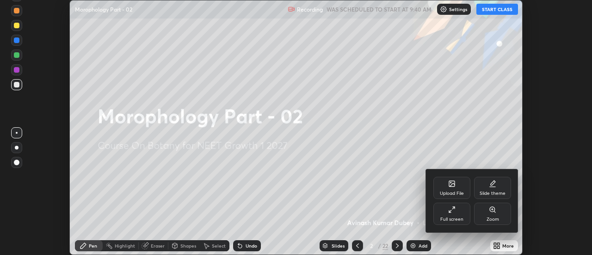
click at [453, 214] on div "Full screen" at bounding box center [451, 214] width 37 height 22
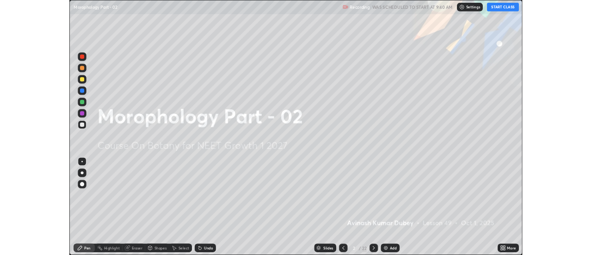
scroll to position [333, 592]
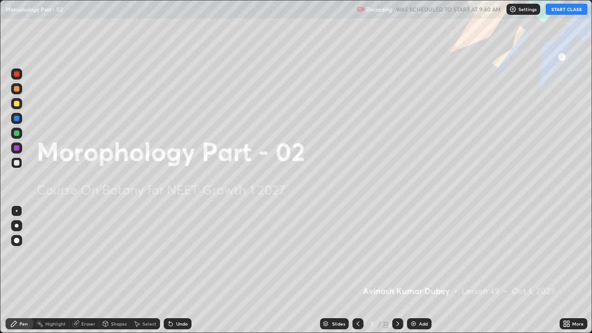
click at [557, 8] on button "START CLASS" at bounding box center [567, 9] width 42 height 11
click at [527, 9] on p "Settings" at bounding box center [532, 9] width 18 height 5
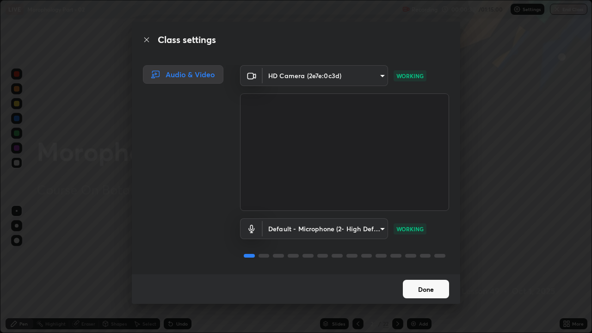
click at [423, 254] on button "Done" at bounding box center [426, 289] width 46 height 18
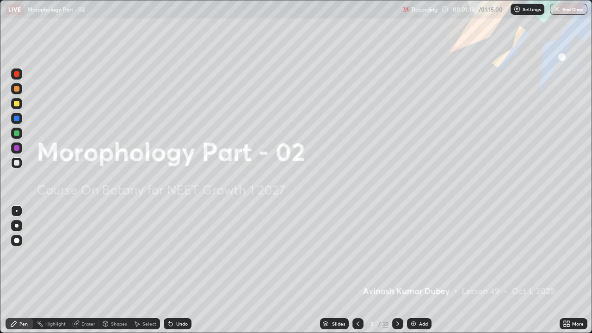
click at [419, 254] on div "Add" at bounding box center [423, 323] width 9 height 5
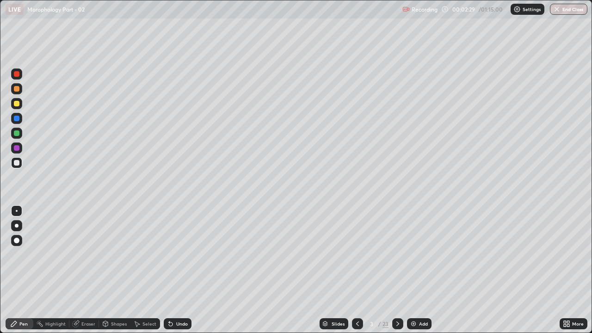
click at [89, 254] on div "Eraser" at bounding box center [88, 323] width 14 height 5
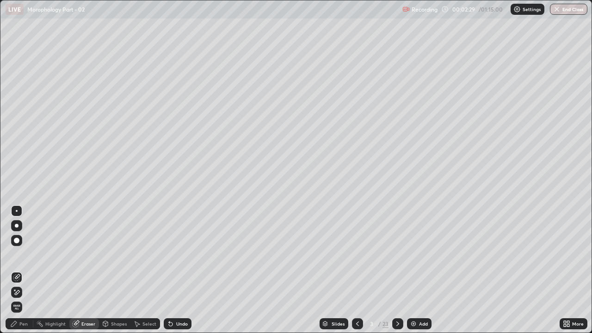
click at [17, 254] on span "Erase all" at bounding box center [17, 307] width 10 height 6
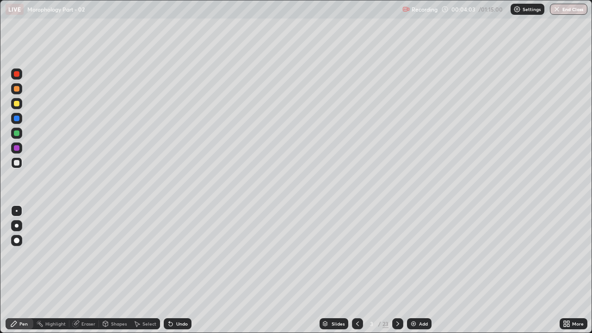
click at [19, 148] on div at bounding box center [17, 148] width 6 height 6
click at [88, 254] on div "Eraser" at bounding box center [88, 323] width 14 height 5
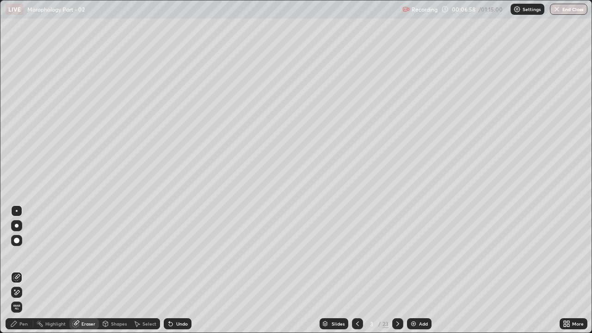
click at [18, 254] on span "Erase all" at bounding box center [17, 307] width 10 height 6
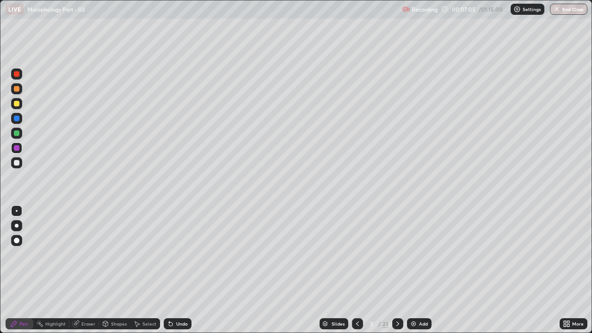
click at [358, 254] on icon at bounding box center [357, 323] width 3 height 5
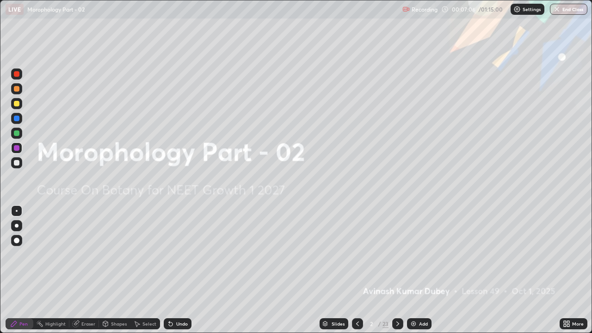
click at [394, 254] on icon at bounding box center [397, 323] width 7 height 7
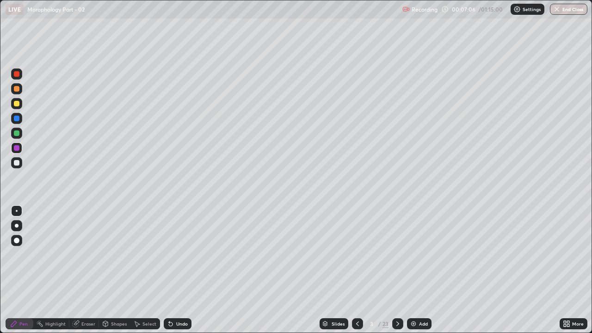
click at [398, 254] on icon at bounding box center [397, 323] width 7 height 7
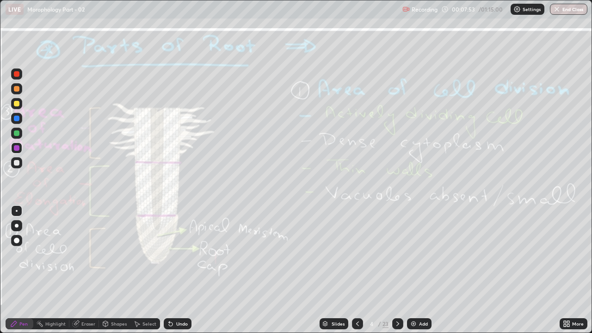
click at [86, 254] on div "Eraser" at bounding box center [88, 323] width 14 height 5
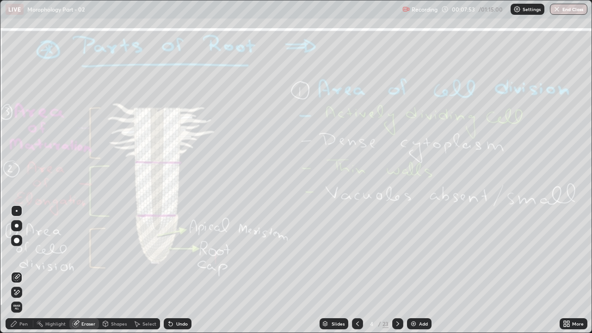
click at [17, 254] on span "Erase all" at bounding box center [17, 307] width 10 height 6
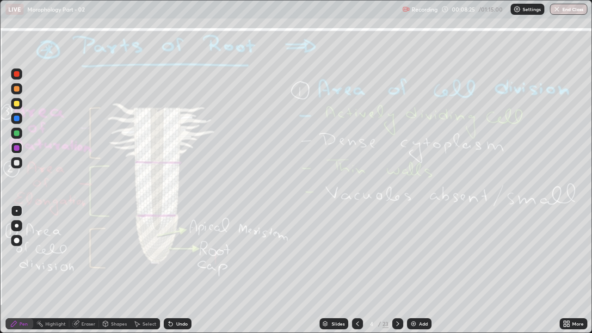
click at [87, 254] on div "Eraser" at bounding box center [84, 323] width 30 height 11
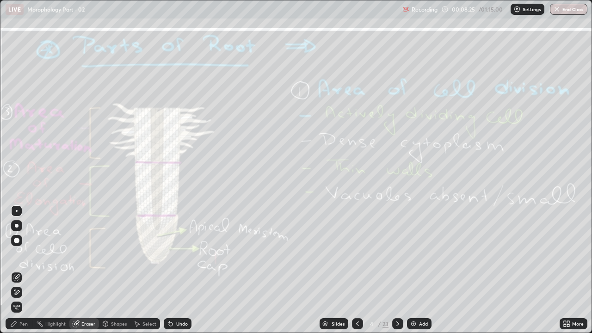
click at [17, 254] on span "Erase all" at bounding box center [17, 307] width 10 height 6
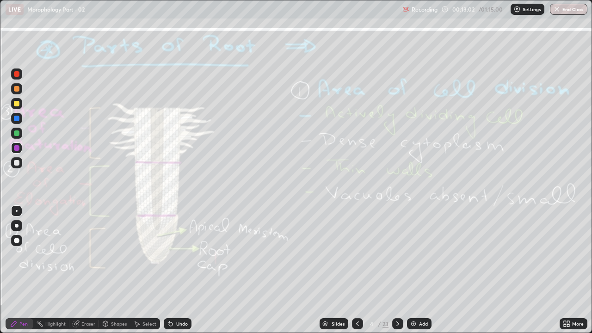
click at [397, 254] on icon at bounding box center [397, 323] width 7 height 7
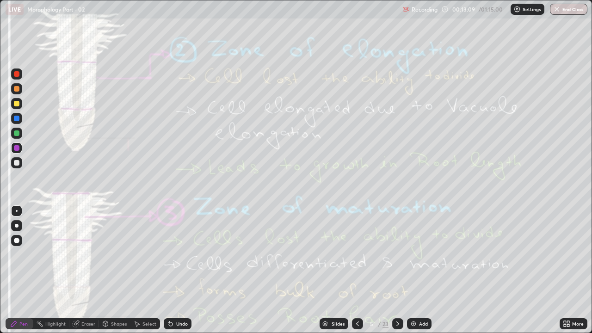
click at [357, 254] on div at bounding box center [357, 323] width 11 height 11
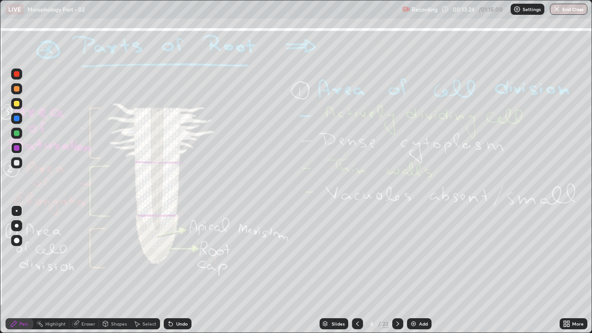
click at [397, 254] on icon at bounding box center [397, 323] width 7 height 7
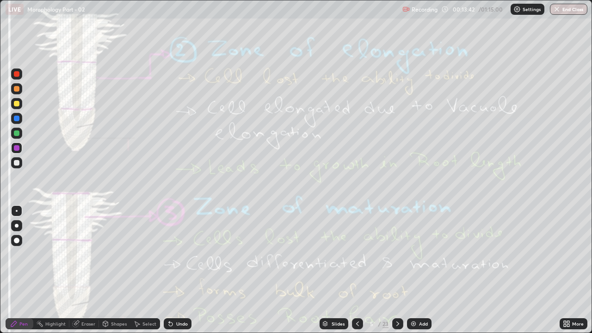
click at [88, 254] on div "Eraser" at bounding box center [88, 323] width 14 height 5
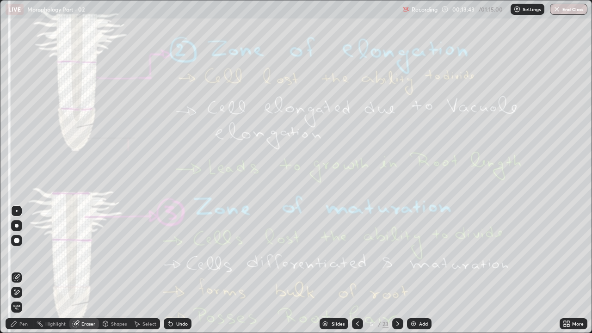
click at [17, 254] on span "Erase all" at bounding box center [17, 307] width 10 height 6
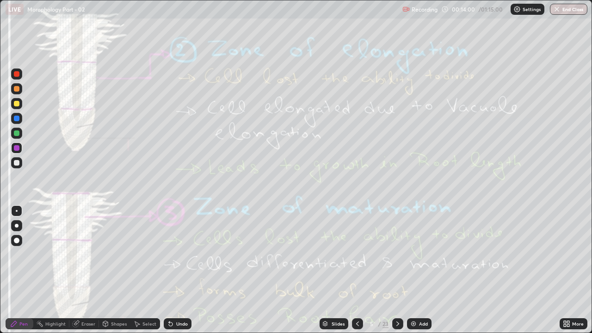
click at [92, 254] on div "Eraser" at bounding box center [88, 323] width 14 height 5
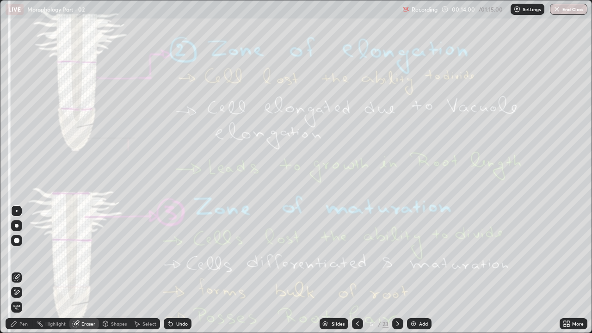
click at [18, 254] on span "Erase all" at bounding box center [17, 307] width 10 height 6
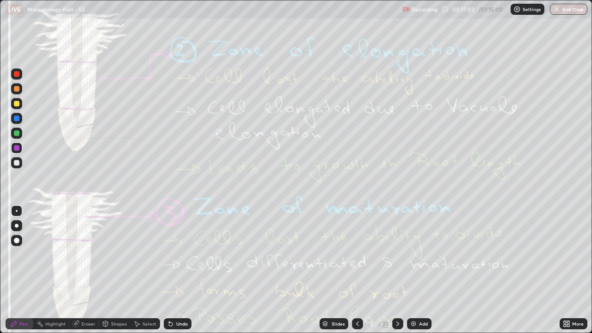
click at [396, 254] on div at bounding box center [397, 323] width 11 height 11
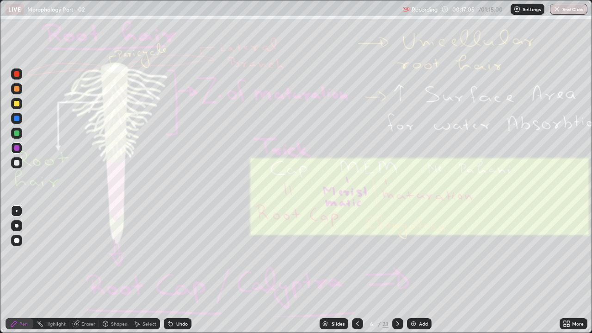
click at [357, 254] on icon at bounding box center [357, 323] width 7 height 7
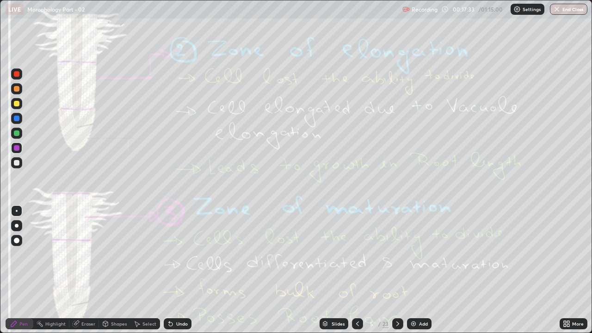
click at [396, 254] on icon at bounding box center [397, 323] width 7 height 7
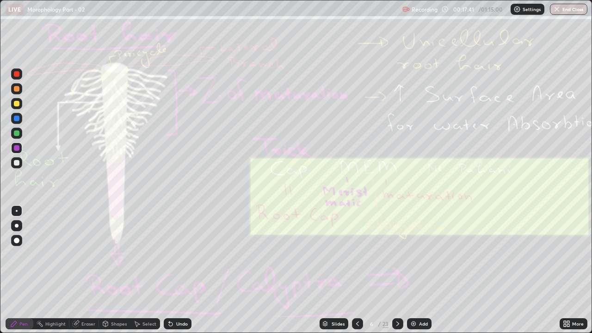
click at [88, 254] on div "Eraser" at bounding box center [88, 323] width 14 height 5
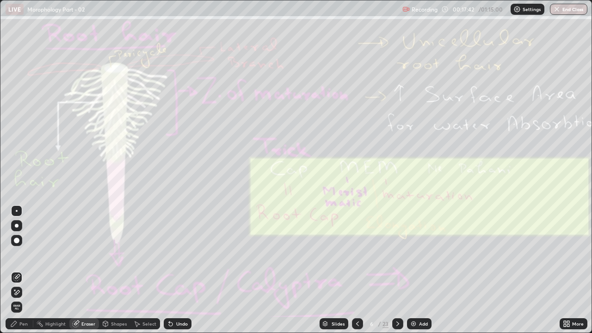
click at [17, 254] on span "Erase all" at bounding box center [17, 307] width 10 height 6
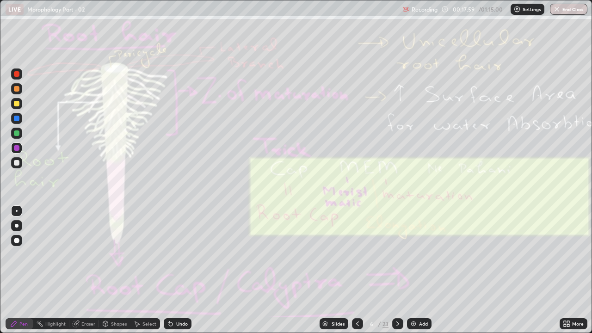
click at [86, 254] on div "Eraser" at bounding box center [88, 323] width 14 height 5
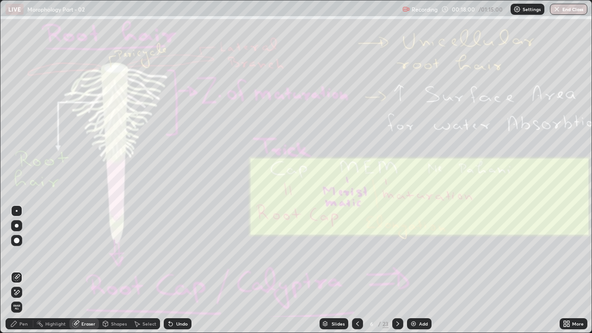
click at [18, 254] on div "Erase all" at bounding box center [16, 306] width 11 height 11
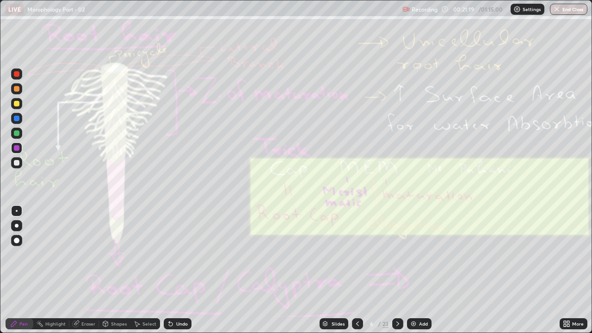
click at [398, 254] on icon at bounding box center [397, 323] width 3 height 5
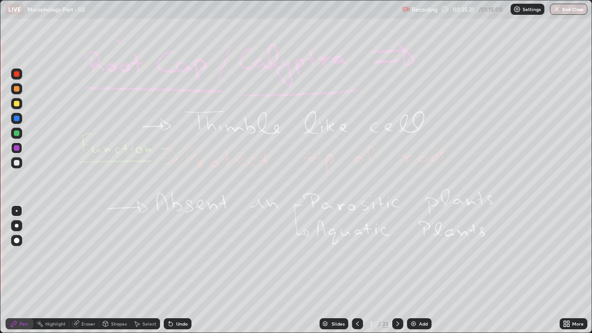
click at [398, 254] on icon at bounding box center [397, 323] width 7 height 7
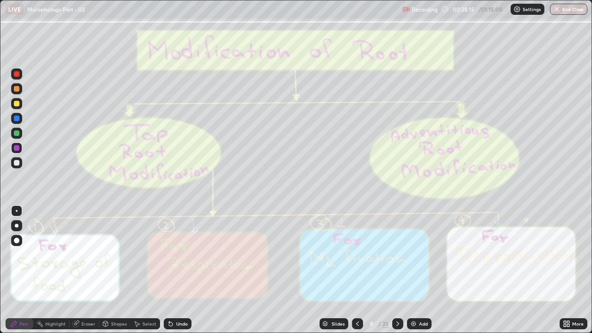
click at [398, 254] on icon at bounding box center [397, 323] width 3 height 5
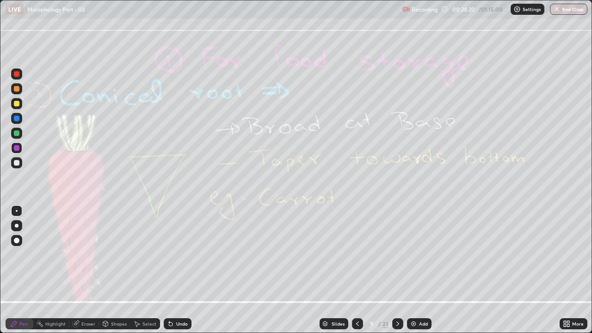
click at [357, 254] on icon at bounding box center [357, 323] width 7 height 7
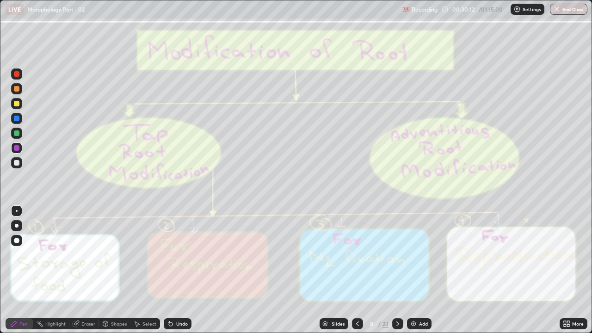
click at [397, 254] on icon at bounding box center [397, 323] width 7 height 7
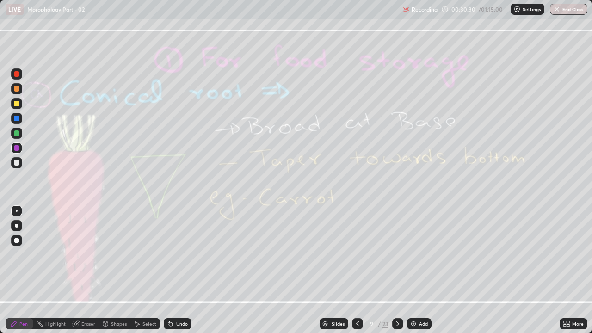
click at [90, 254] on div "Eraser" at bounding box center [88, 323] width 14 height 5
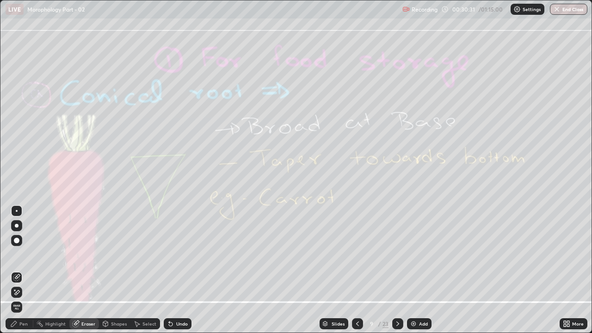
click at [18, 254] on span "Erase all" at bounding box center [17, 307] width 10 height 6
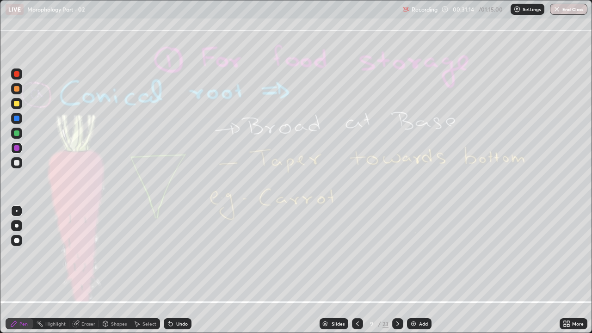
click at [398, 254] on icon at bounding box center [397, 323] width 3 height 5
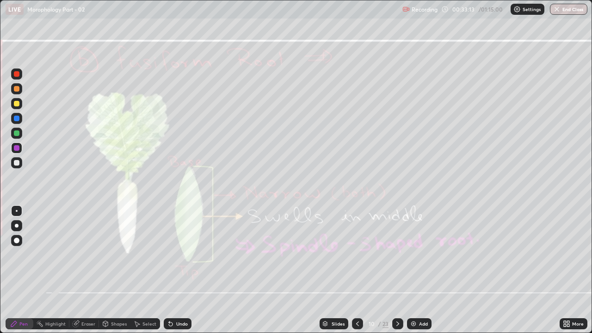
click at [400, 254] on div at bounding box center [397, 323] width 11 height 11
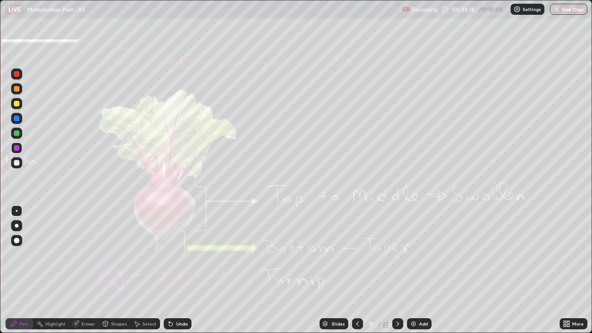
click at [92, 254] on div "Eraser" at bounding box center [84, 323] width 30 height 11
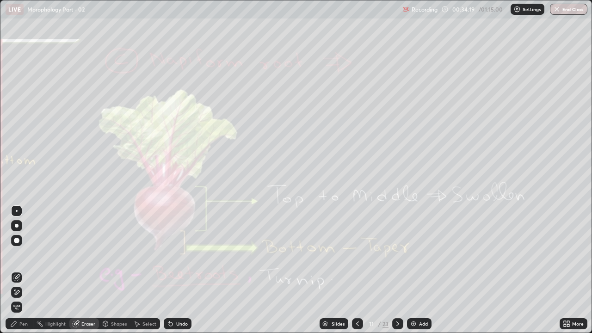
click at [18, 254] on span "Erase all" at bounding box center [17, 307] width 10 height 6
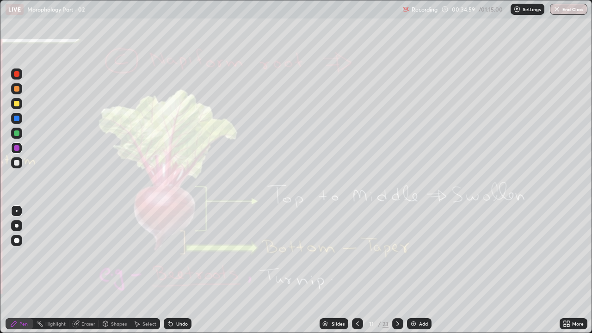
click at [397, 254] on icon at bounding box center [397, 323] width 7 height 7
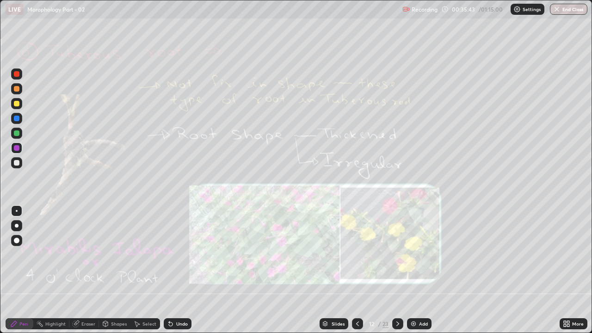
click at [90, 254] on div "Eraser" at bounding box center [88, 323] width 14 height 5
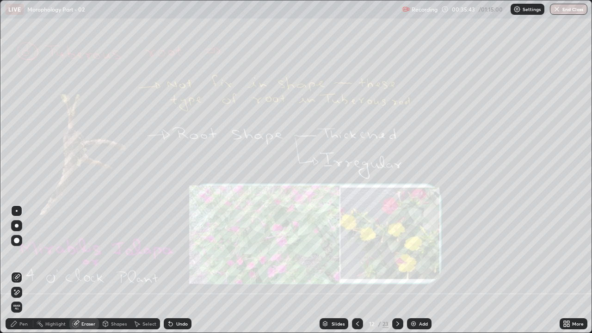
click at [17, 254] on span "Erase all" at bounding box center [17, 307] width 10 height 6
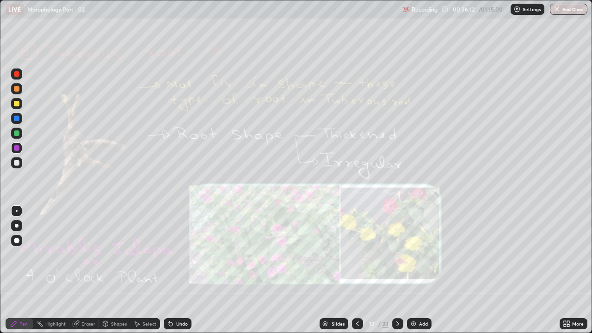
click at [86, 254] on div "Eraser" at bounding box center [88, 323] width 14 height 5
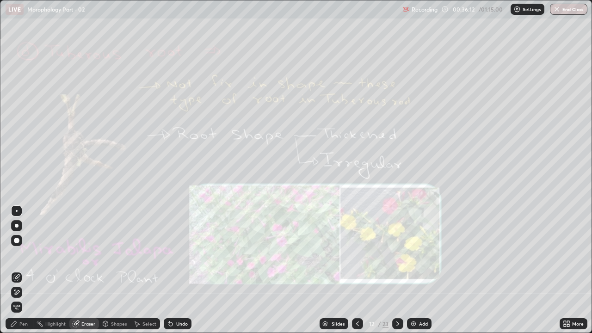
click at [17, 254] on span "Erase all" at bounding box center [17, 307] width 10 height 6
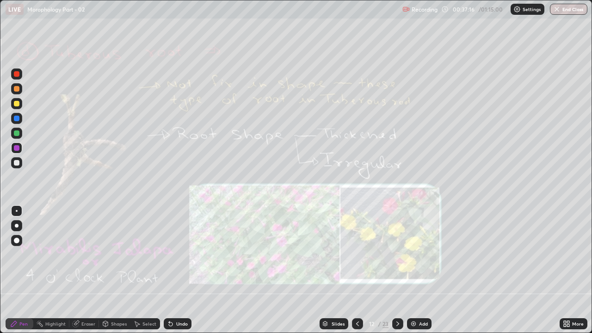
click at [395, 254] on icon at bounding box center [397, 323] width 7 height 7
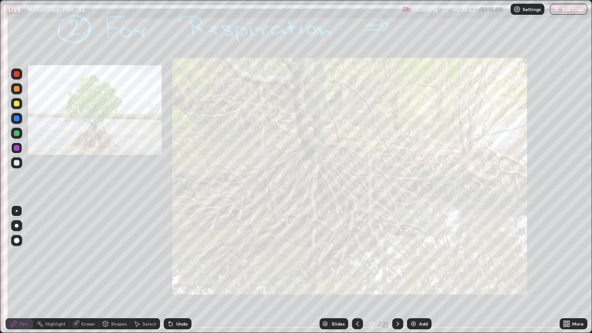
click at [86, 254] on div "Eraser" at bounding box center [88, 323] width 14 height 5
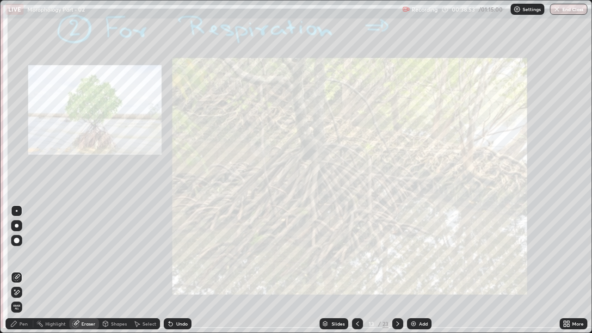
click at [17, 254] on span "Erase all" at bounding box center [17, 307] width 10 height 6
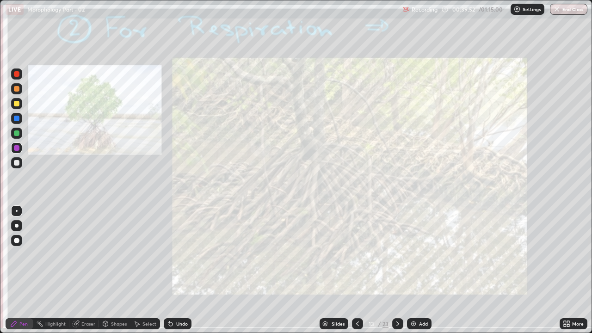
click at [397, 254] on icon at bounding box center [397, 323] width 7 height 7
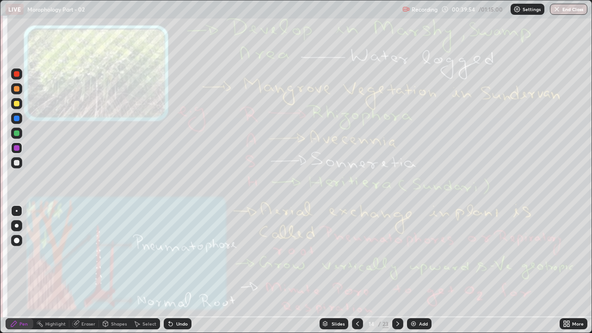
click at [357, 254] on icon at bounding box center [357, 323] width 7 height 7
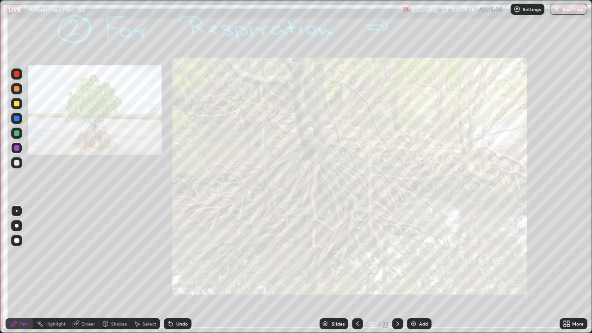
click at [398, 254] on icon at bounding box center [397, 323] width 7 height 7
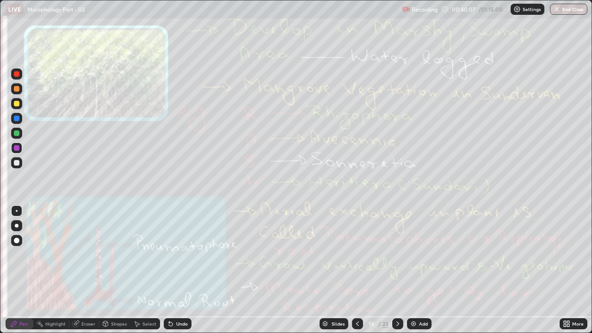
click at [91, 254] on div "Eraser" at bounding box center [84, 323] width 30 height 11
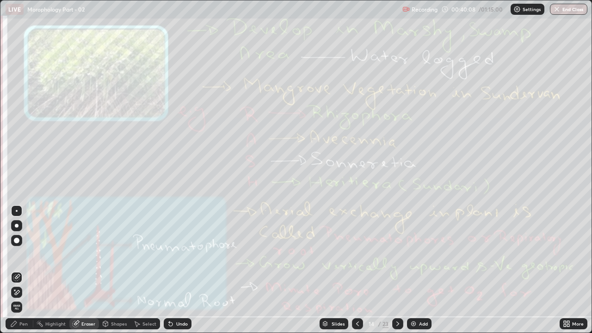
click at [17, 254] on span "Erase all" at bounding box center [17, 307] width 10 height 6
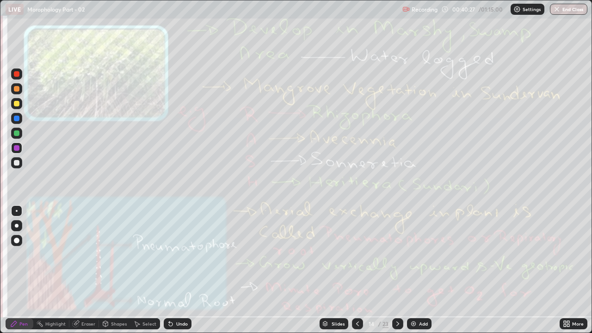
click at [155, 254] on div "Select" at bounding box center [145, 323] width 30 height 18
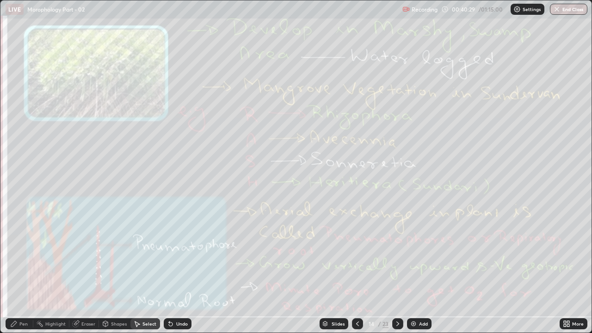
click at [88, 254] on div "Eraser" at bounding box center [88, 323] width 14 height 5
click at [17, 254] on span "Erase all" at bounding box center [17, 307] width 10 height 6
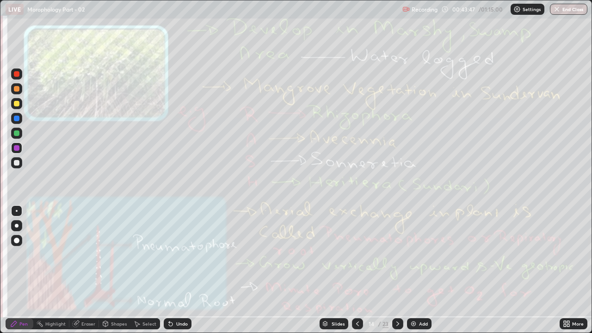
click at [88, 254] on div "Eraser" at bounding box center [88, 323] width 14 height 5
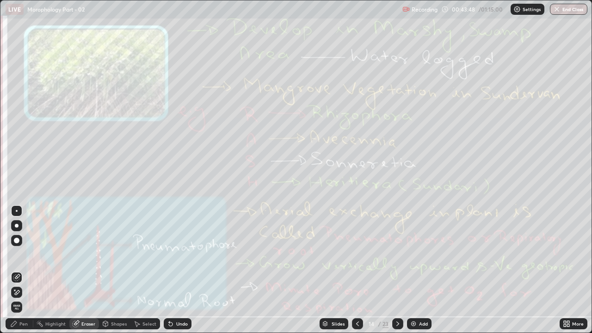
click at [17, 254] on span "Erase all" at bounding box center [17, 307] width 10 height 6
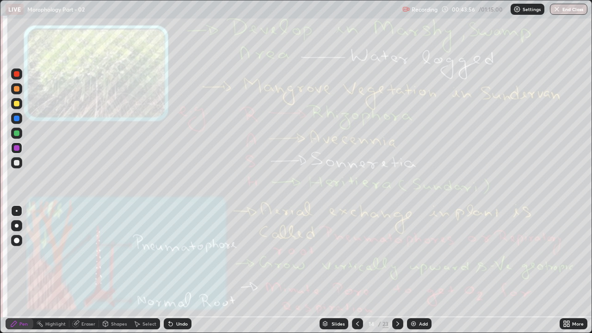
click at [397, 254] on icon at bounding box center [397, 323] width 7 height 7
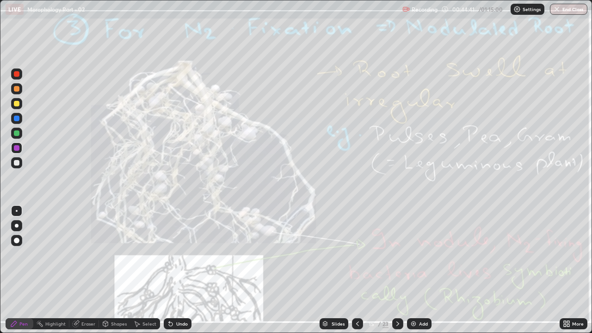
click at [86, 254] on div "Eraser" at bounding box center [84, 323] width 30 height 11
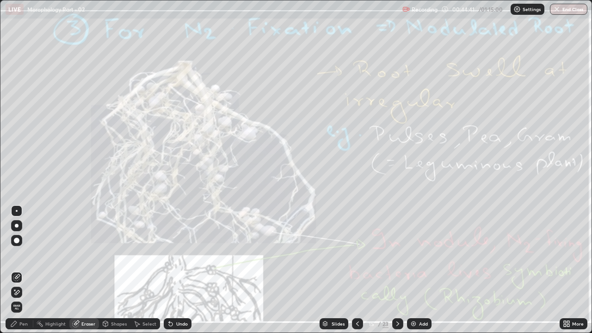
click at [17, 254] on span "Erase all" at bounding box center [17, 307] width 10 height 6
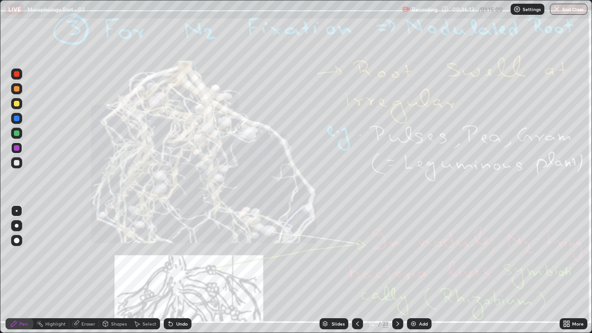
click at [397, 254] on icon at bounding box center [397, 323] width 7 height 7
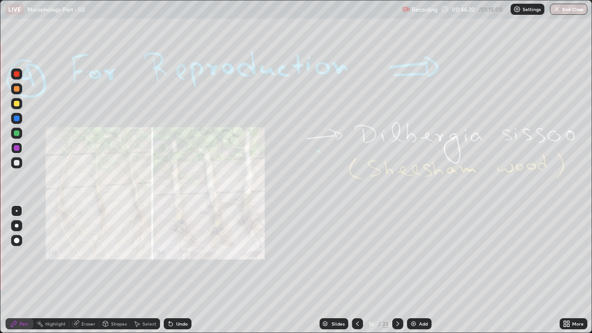
click at [357, 254] on icon at bounding box center [357, 323] width 7 height 7
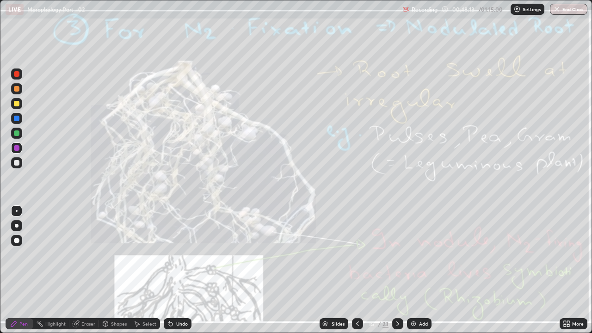
click at [397, 254] on icon at bounding box center [397, 323] width 7 height 7
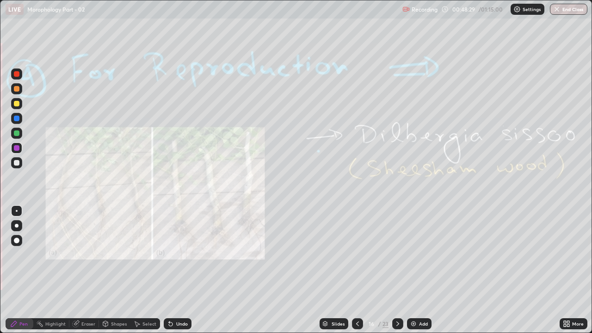
click at [529, 8] on p "Settings" at bounding box center [532, 9] width 18 height 5
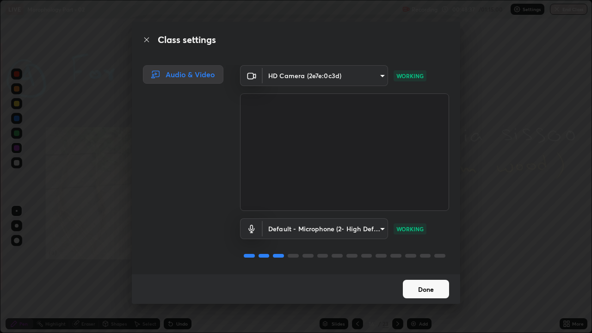
click at [428, 254] on button "Done" at bounding box center [426, 289] width 46 height 18
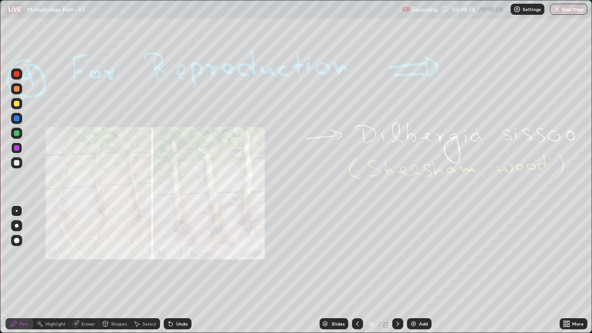
click at [569, 254] on icon at bounding box center [568, 322] width 2 height 2
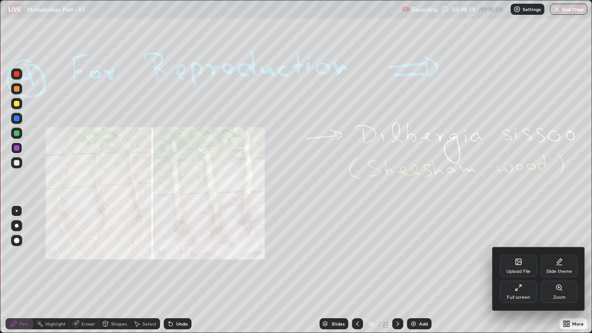
click at [518, 254] on div "Full screen" at bounding box center [518, 292] width 37 height 22
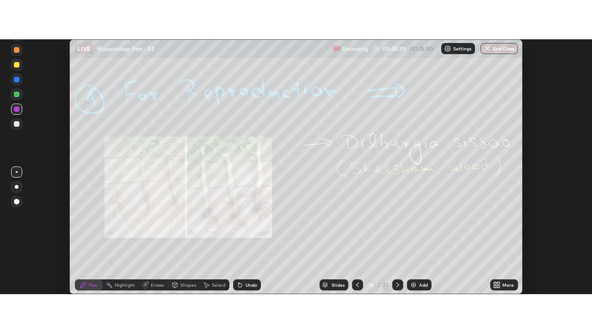
scroll to position [45985, 45648]
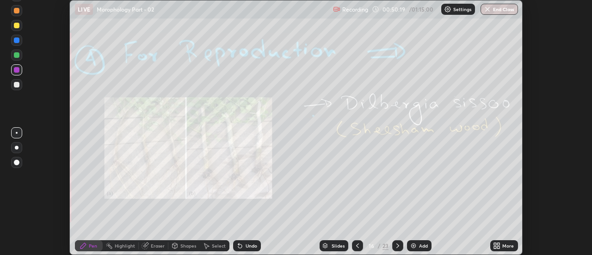
click at [498, 246] on icon at bounding box center [499, 247] width 2 height 2
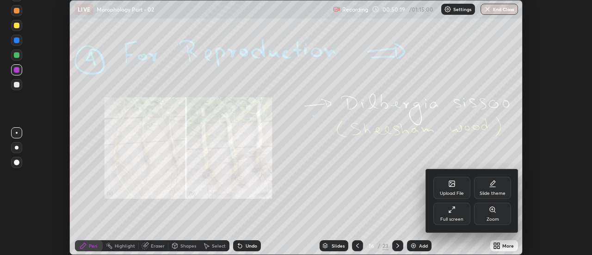
click at [453, 217] on div "Full screen" at bounding box center [451, 219] width 23 height 5
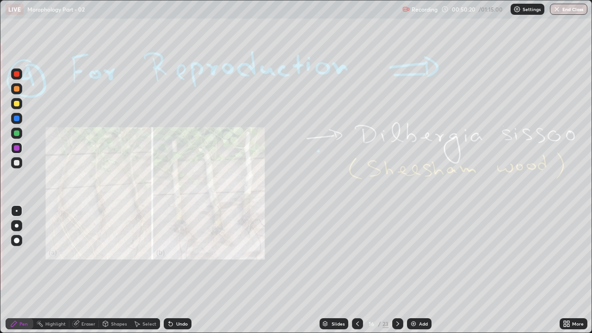
scroll to position [333, 592]
click at [397, 254] on icon at bounding box center [397, 323] width 7 height 7
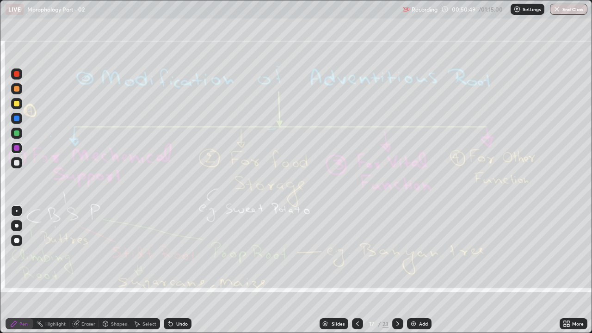
click at [361, 254] on div at bounding box center [357, 323] width 11 height 11
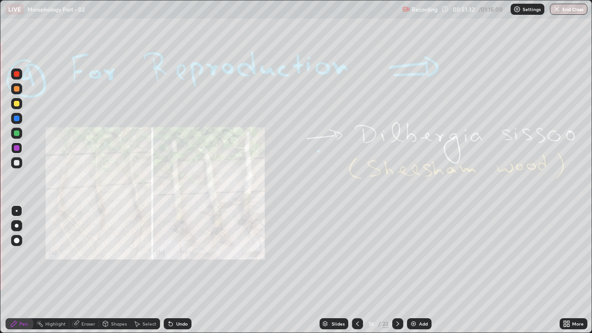
click at [398, 254] on icon at bounding box center [397, 323] width 7 height 7
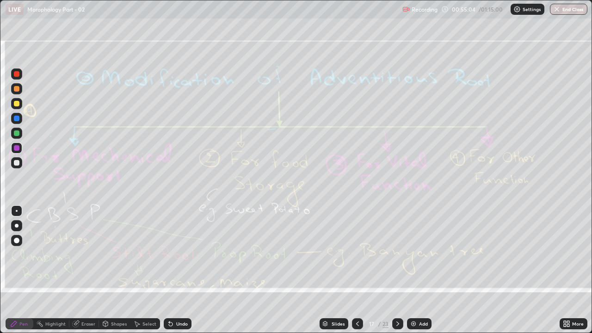
click at [573, 4] on button "End Class" at bounding box center [568, 9] width 37 height 11
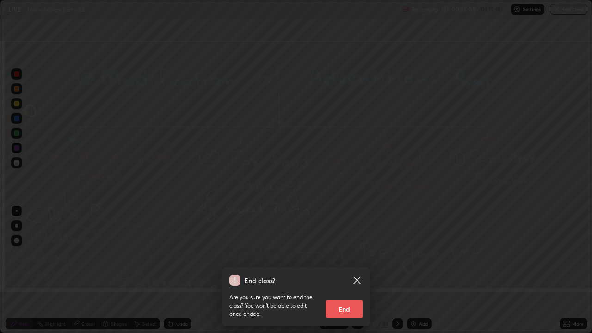
click at [350, 254] on button "End" at bounding box center [344, 309] width 37 height 18
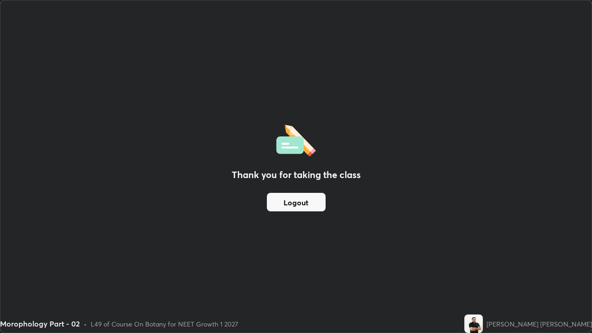
click at [301, 200] on button "Logout" at bounding box center [296, 202] width 59 height 18
